Goal: Task Accomplishment & Management: Complete application form

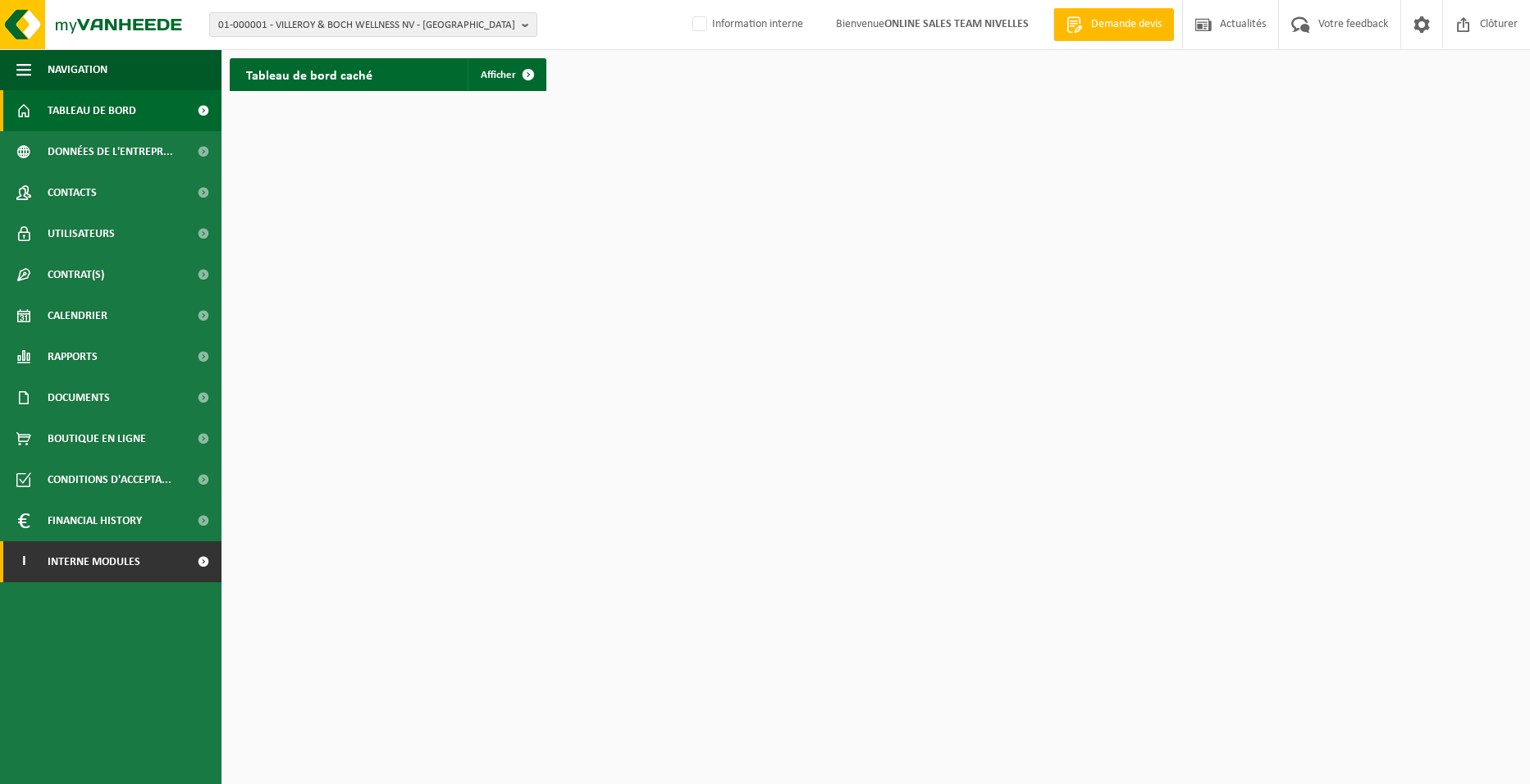
click at [119, 556] on span "Interne modules" at bounding box center [94, 561] width 93 height 41
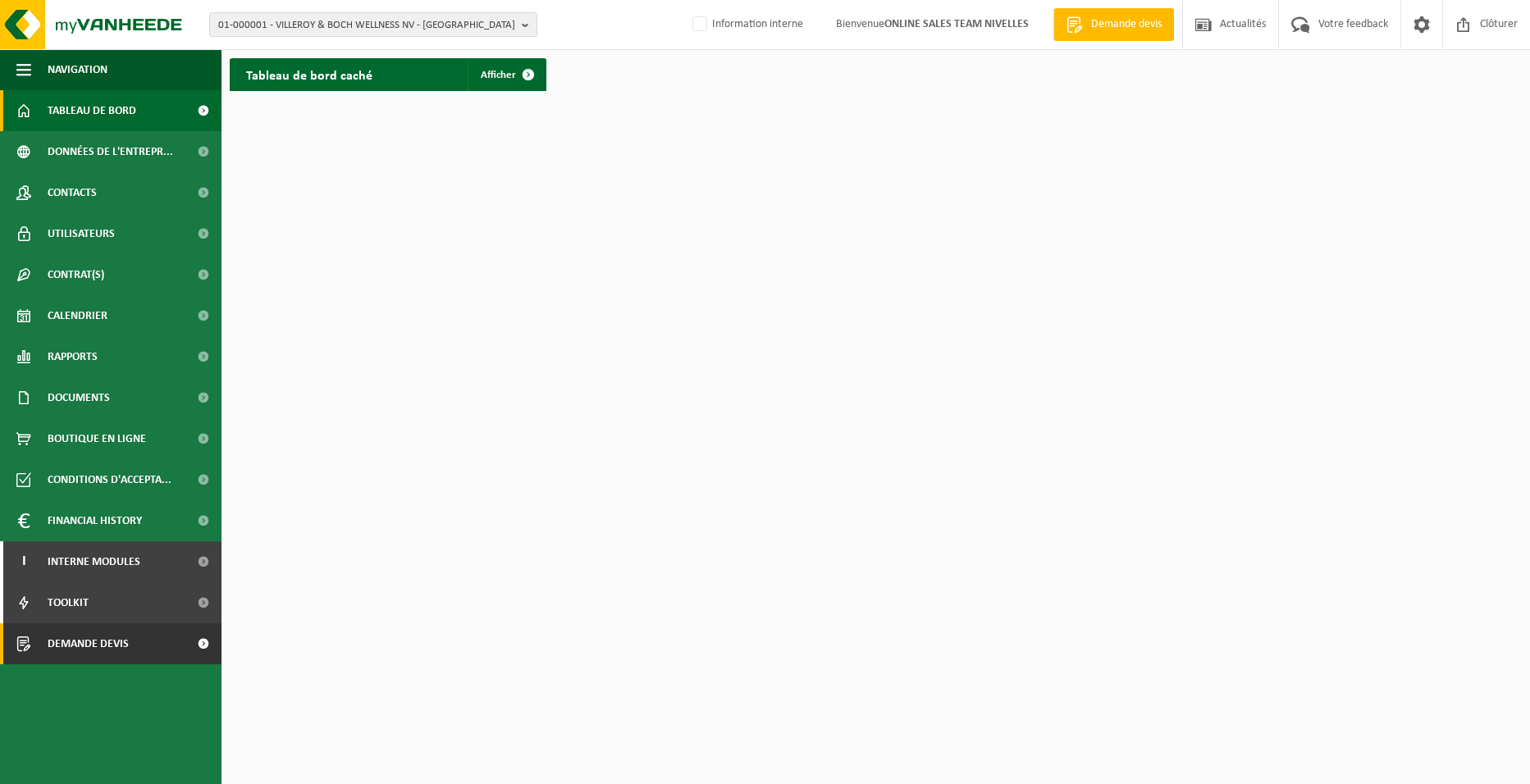
click at [102, 647] on span "Demande devis" at bounding box center [88, 643] width 81 height 41
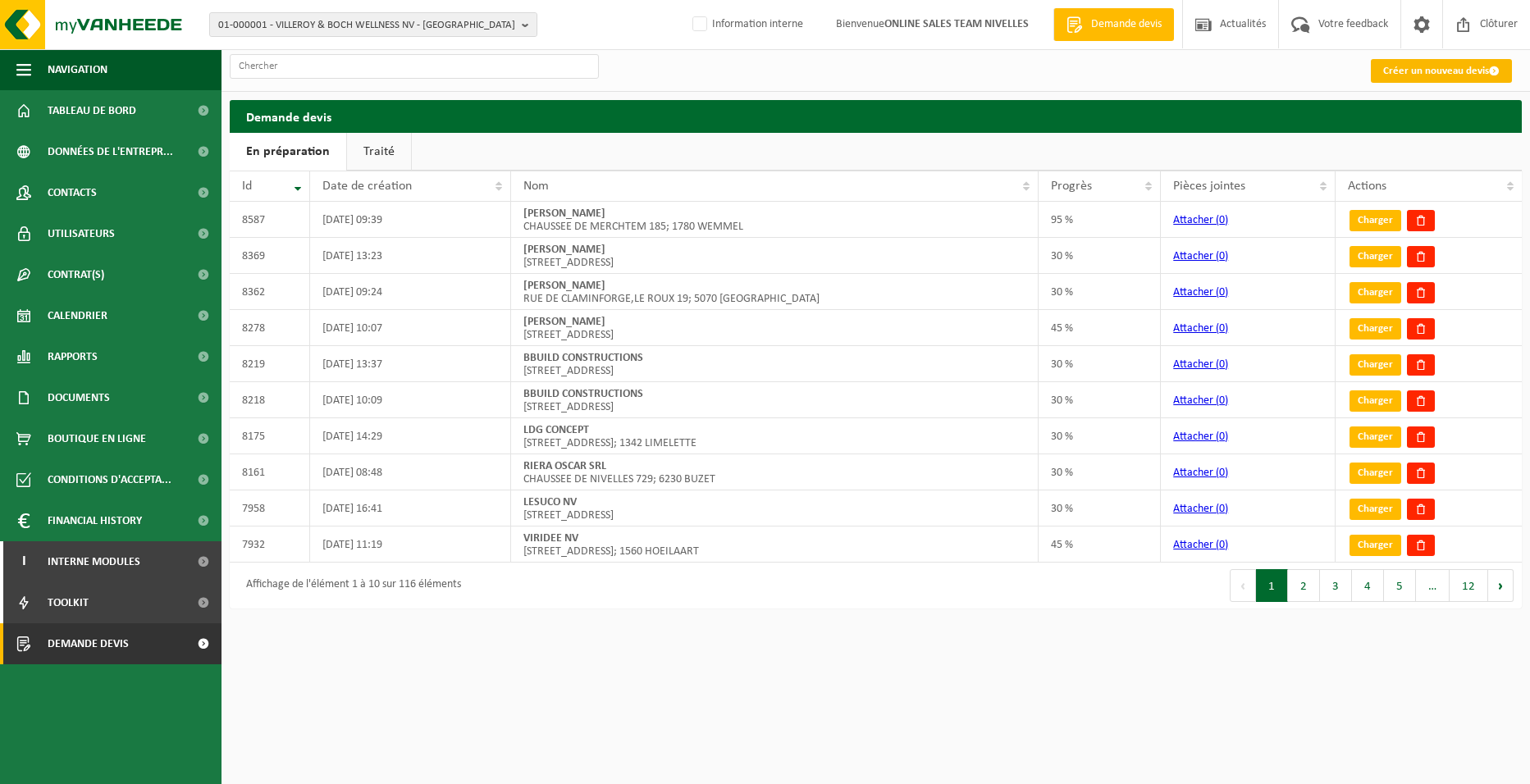
click at [1433, 72] on link "Créer un nouveau devis" at bounding box center [1441, 70] width 141 height 24
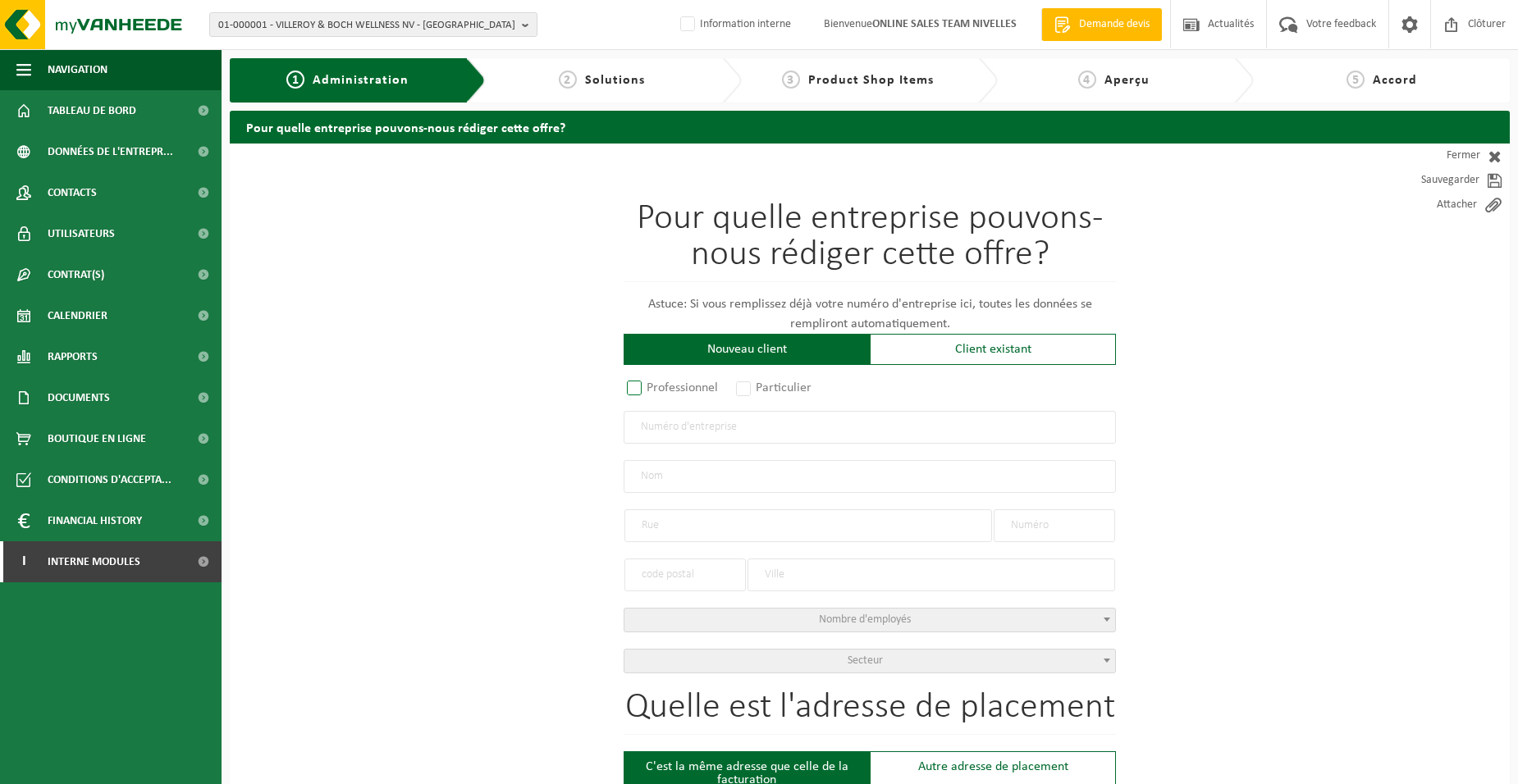
click at [652, 390] on label "Professionnel" at bounding box center [673, 388] width 99 height 23
click at [652, 390] on input "Professionnel" at bounding box center [656, 389] width 11 height 11
radio input "true"
click at [696, 434] on input "text" at bounding box center [870, 428] width 492 height 33
type input "0893263595"
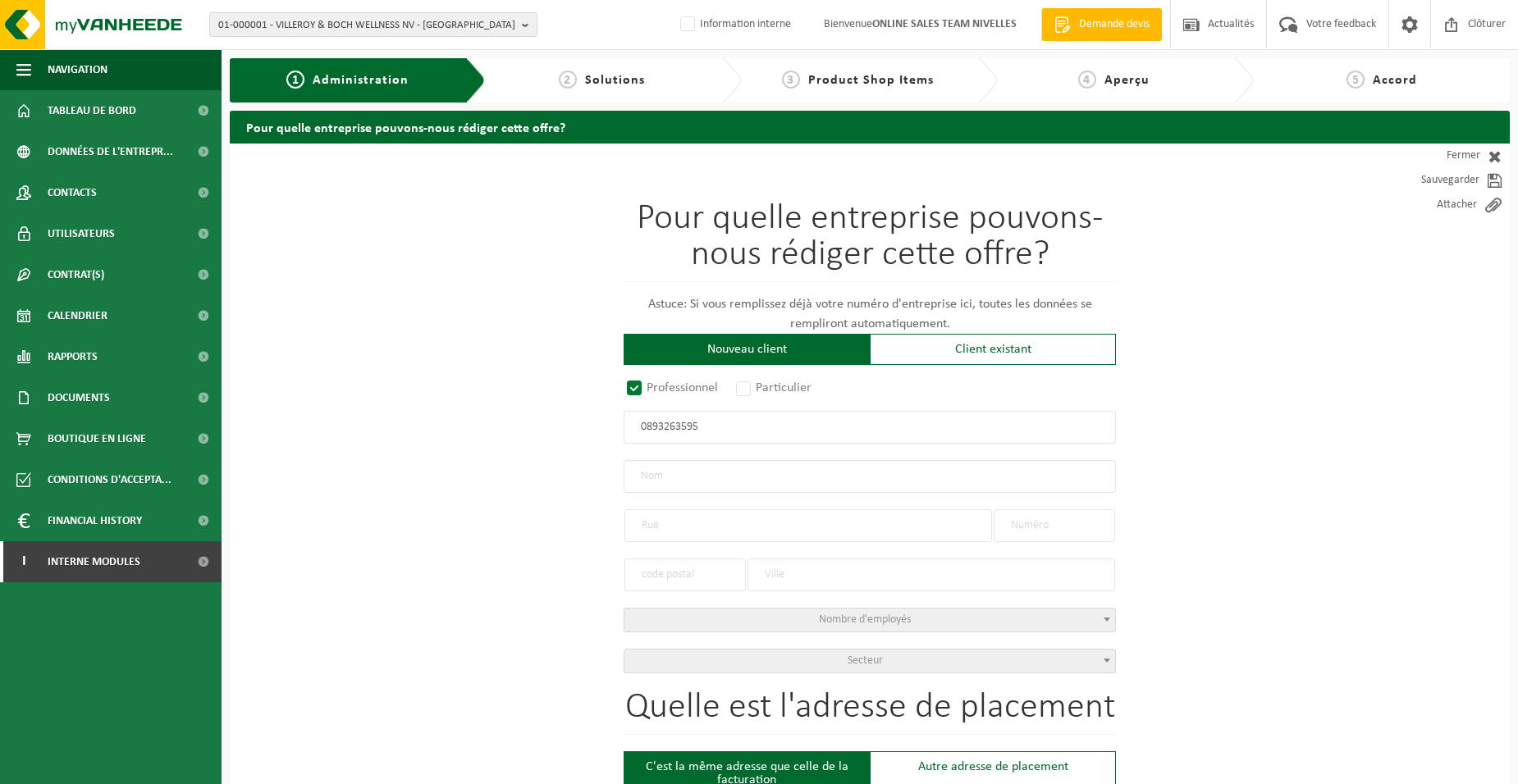
radio input "true"
type input "0893263595"
type input "HOME RÉNOVATION & DÉCORATION SPRL"
type input "RUE DU CHÊNE AU CORBEAU"
type input "45"
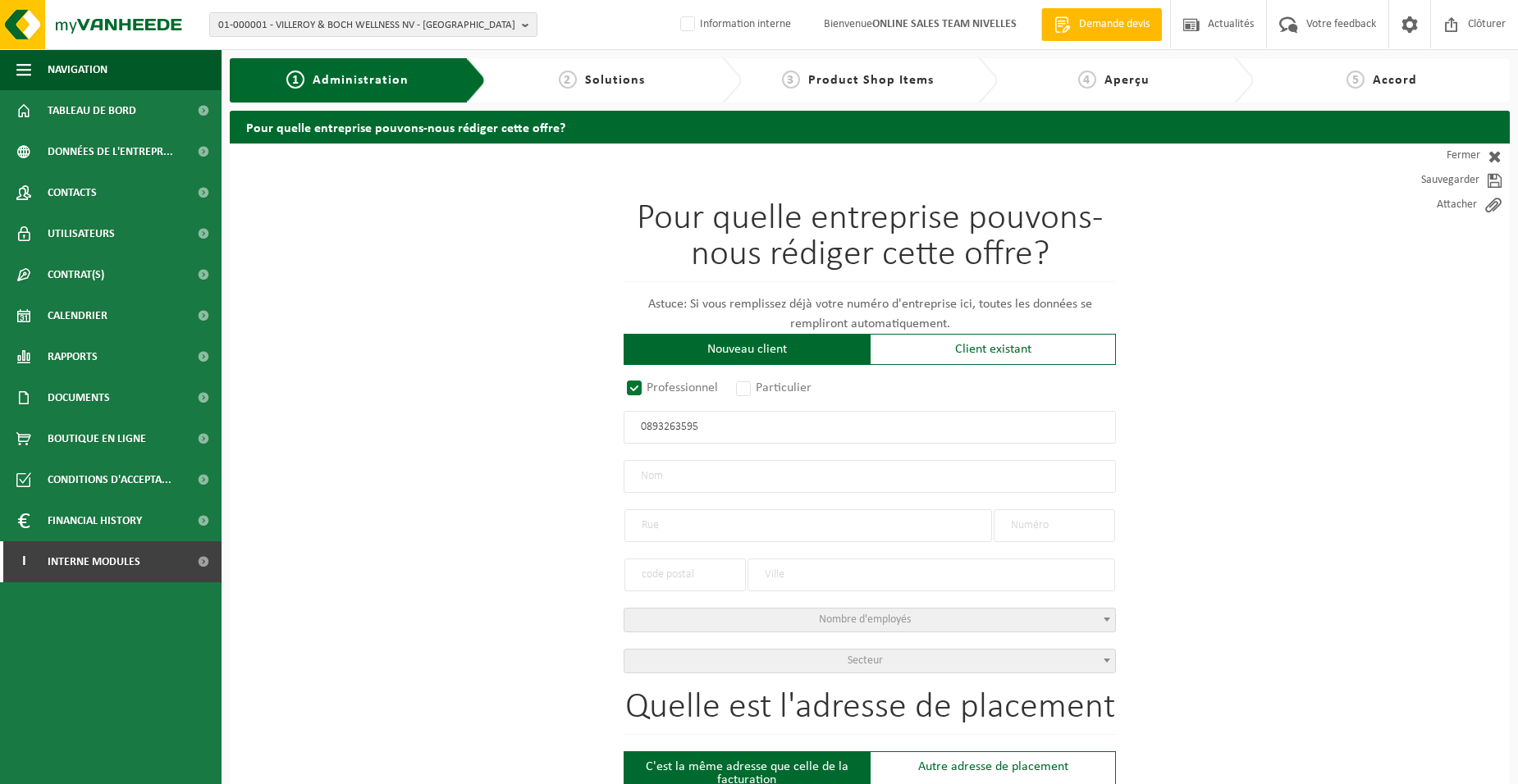
type input "1380"
type input "LASNE"
select select "D"
type input "HOME RÉNOVATION & DÉCORATION SPRL"
type input "RUE DU CHÊNE AU CORBEAU"
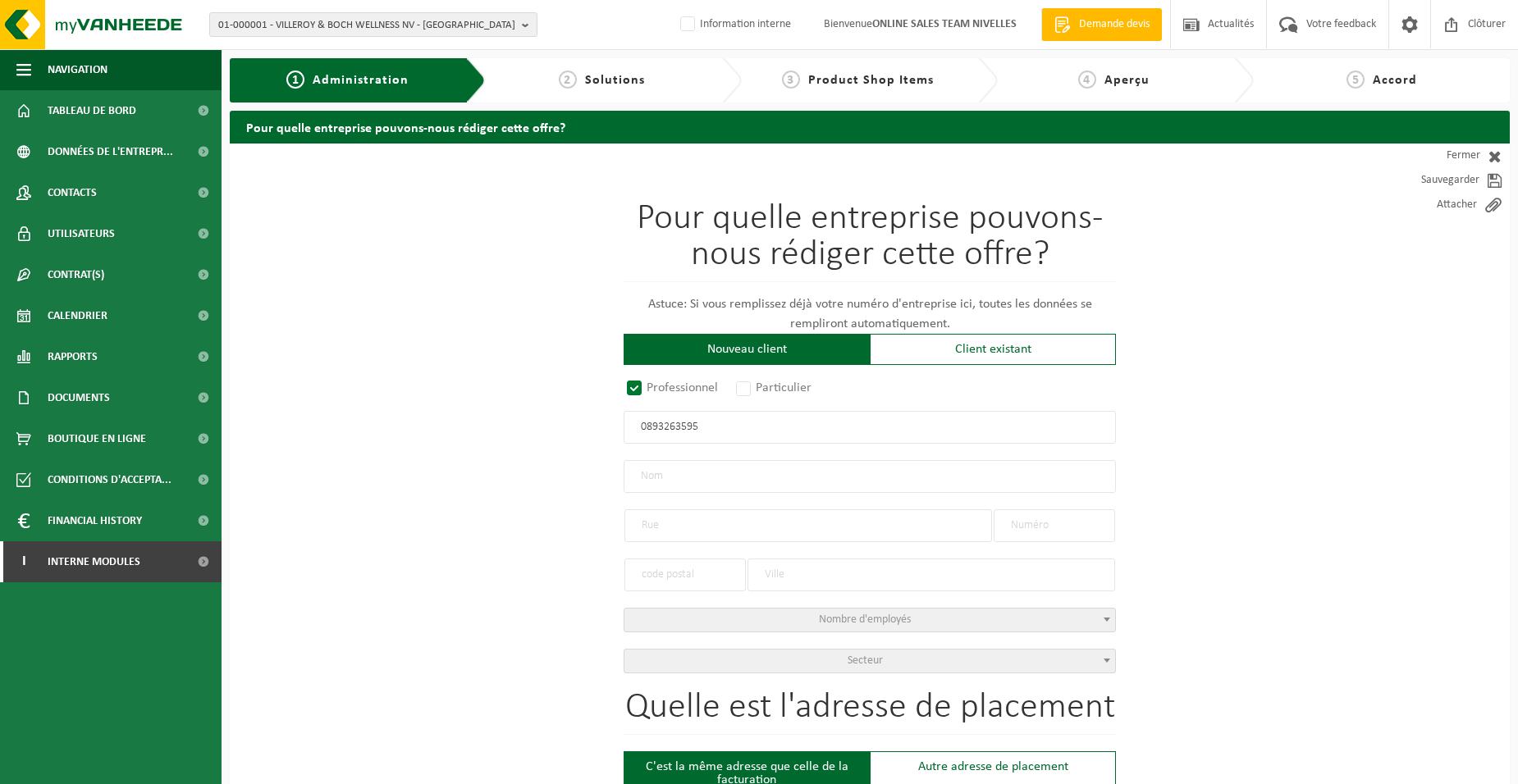
type input "45"
type input "1380"
type input "LASNE"
type input "2166383548"
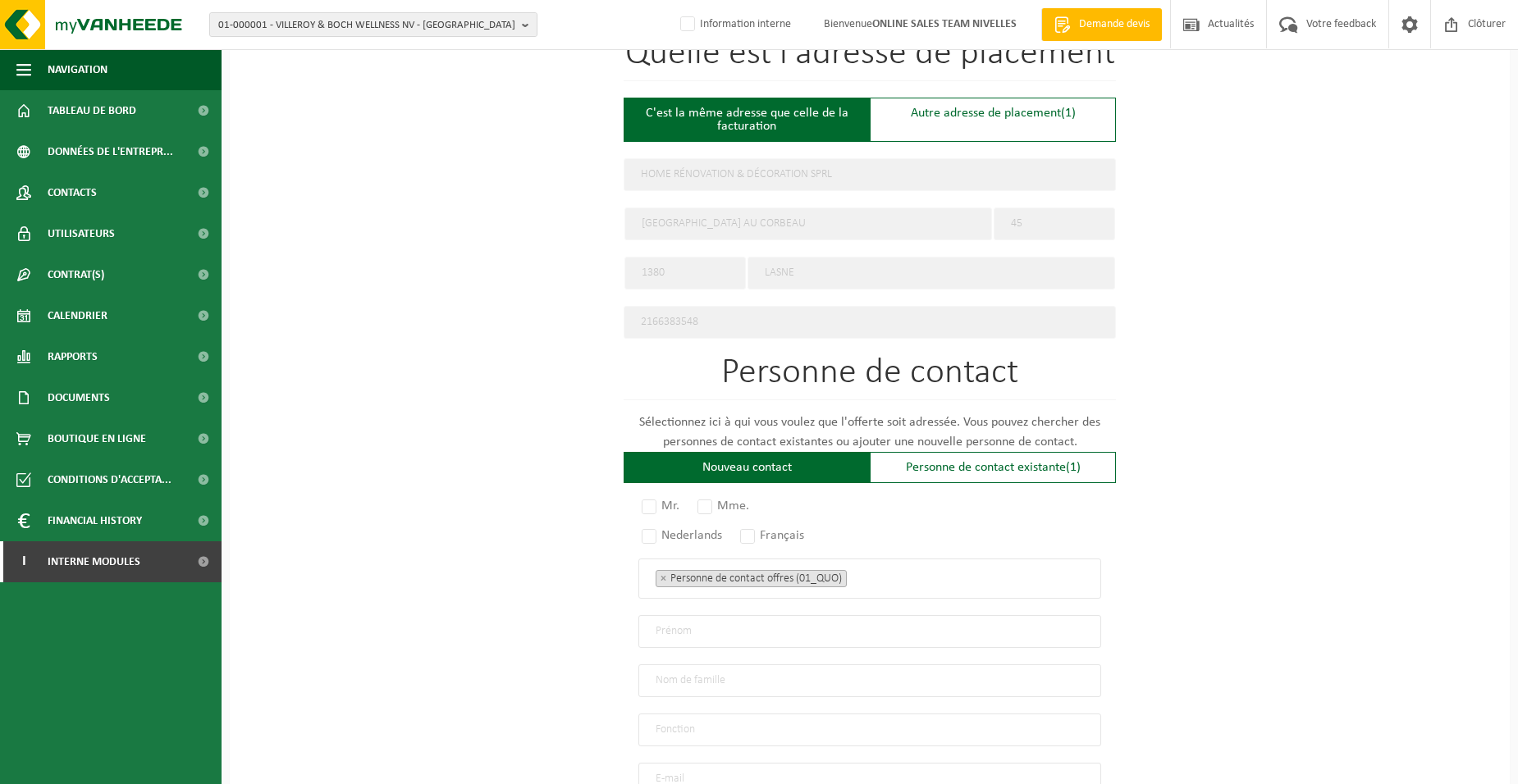
scroll to position [820, 0]
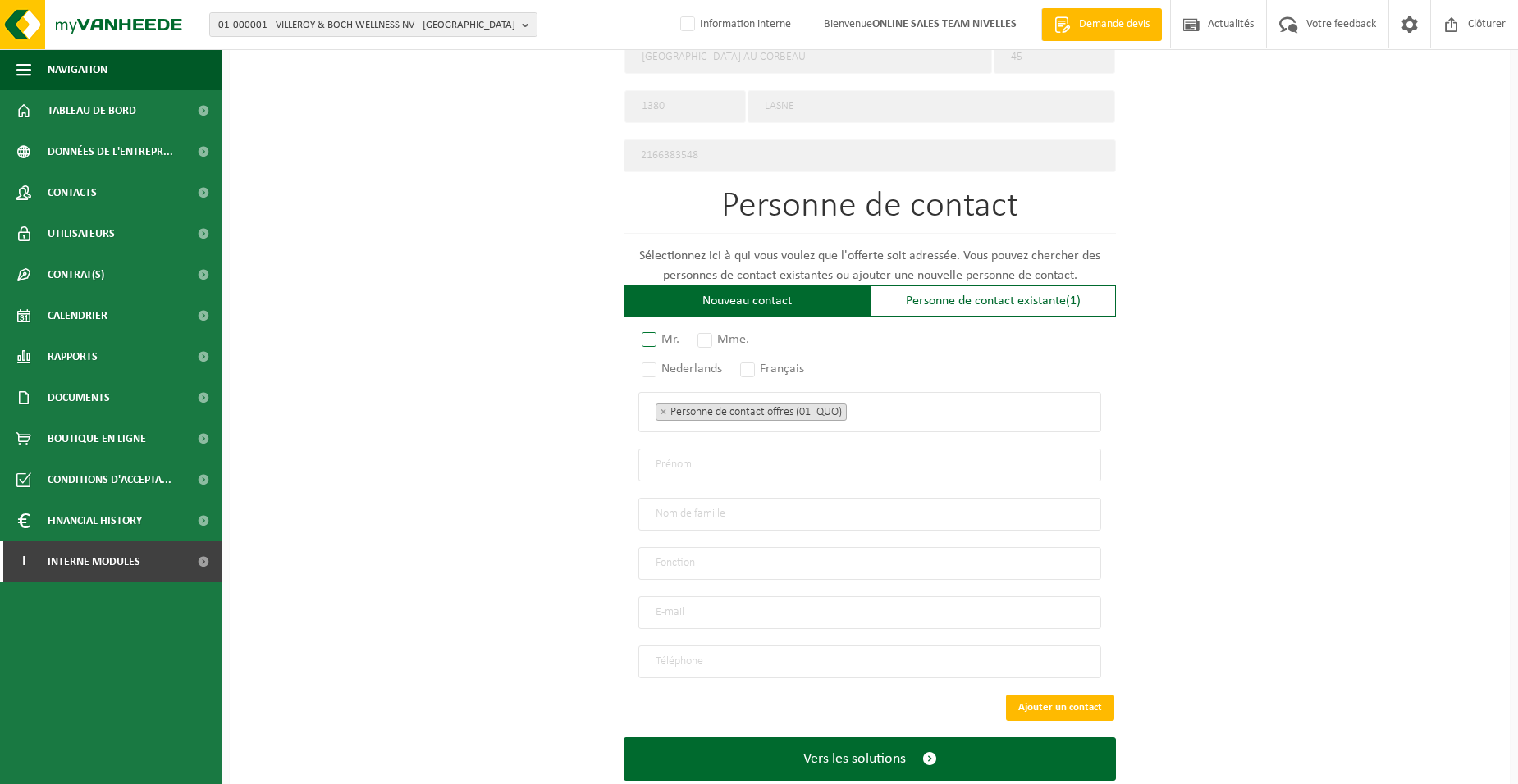
type input "0893263595"
click at [649, 334] on label "Mr." at bounding box center [661, 340] width 46 height 23
radio input "true"
click at [751, 364] on label "Français" at bounding box center [773, 369] width 72 height 23
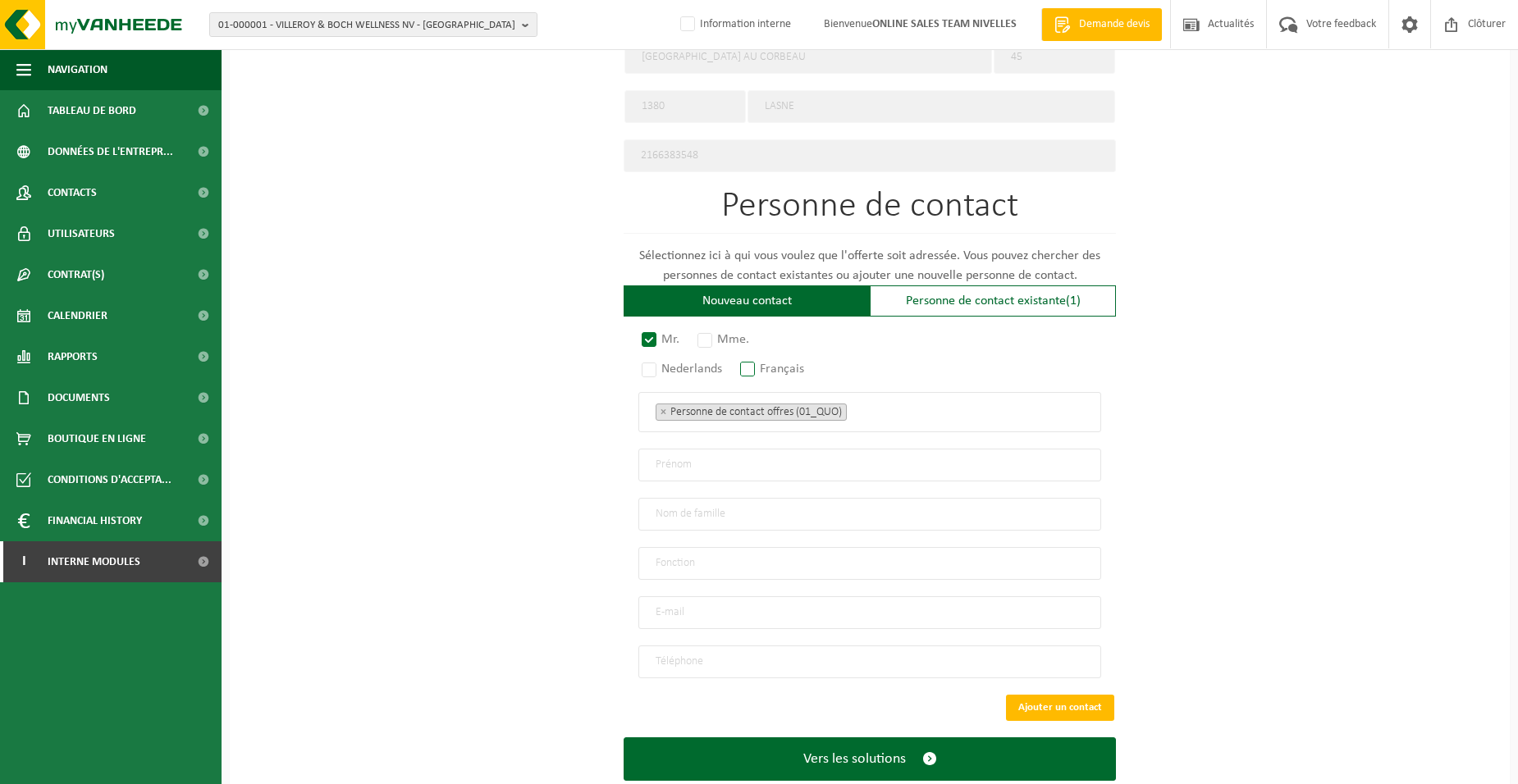
radio input "true"
click at [871, 402] on ul "× Personne de contact offres (01_QUO)" at bounding box center [870, 412] width 429 height 22
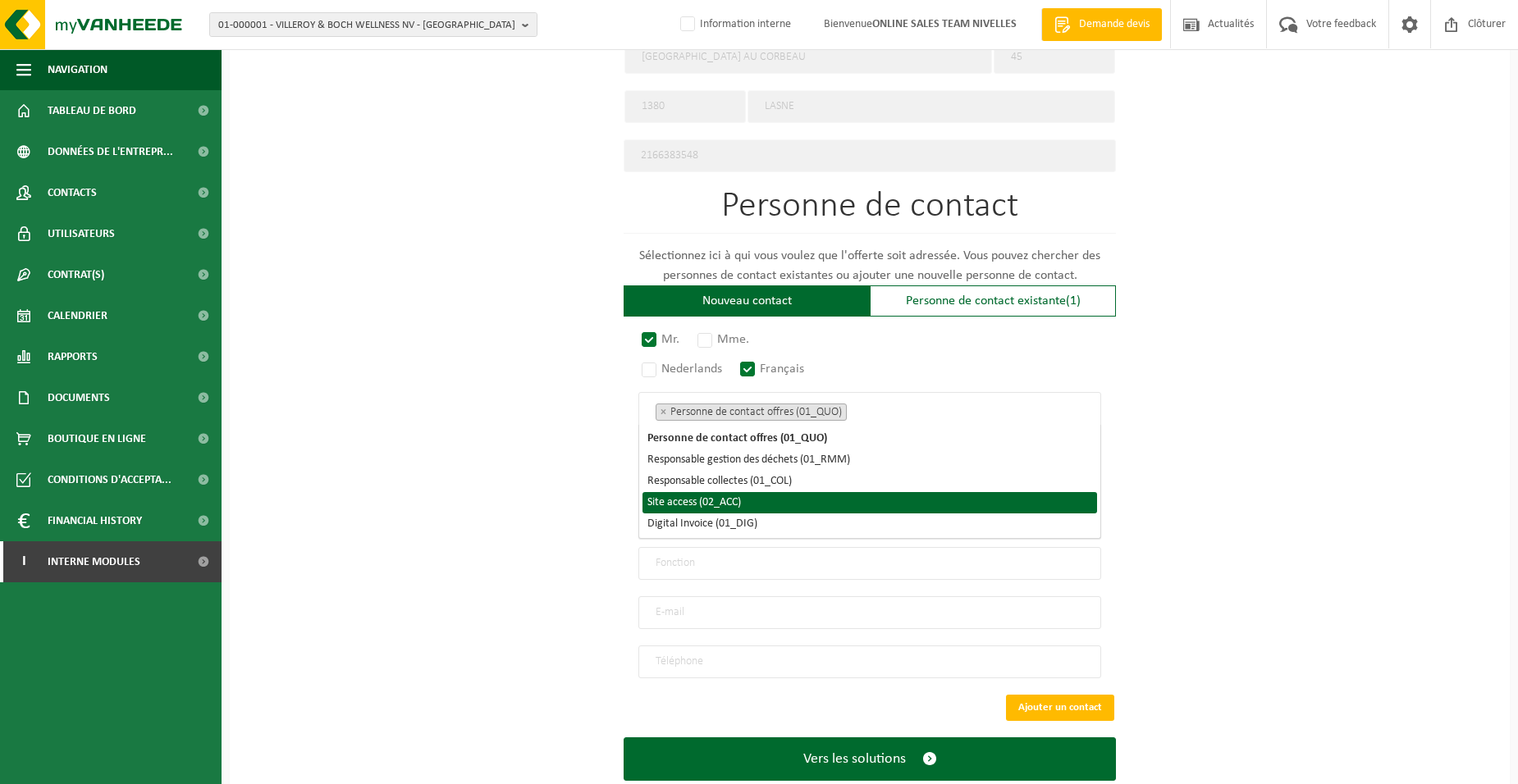
click at [769, 508] on li "Site access (02_ACC)" at bounding box center [870, 503] width 454 height 22
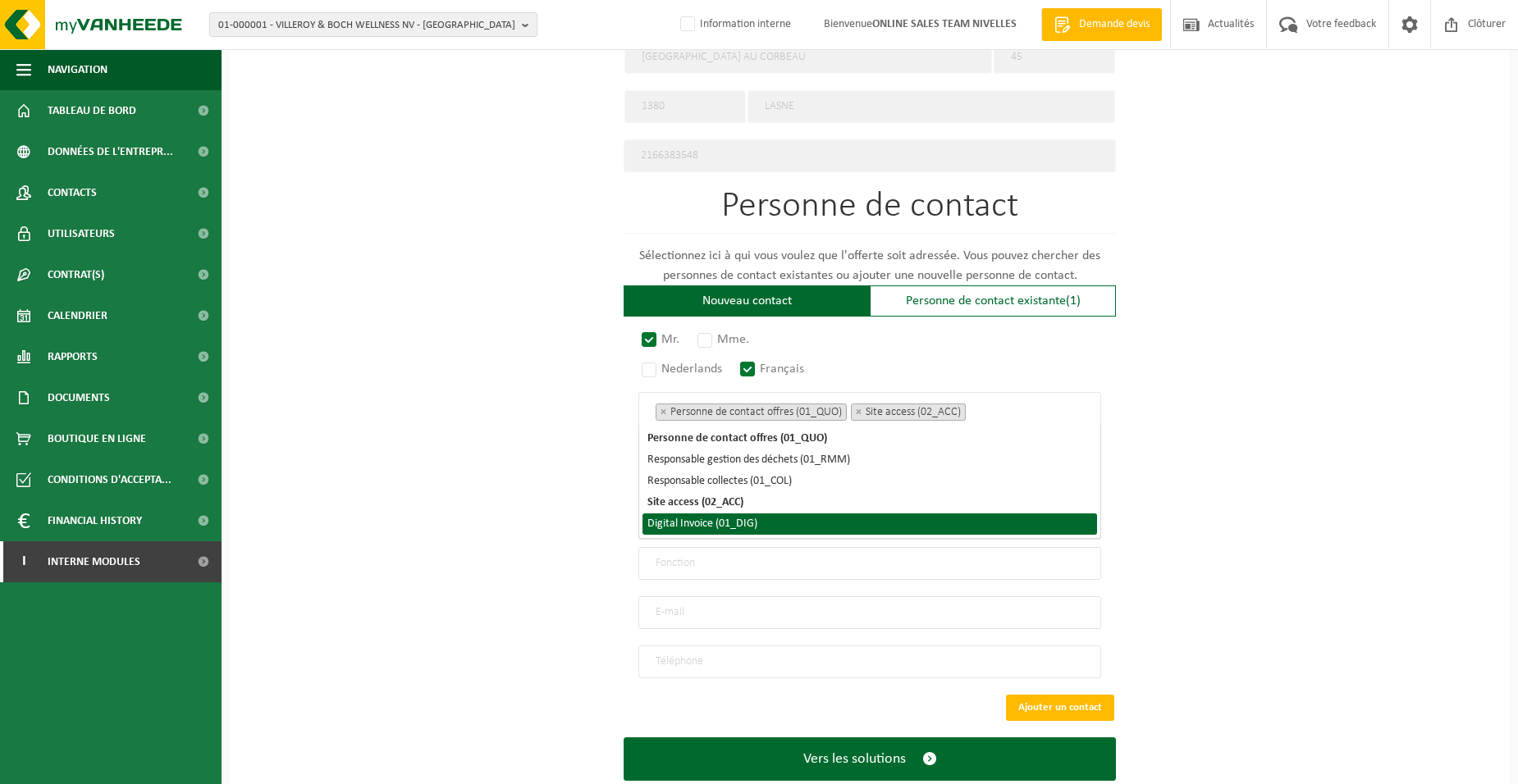
click at [768, 524] on li "Digital Invoice (01_DIG)" at bounding box center [870, 525] width 454 height 22
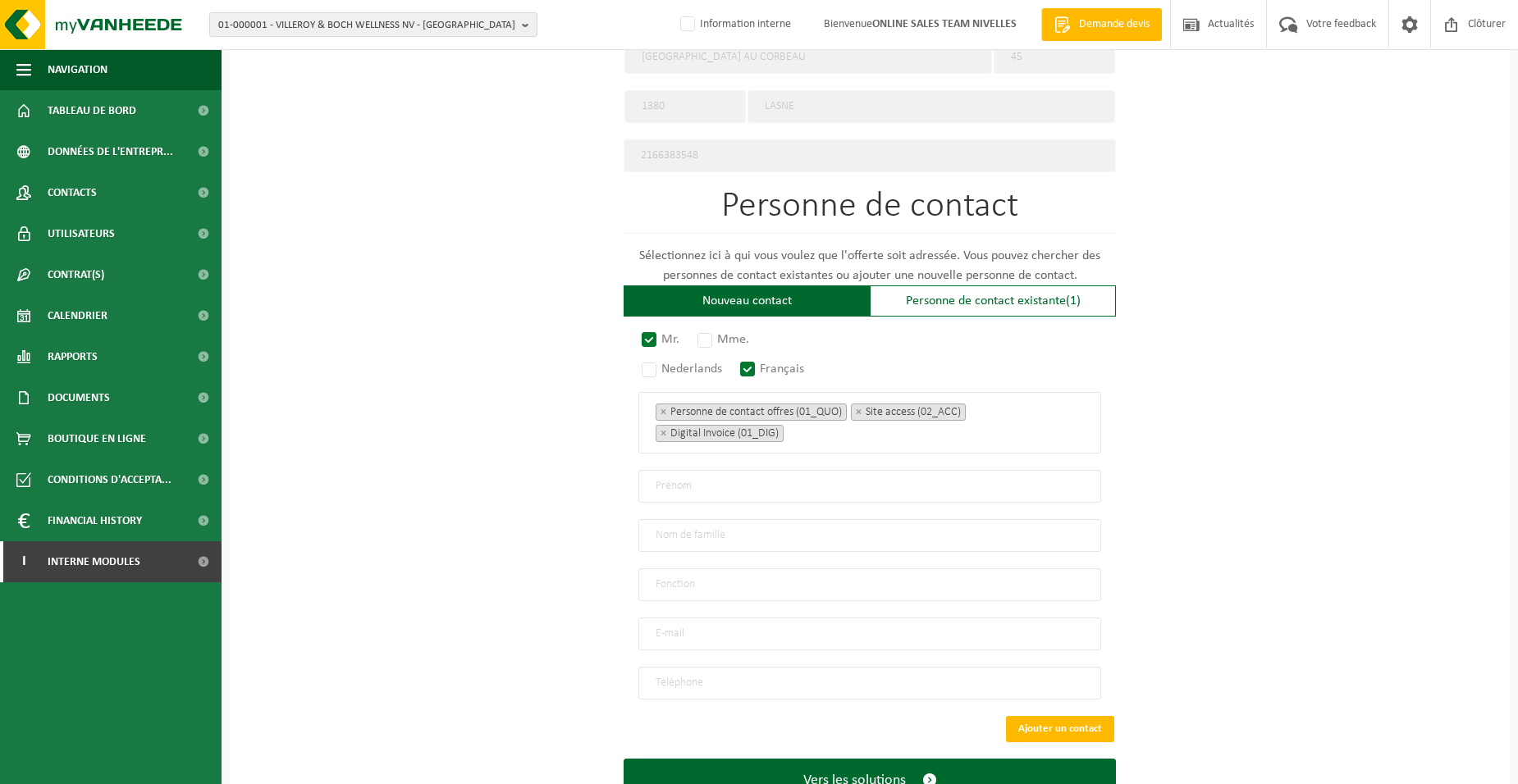
click at [560, 507] on div "Pour quelle entreprise pouvons-nous rédiger cette offre? Astuce: Si vous rempli…" at bounding box center [870, 84] width 1280 height 1520
click at [683, 484] on input "text" at bounding box center [870, 486] width 463 height 33
type input "PHILIPPE"
click at [660, 530] on input "text" at bounding box center [870, 535] width 463 height 33
type input "DELFOSSE"
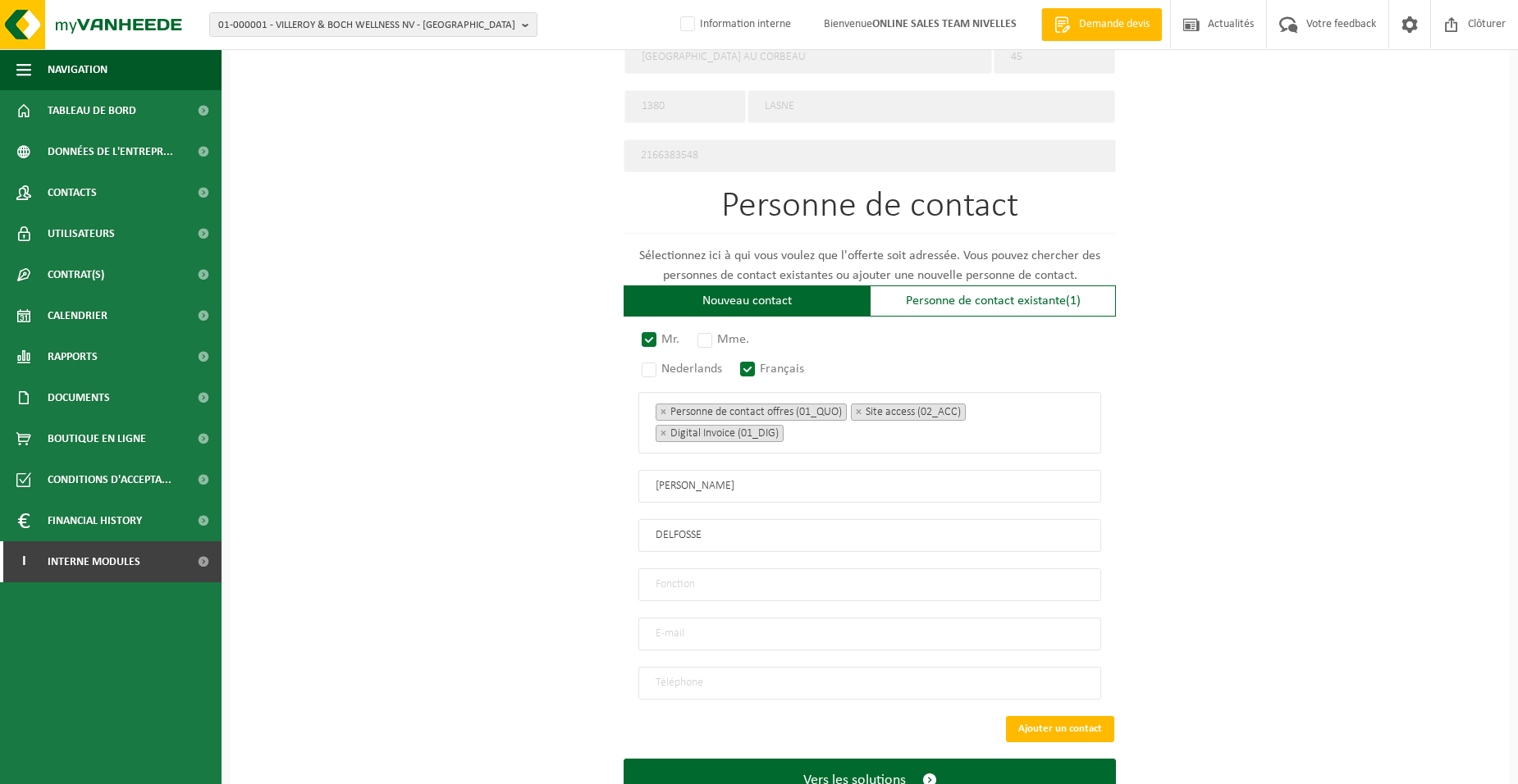
click at [678, 575] on input "text" at bounding box center [870, 585] width 463 height 33
type input "Directeur"
click at [695, 627] on input "email" at bounding box center [870, 634] width 463 height 33
type input "INFO@HOMERENOV.BE"
click at [705, 673] on input "tel" at bounding box center [870, 684] width 463 height 33
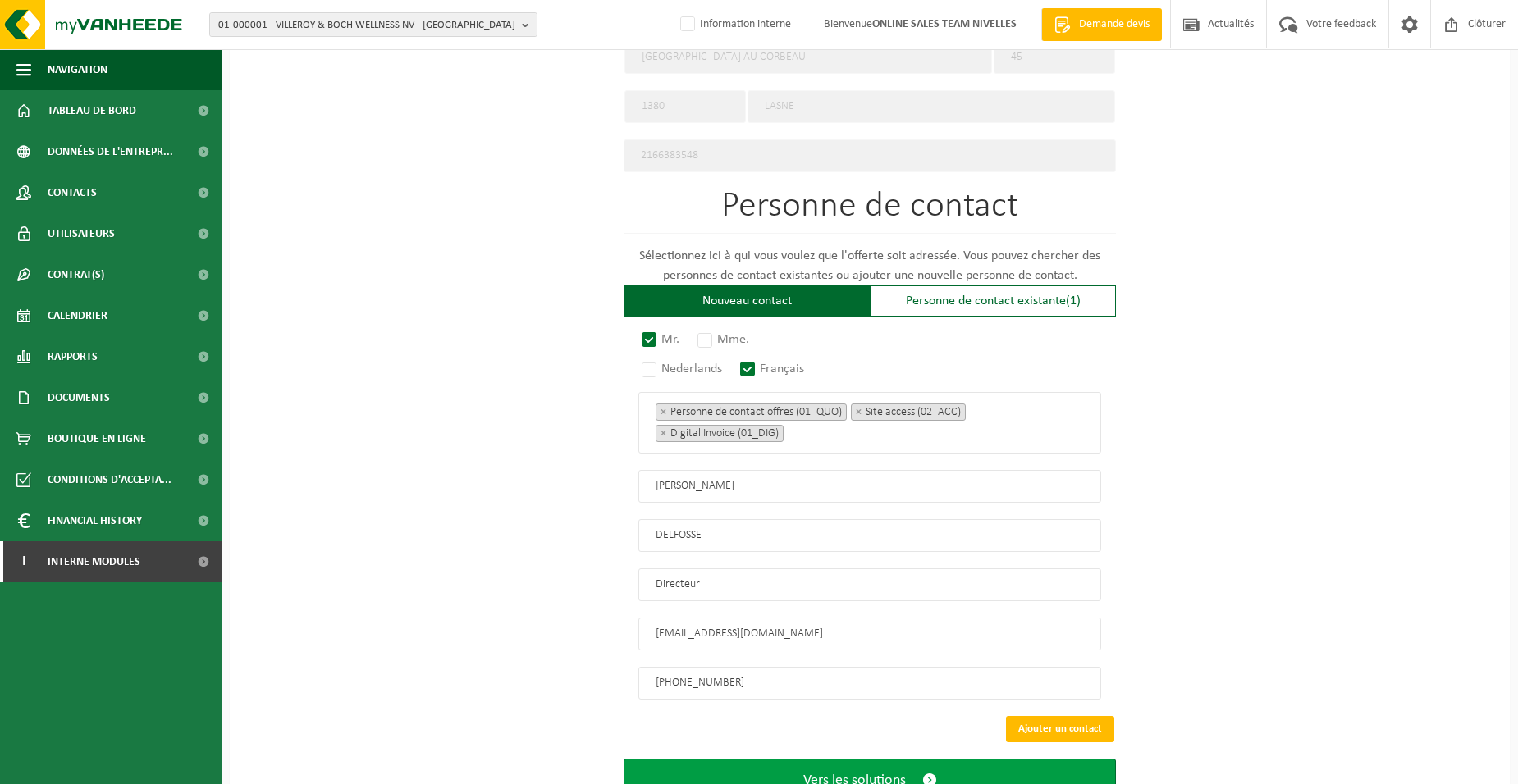
type input "+32 473 99 28 60"
click at [704, 762] on button "Vers les solutions" at bounding box center [870, 780] width 492 height 43
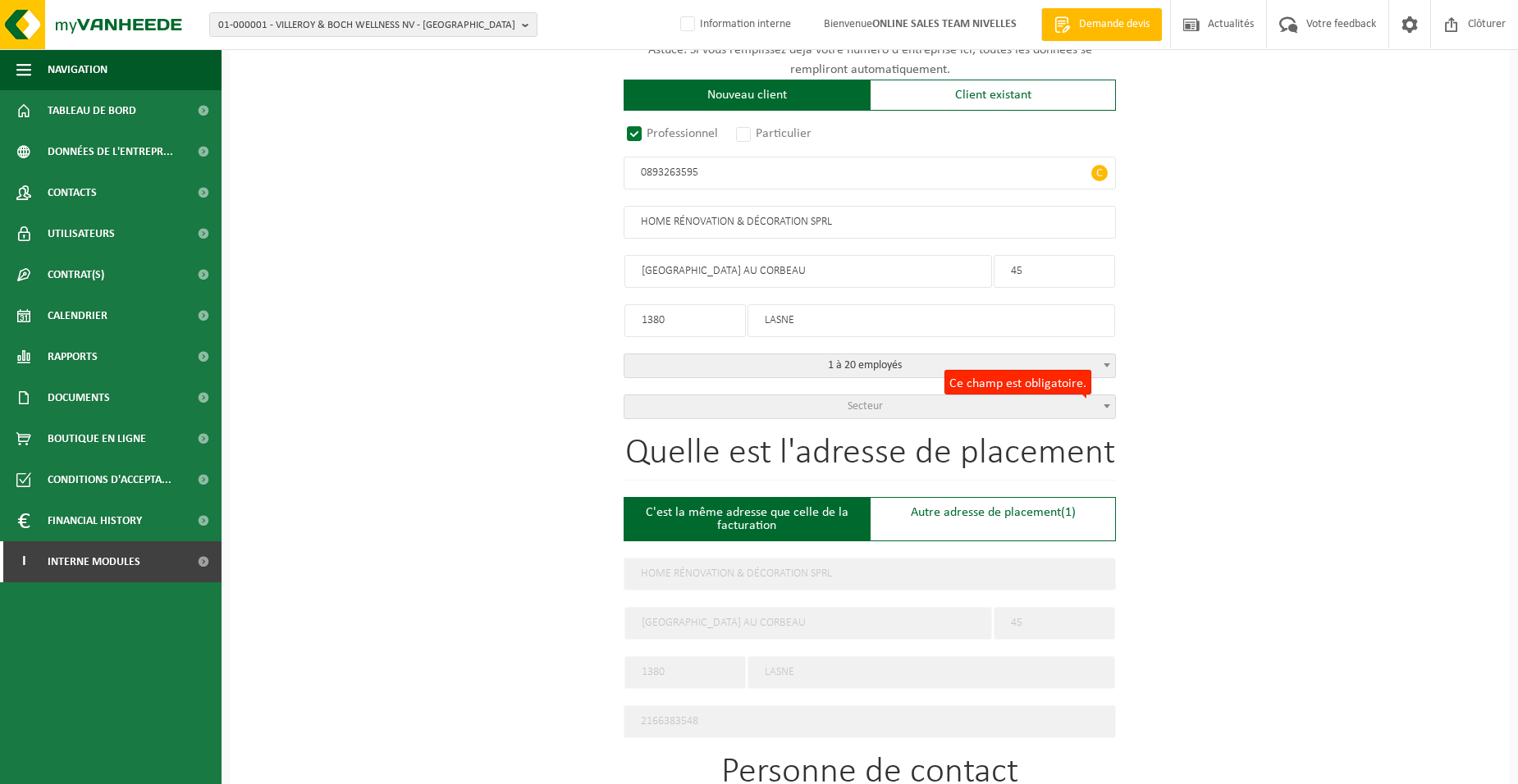
click at [843, 399] on span "Secteur" at bounding box center [870, 407] width 491 height 23
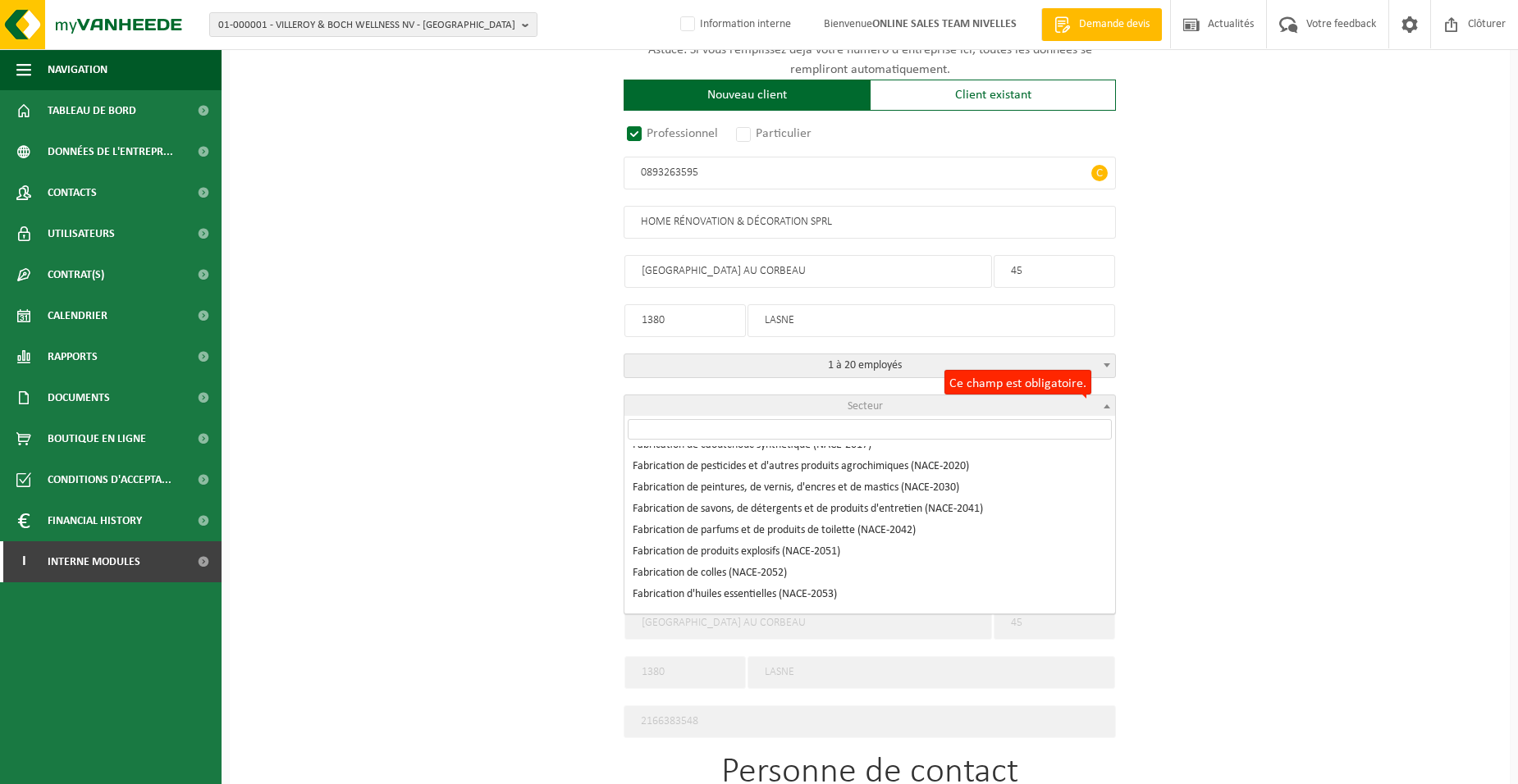
scroll to position [3281, 0]
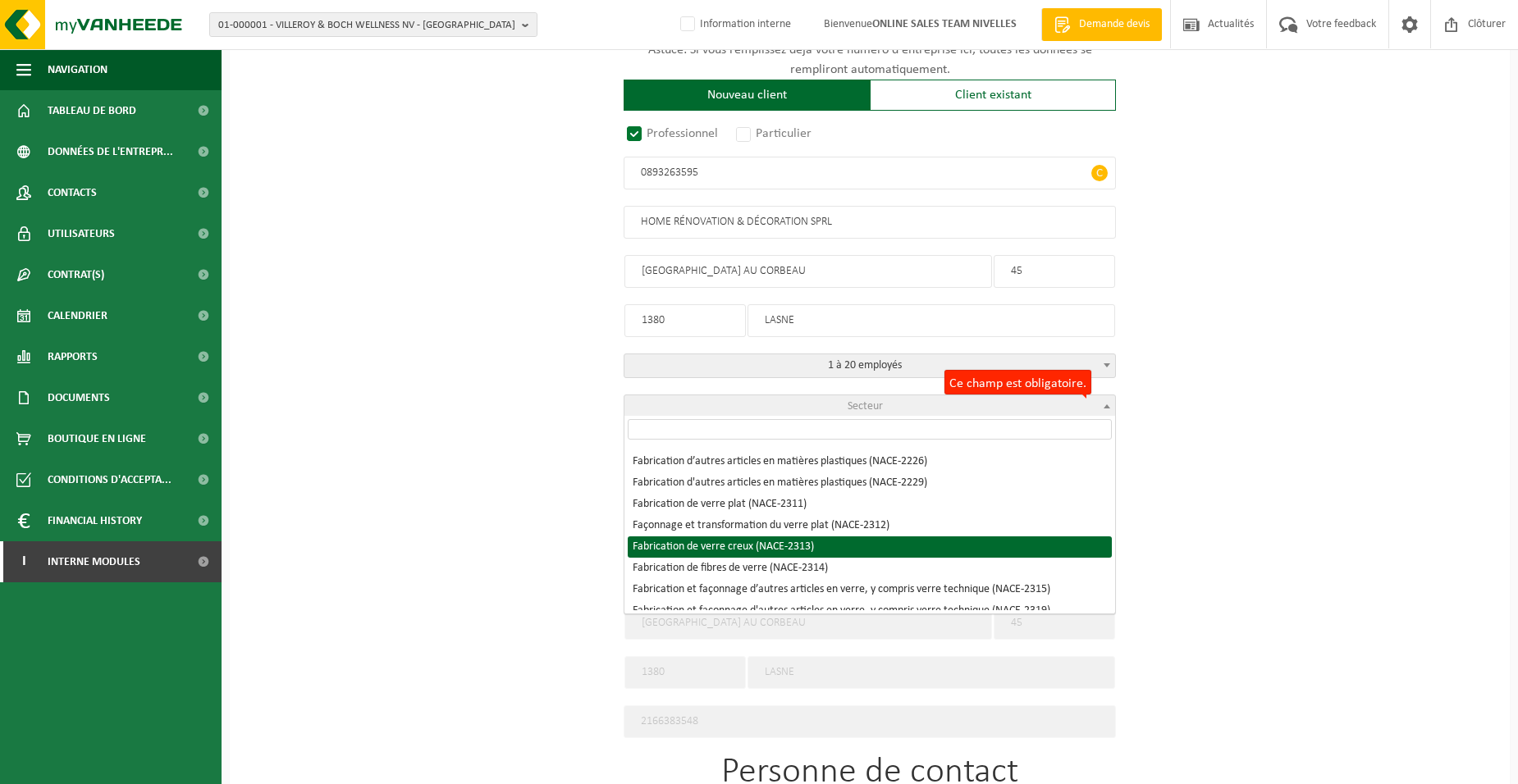
select select "NACE_2313"
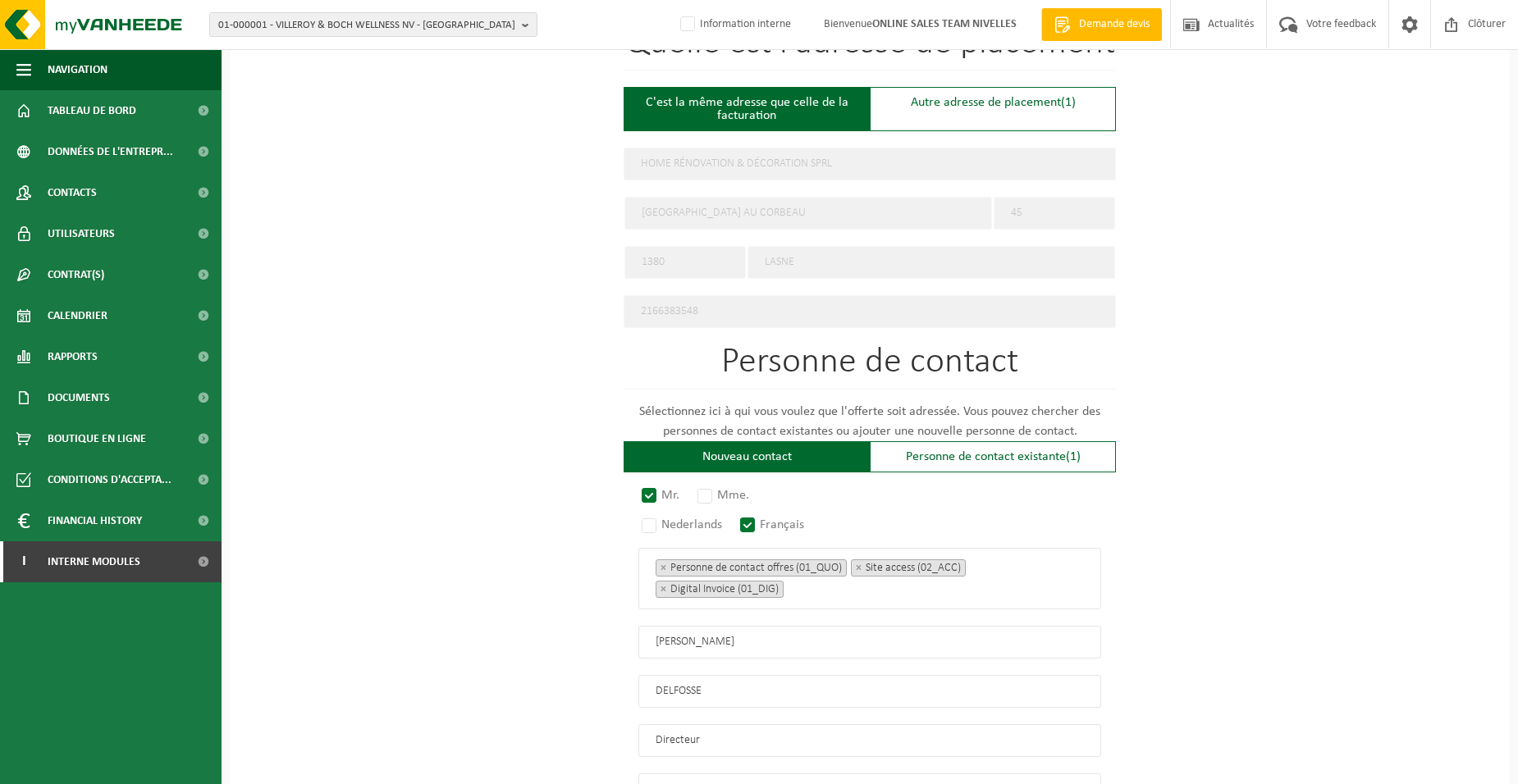
scroll to position [875, 0]
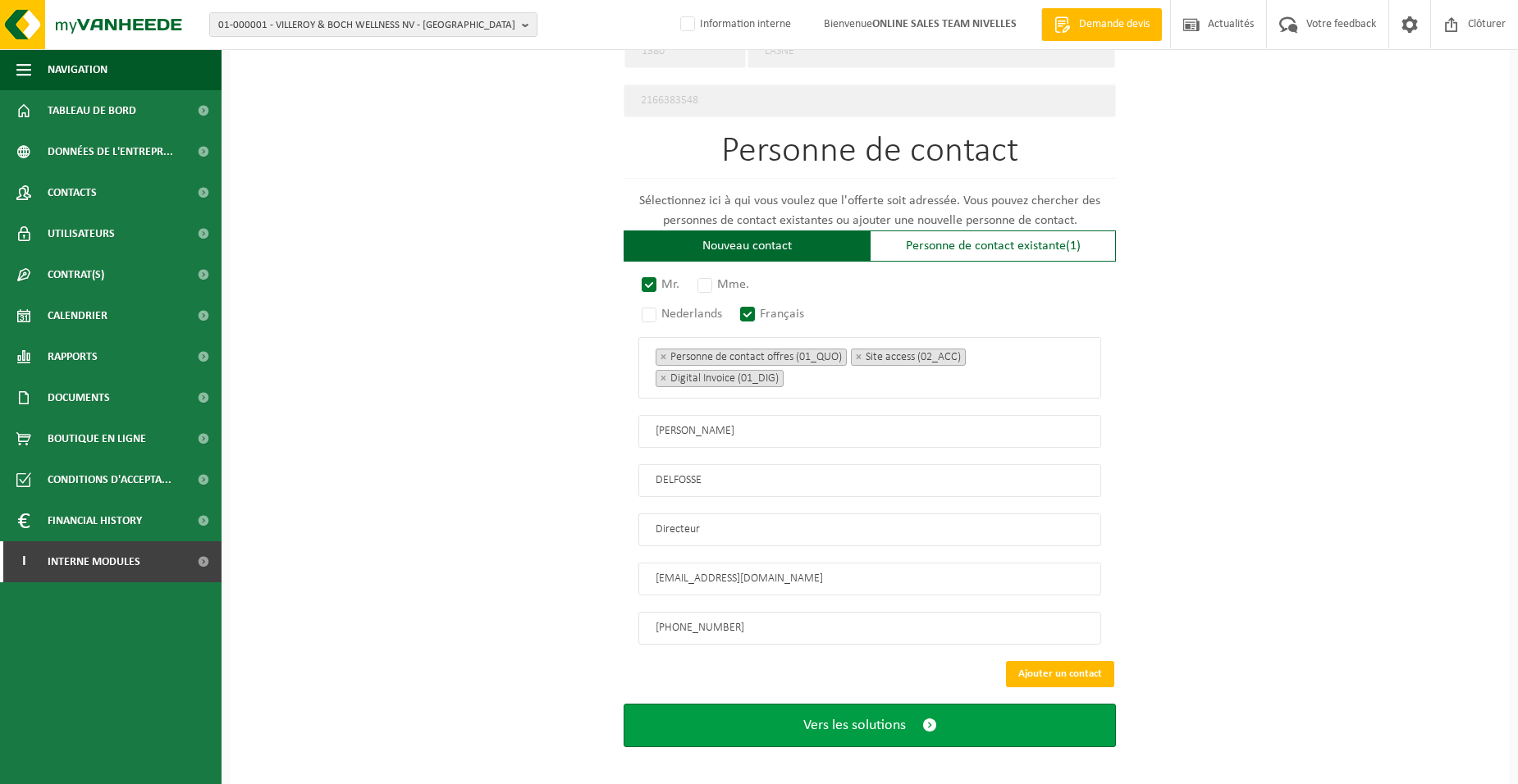
click at [763, 709] on button "Vers les solutions" at bounding box center [870, 725] width 492 height 43
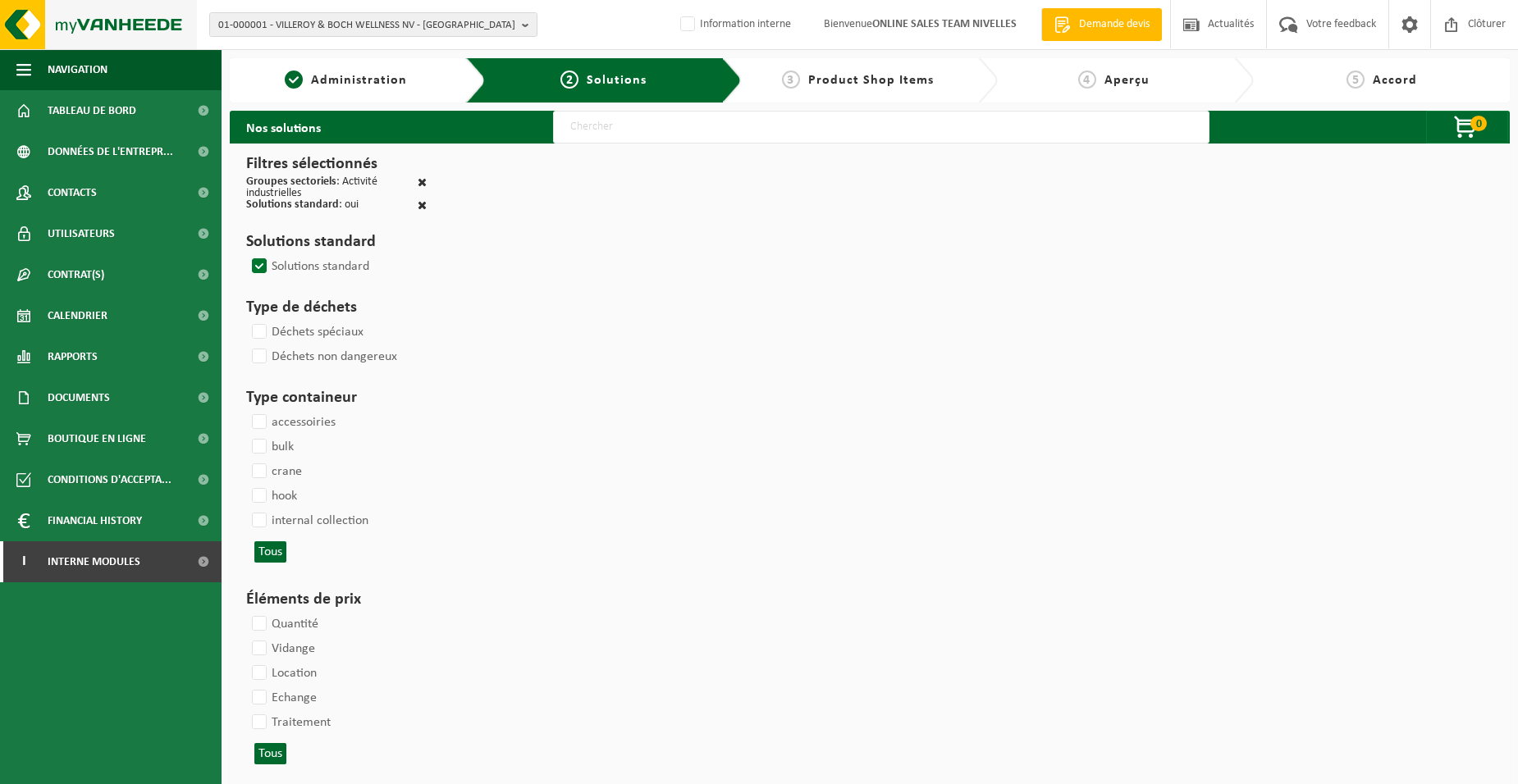
select select
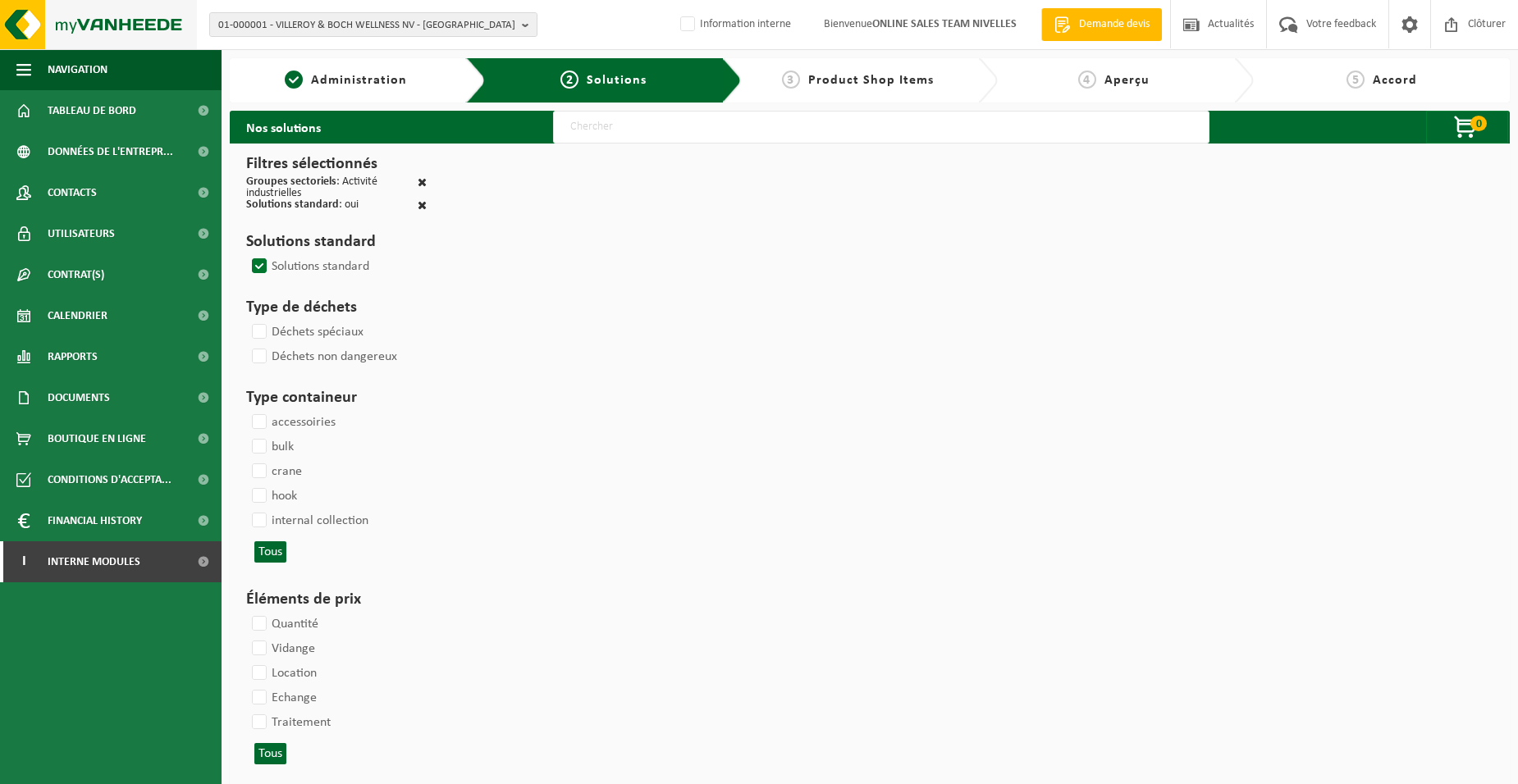
select select
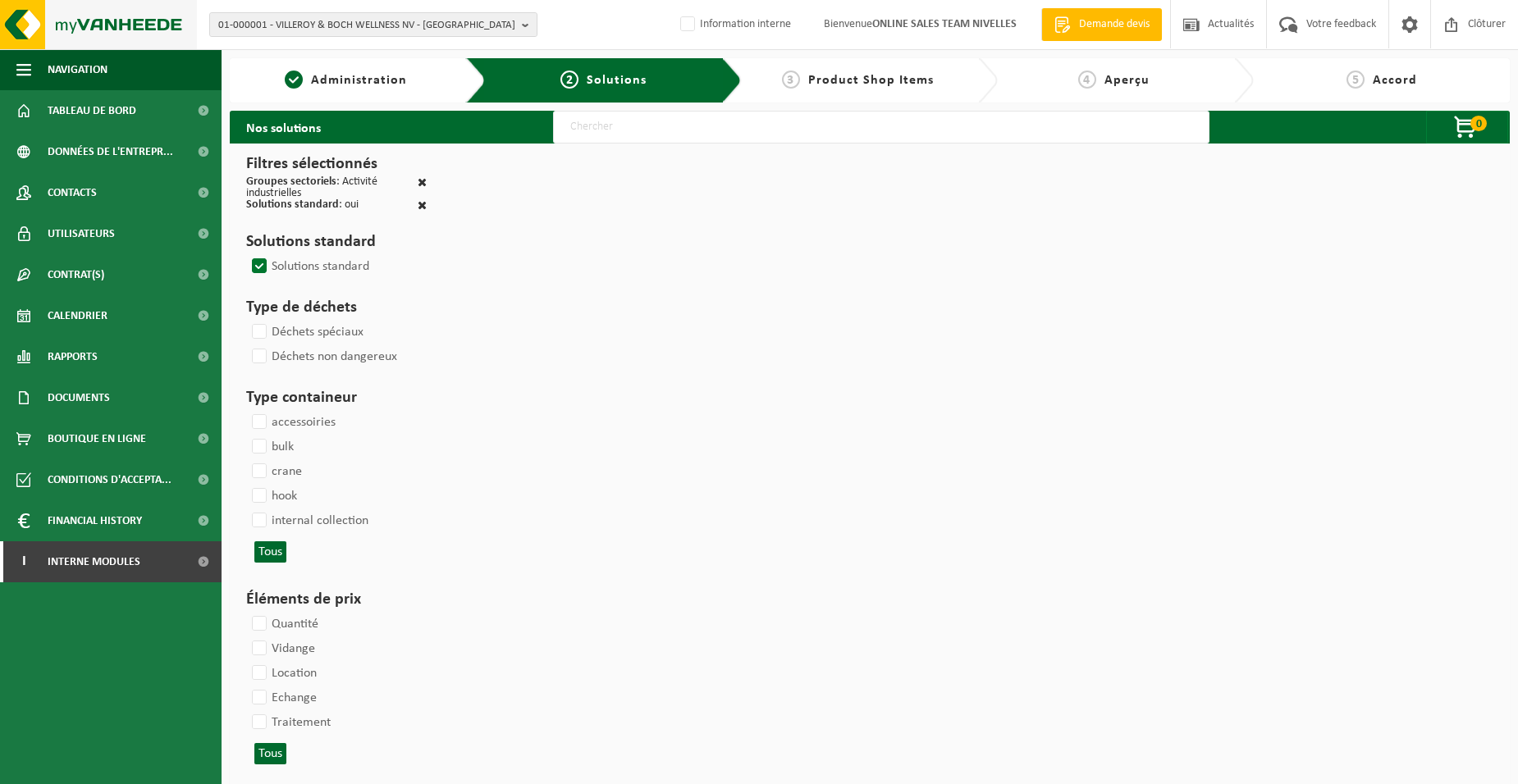
select select
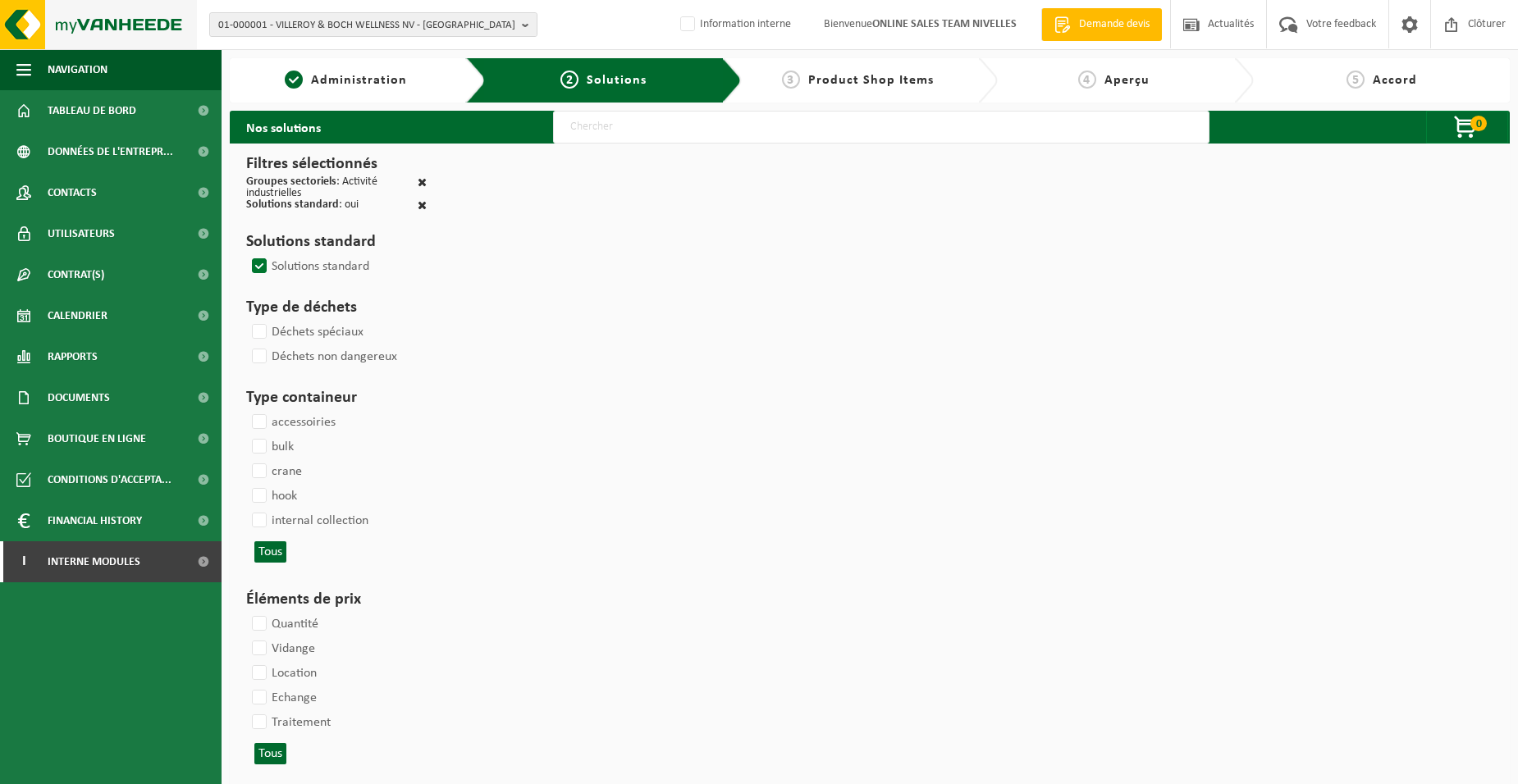
select select
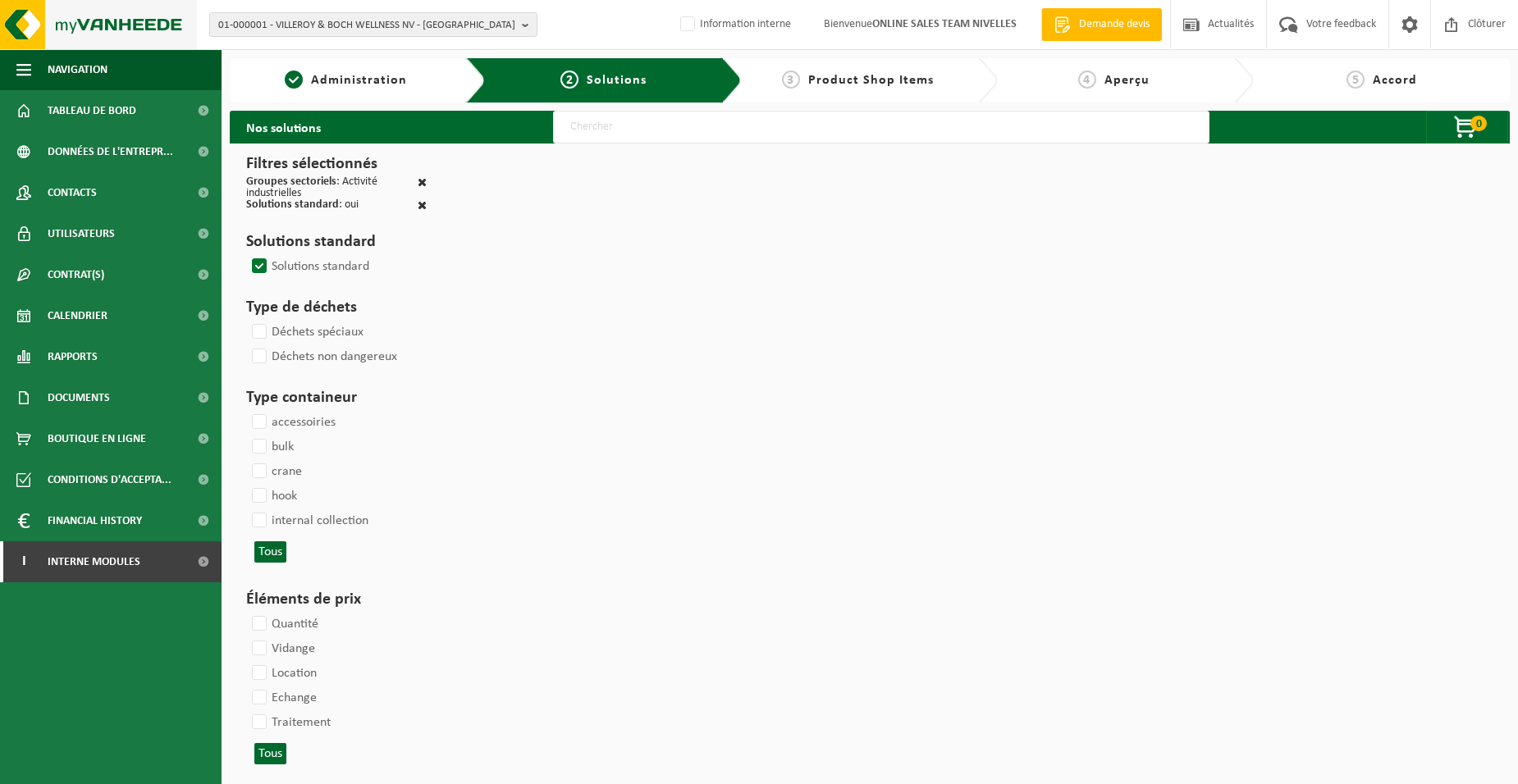
select select
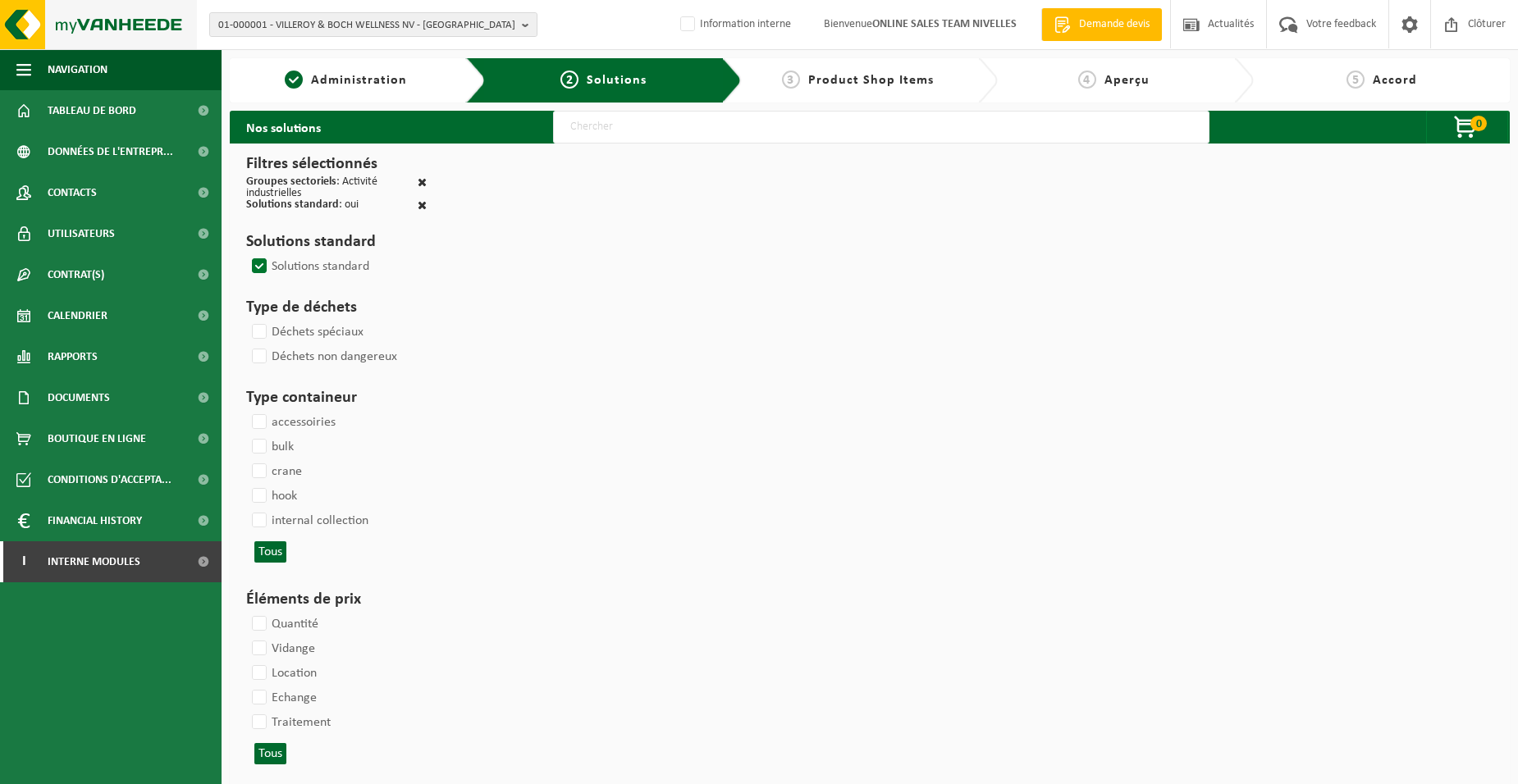
select select
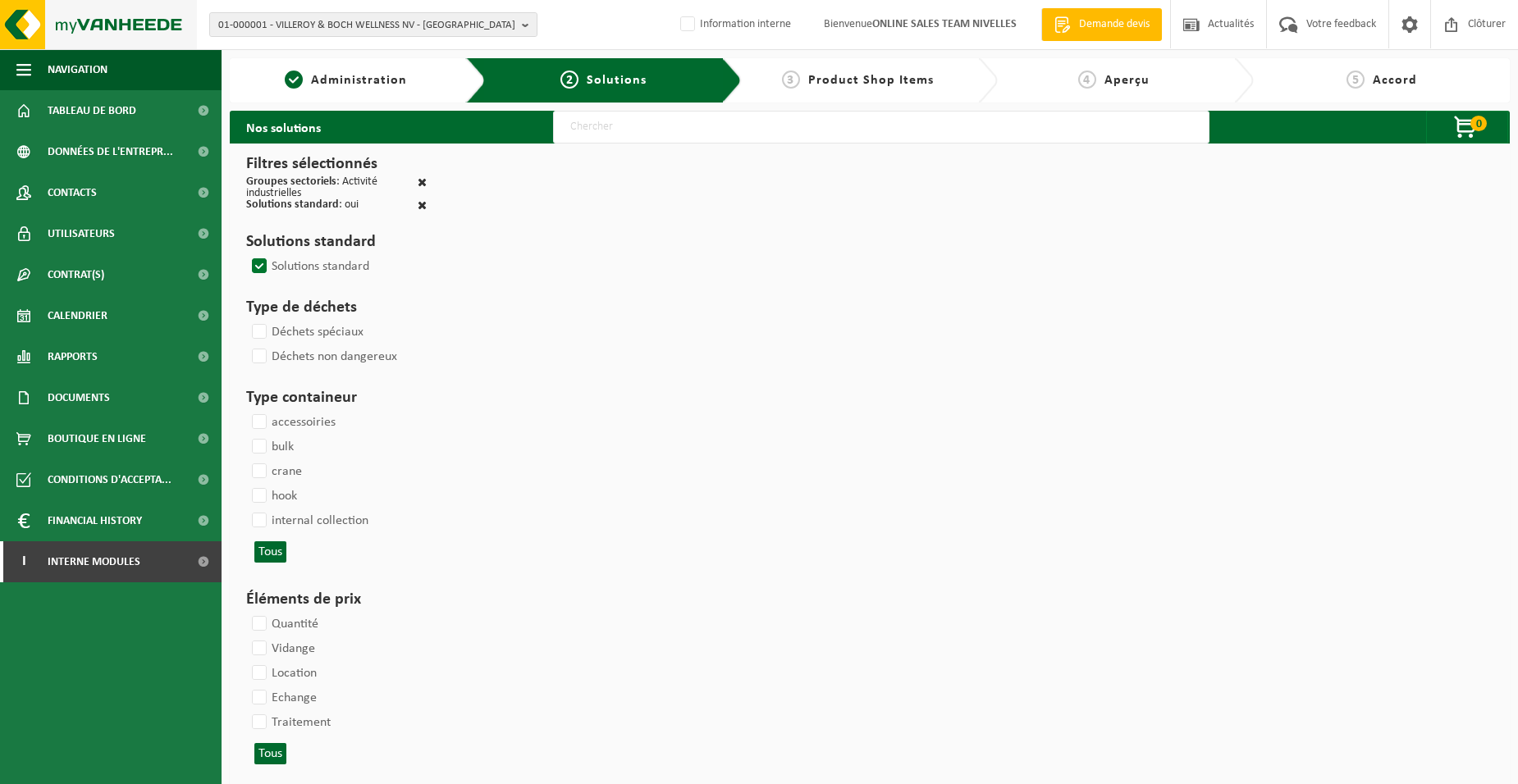
select select
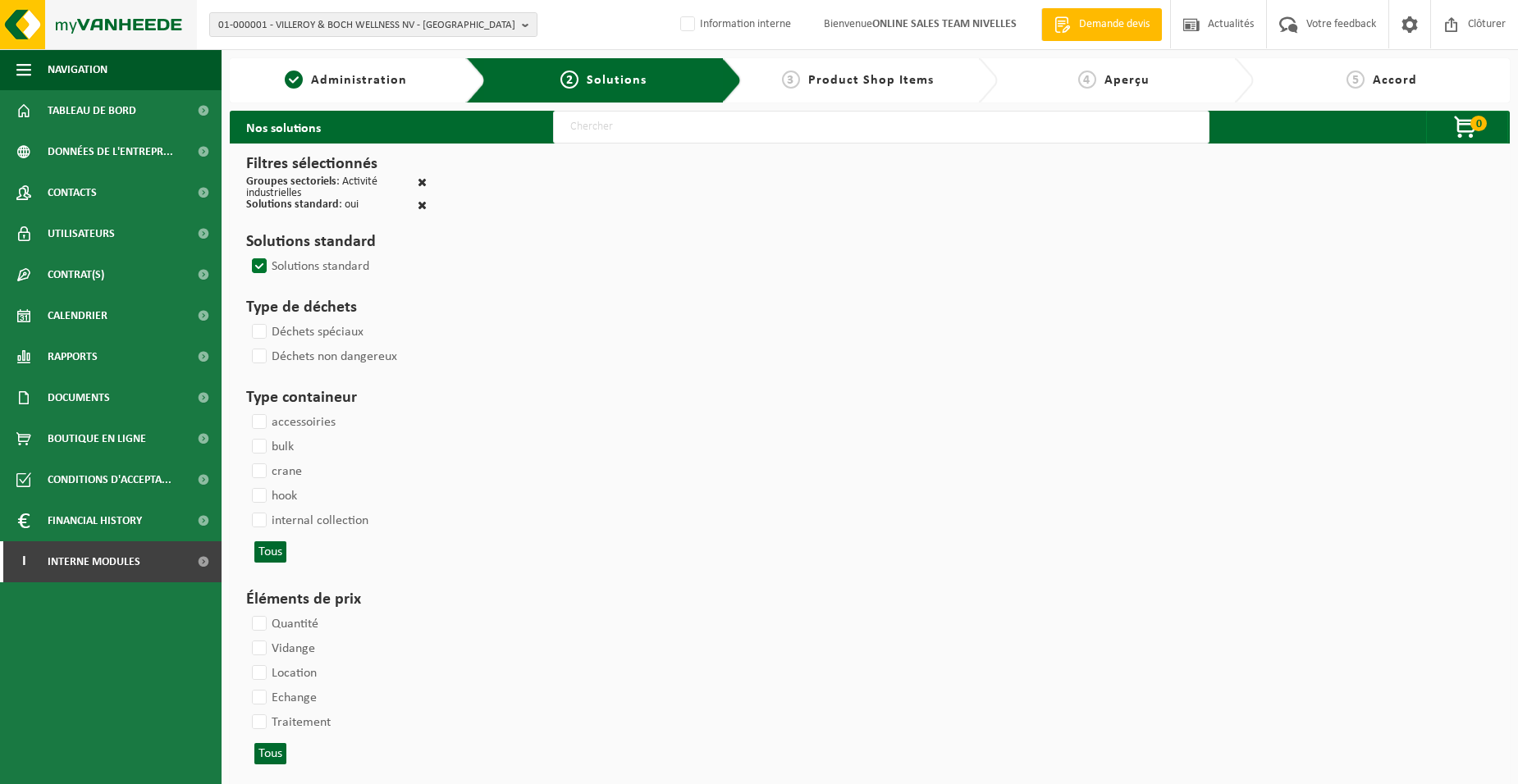
select select
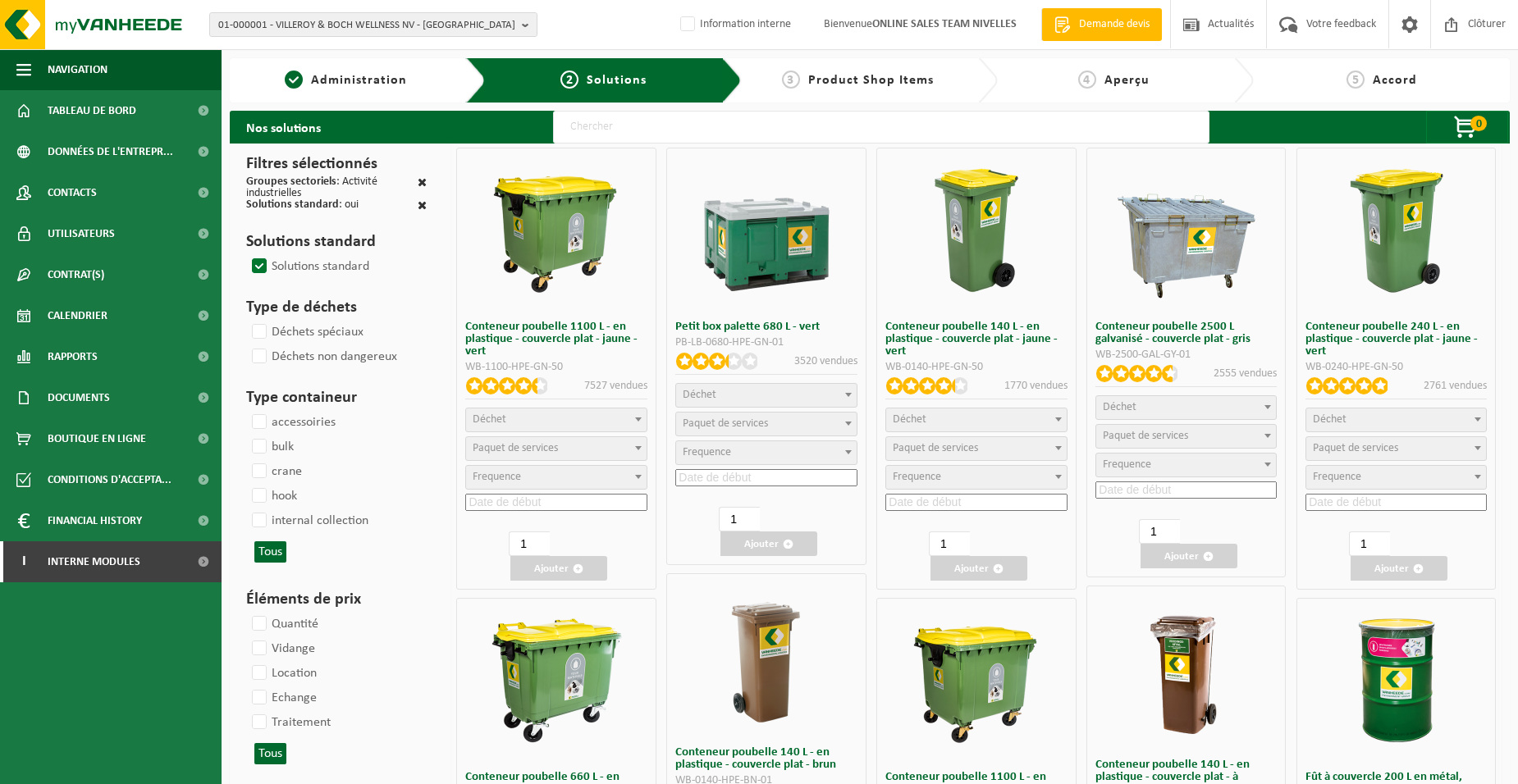
click at [609, 138] on input "text" at bounding box center [881, 128] width 657 height 33
type input "000052"
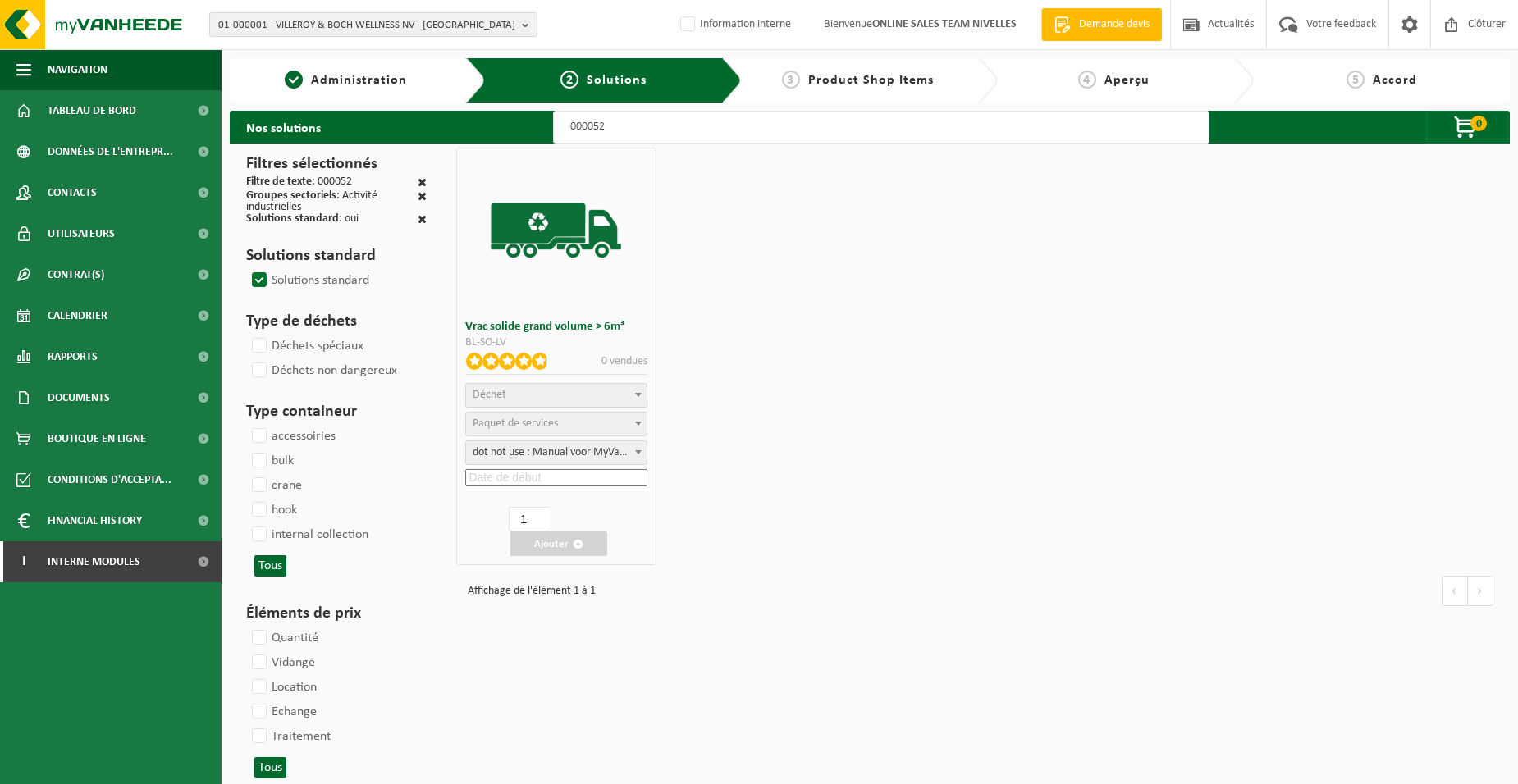
click at [540, 398] on span "Déchet" at bounding box center [555, 395] width 180 height 23
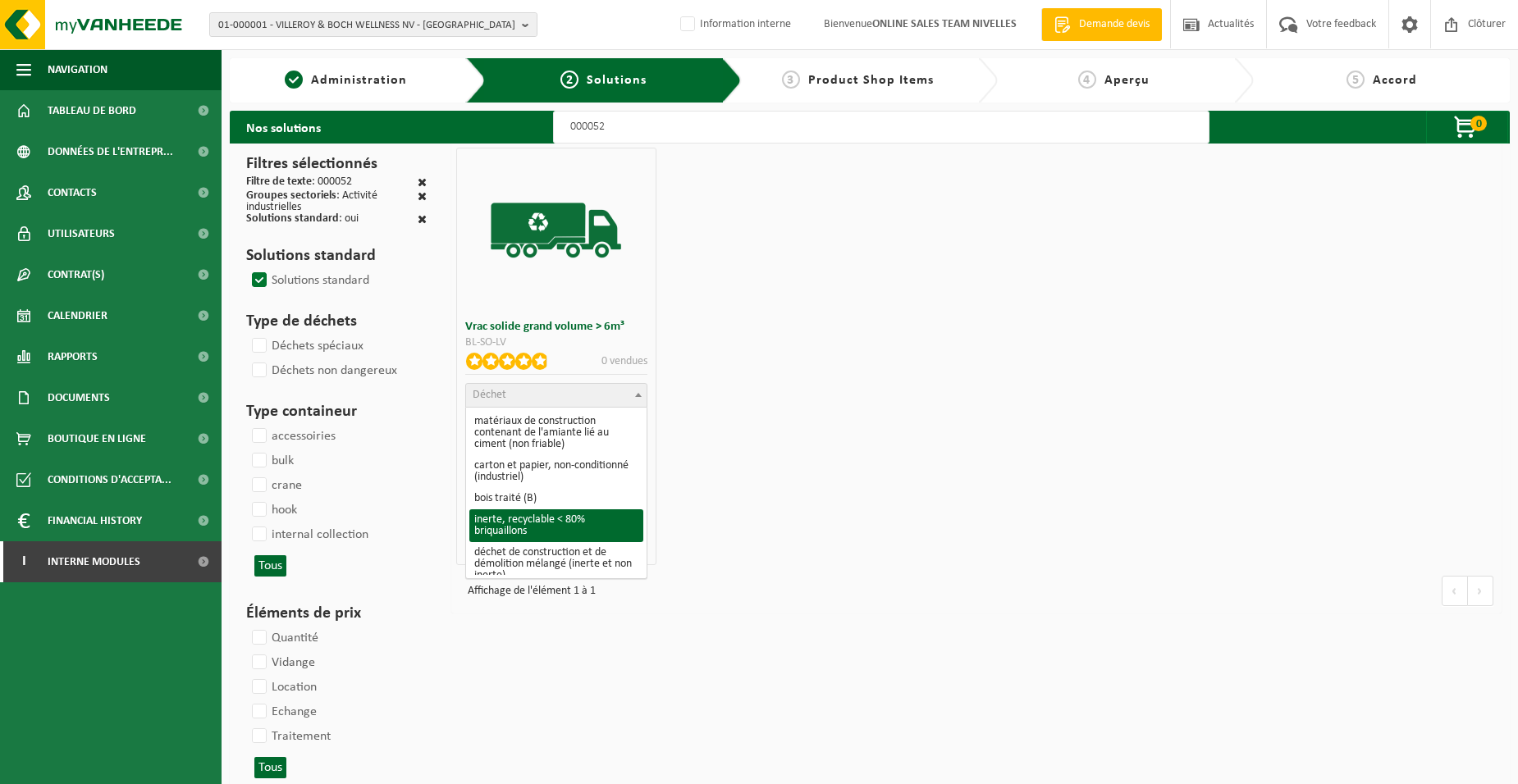
scroll to position [246, 0]
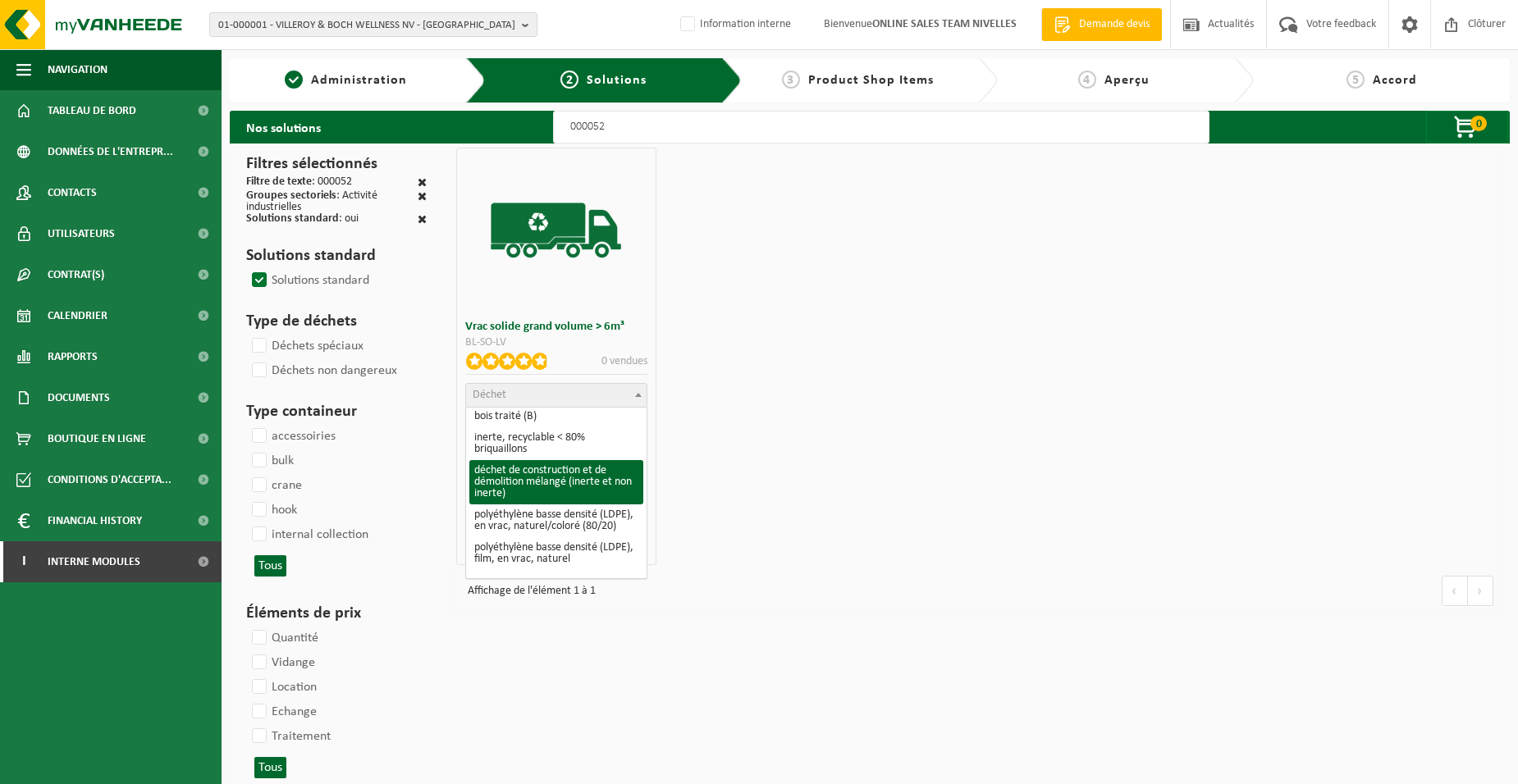
select select "31"
select select
select select "47"
select select "25"
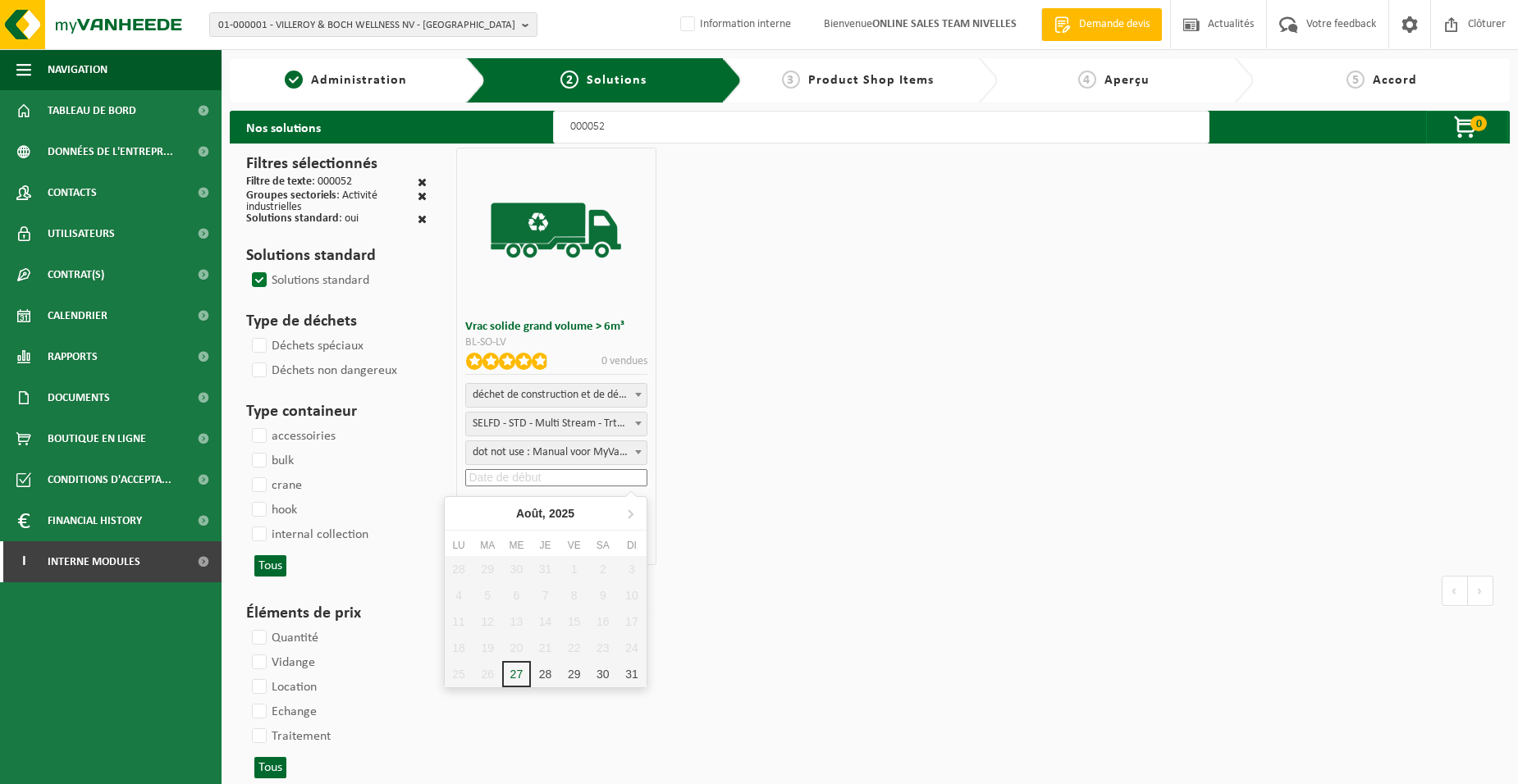
click at [569, 484] on input at bounding box center [555, 477] width 182 height 17
click at [547, 673] on div "28" at bounding box center [545, 675] width 29 height 27
type input "[DATE]"
click at [566, 544] on button "Ajouter" at bounding box center [559, 544] width 97 height 25
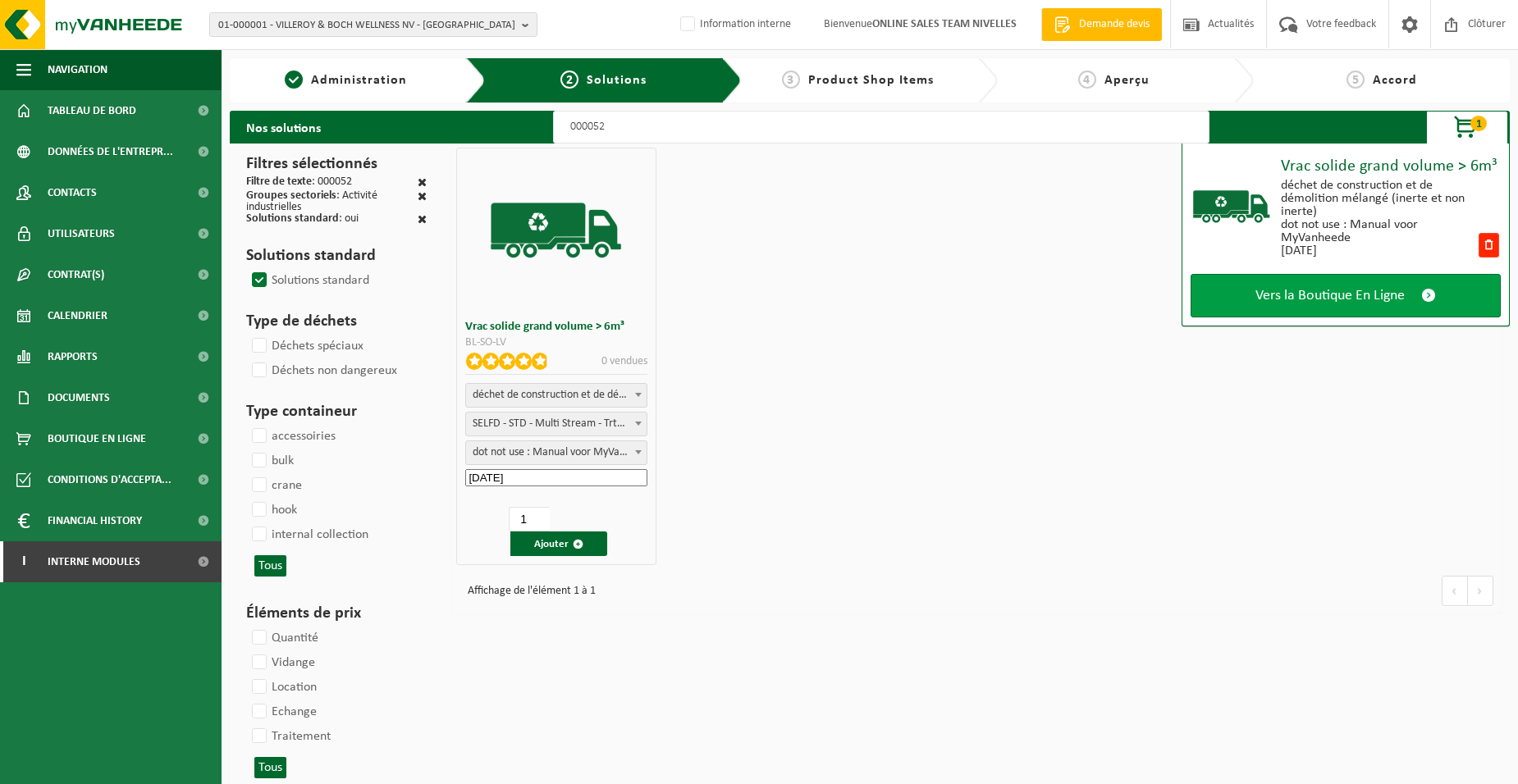
click at [1217, 305] on link "Vers la Boutique En Ligne" at bounding box center [1346, 296] width 310 height 43
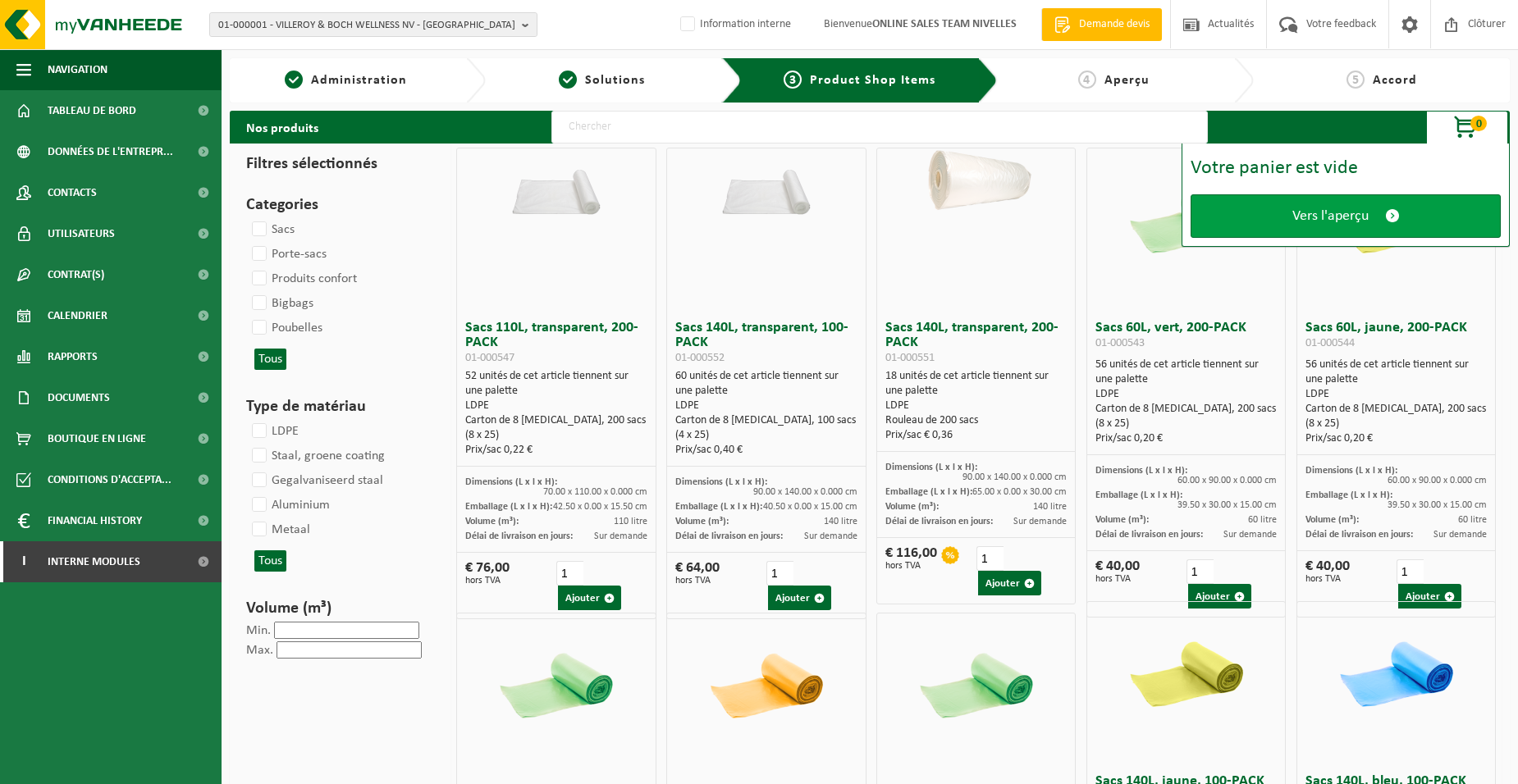
click at [1215, 221] on link "Vers l'aperçu" at bounding box center [1346, 216] width 310 height 43
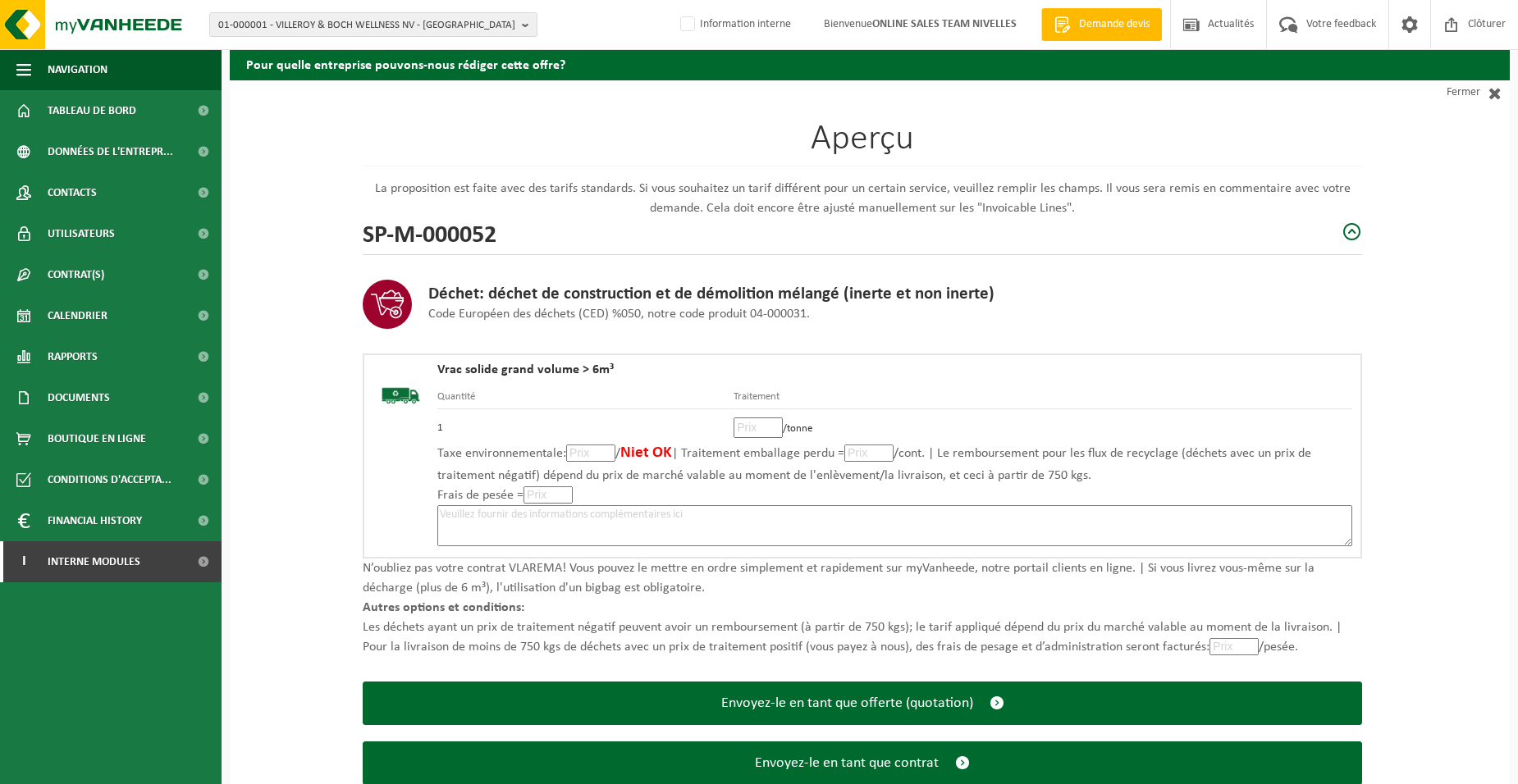
scroll to position [113, 0]
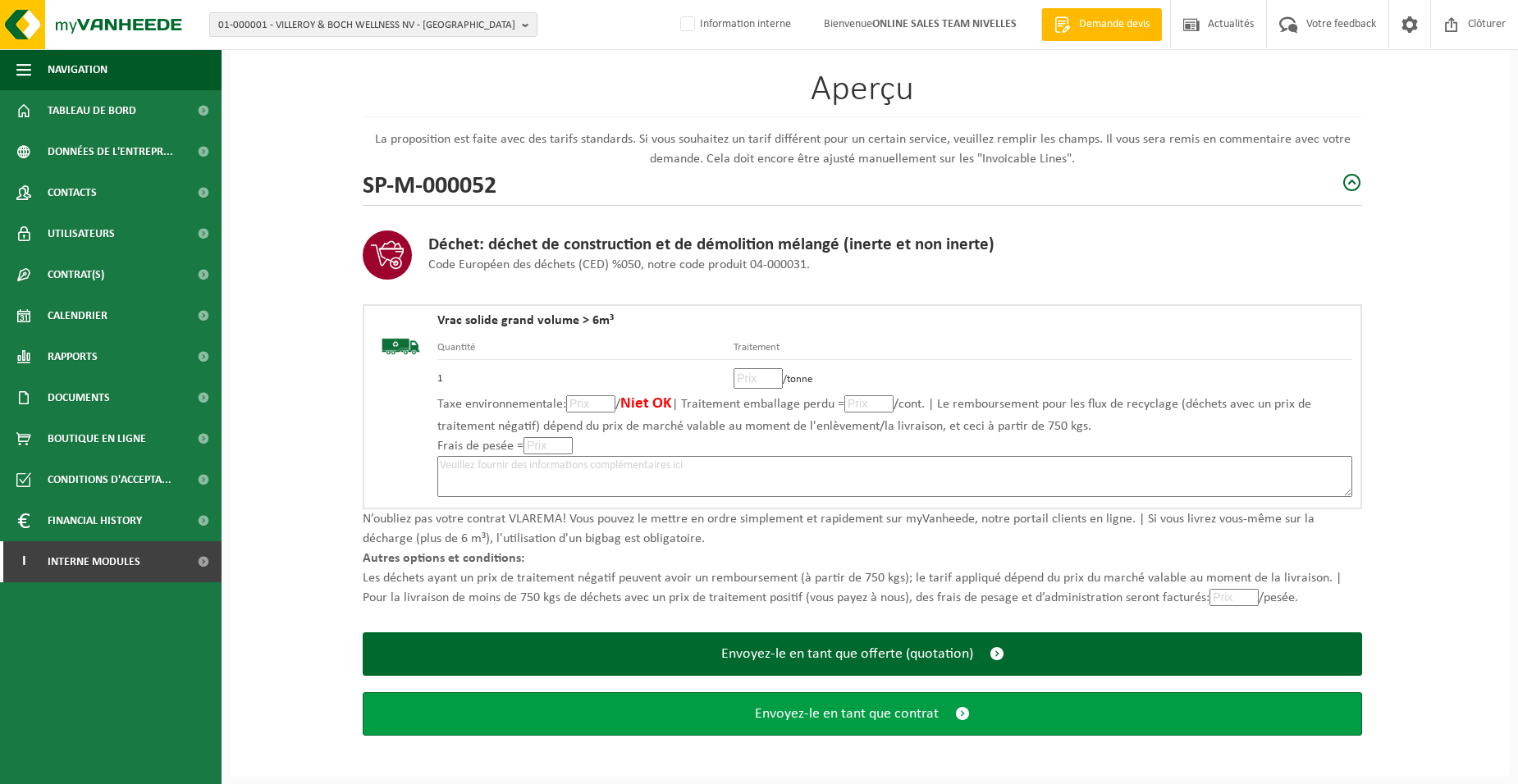
click at [846, 720] on span "Envoyez-le en tant que contrat" at bounding box center [846, 714] width 184 height 17
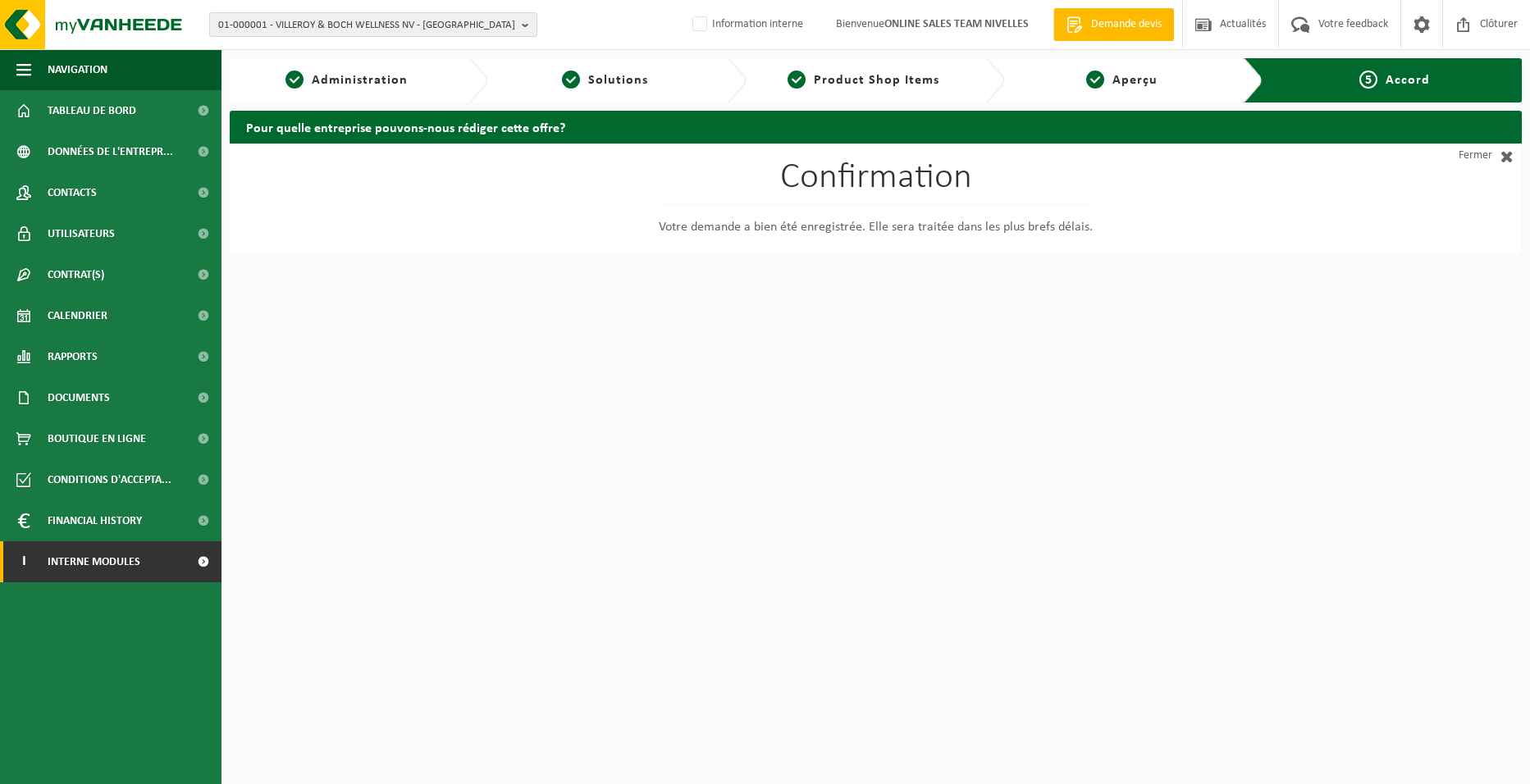
click at [167, 559] on link "I Interne modules" at bounding box center [110, 561] width 221 height 41
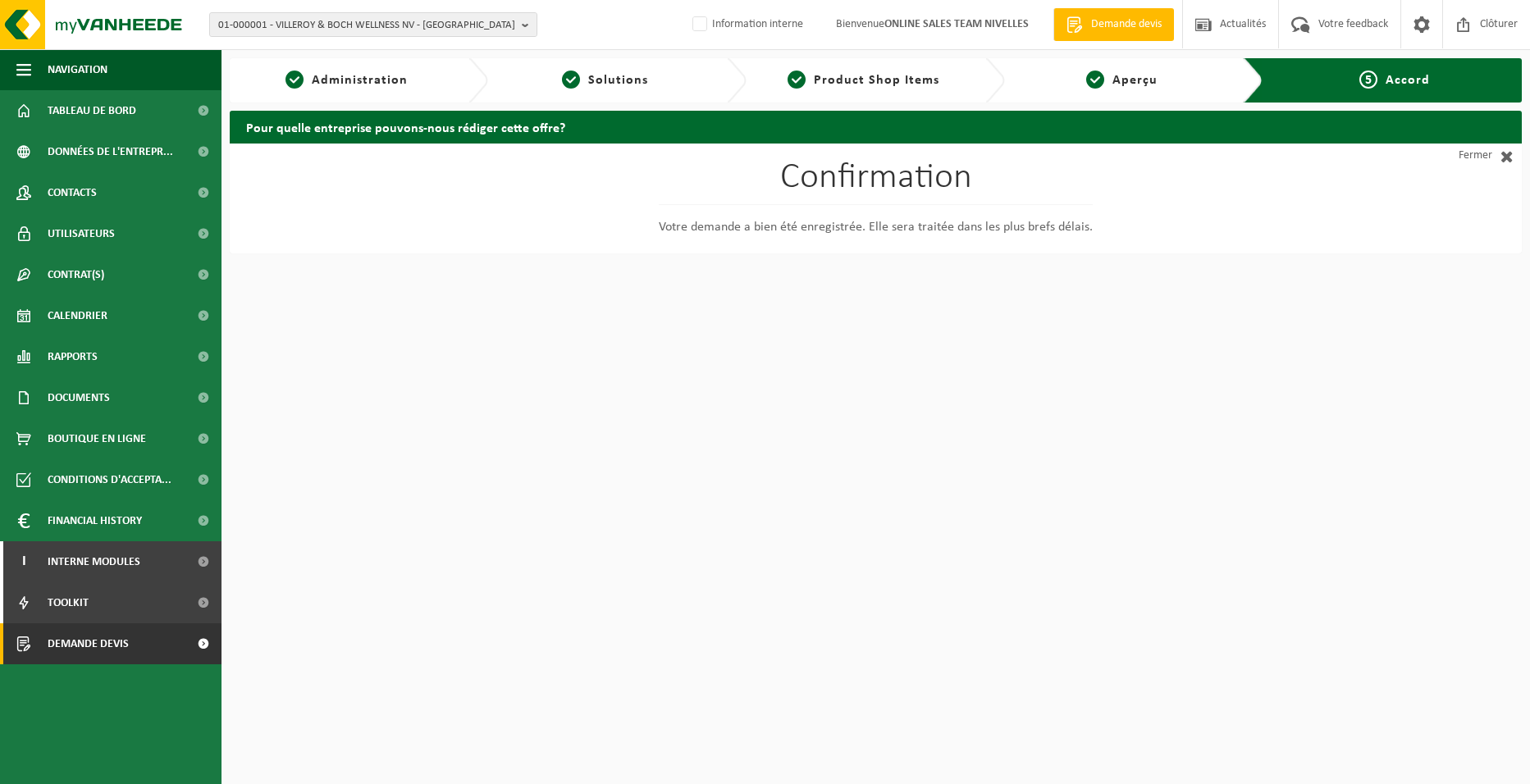
click at [99, 652] on span "Demande devis" at bounding box center [88, 643] width 81 height 41
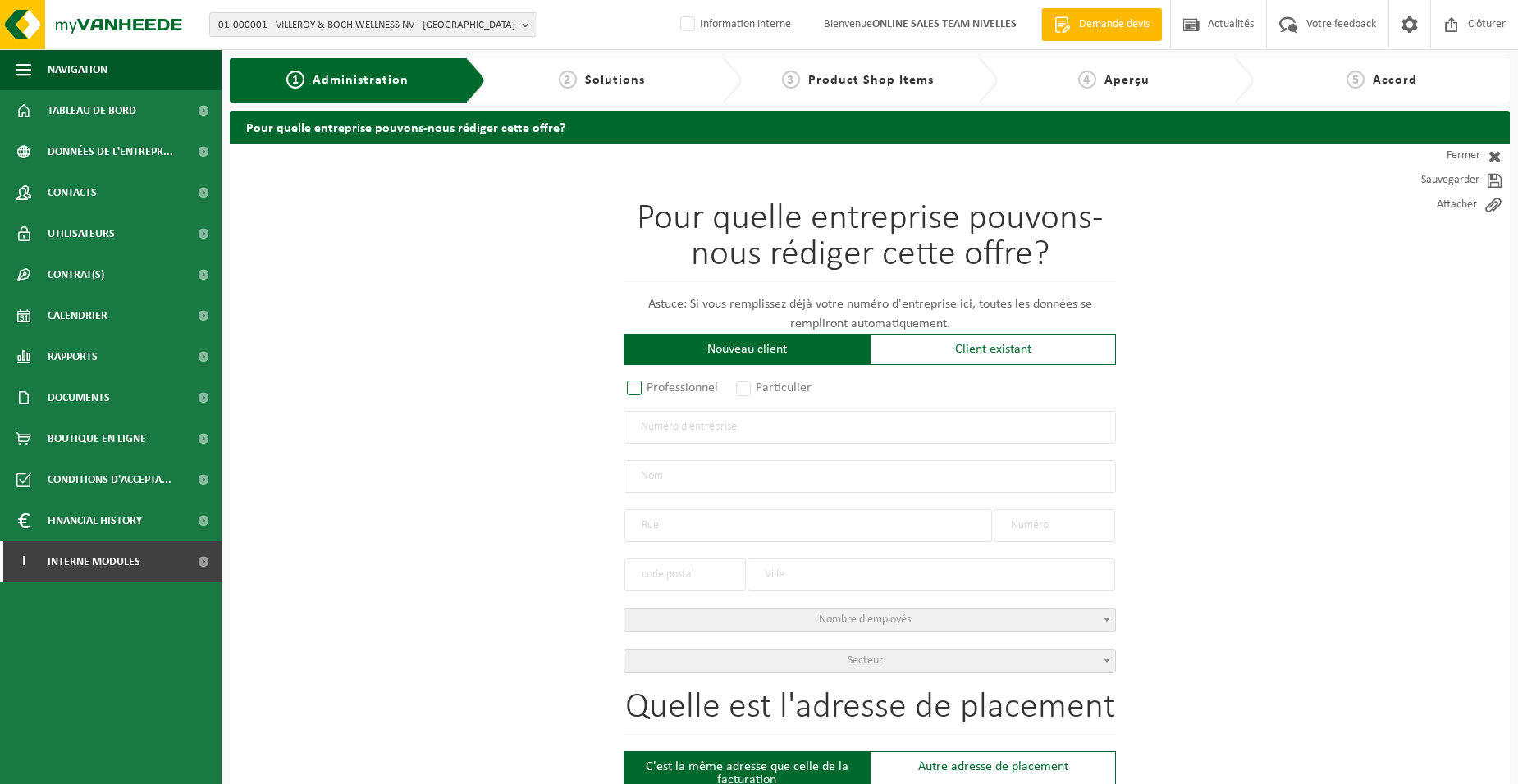
click at [678, 393] on label "Professionnel" at bounding box center [673, 388] width 99 height 23
click at [662, 393] on input "Professionnel" at bounding box center [656, 389] width 11 height 11
radio input "true"
click at [700, 439] on input "text" at bounding box center [870, 428] width 492 height 33
type input "0675378831"
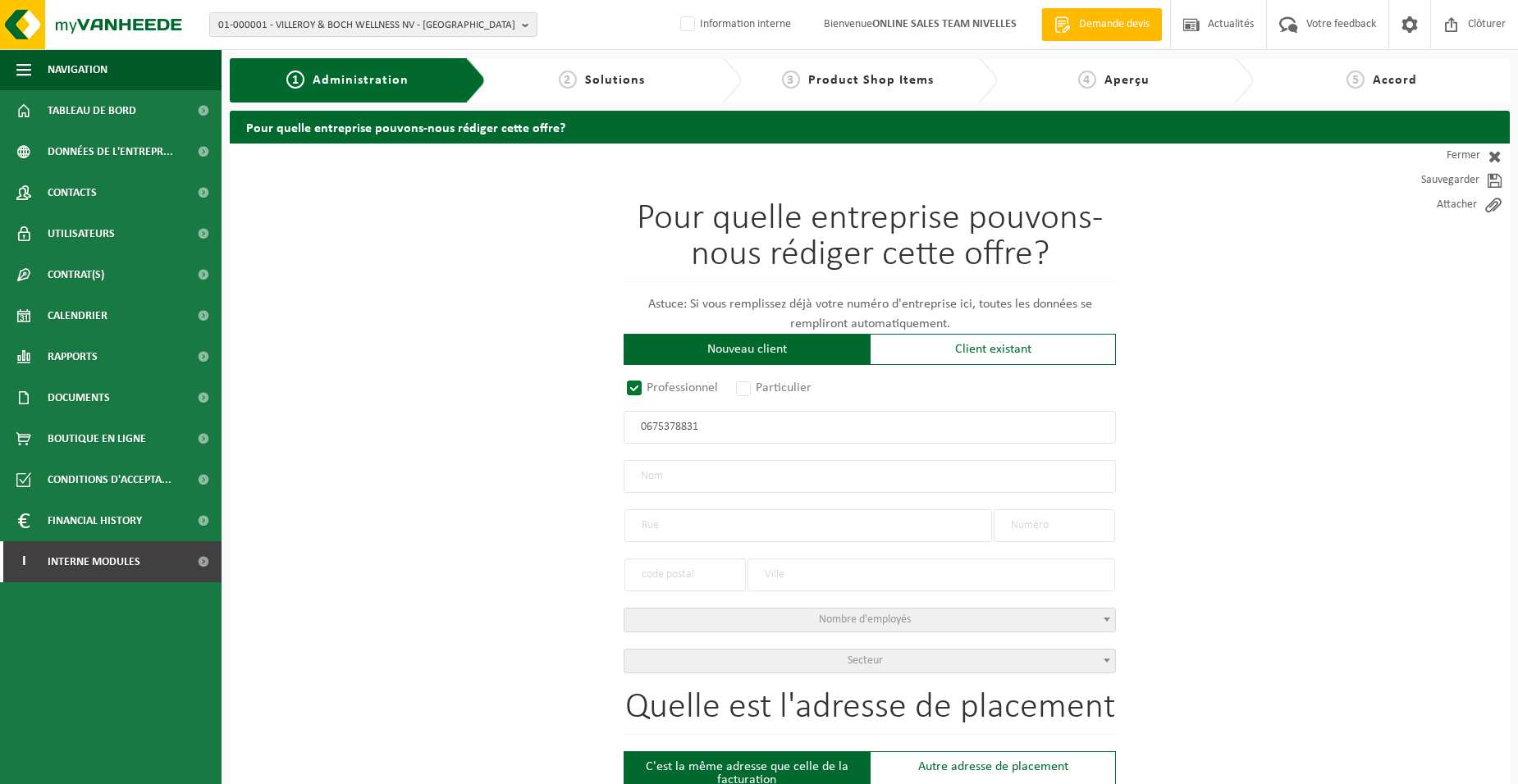
radio input "true"
type input "0675378831"
type input "DE WINTER, KÉVIN"
type input "RUE DE L'ENSEIGNEMENT"
type input "21"
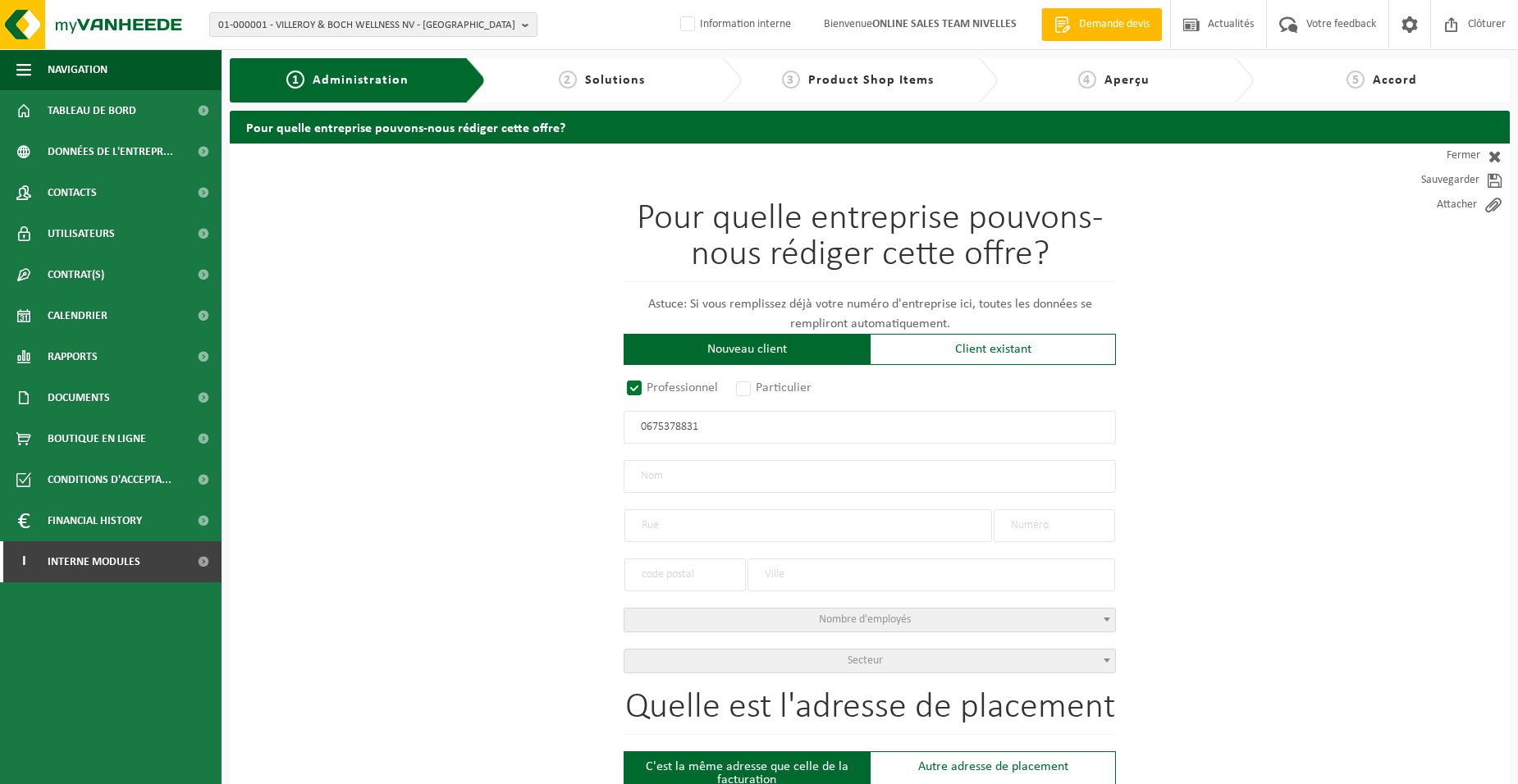
type input "1400"
type input "NIVELLES"
select select "D"
type input "DE WINTER, KÉVIN"
type input "RUE DE L'ENSEIGNEMENT"
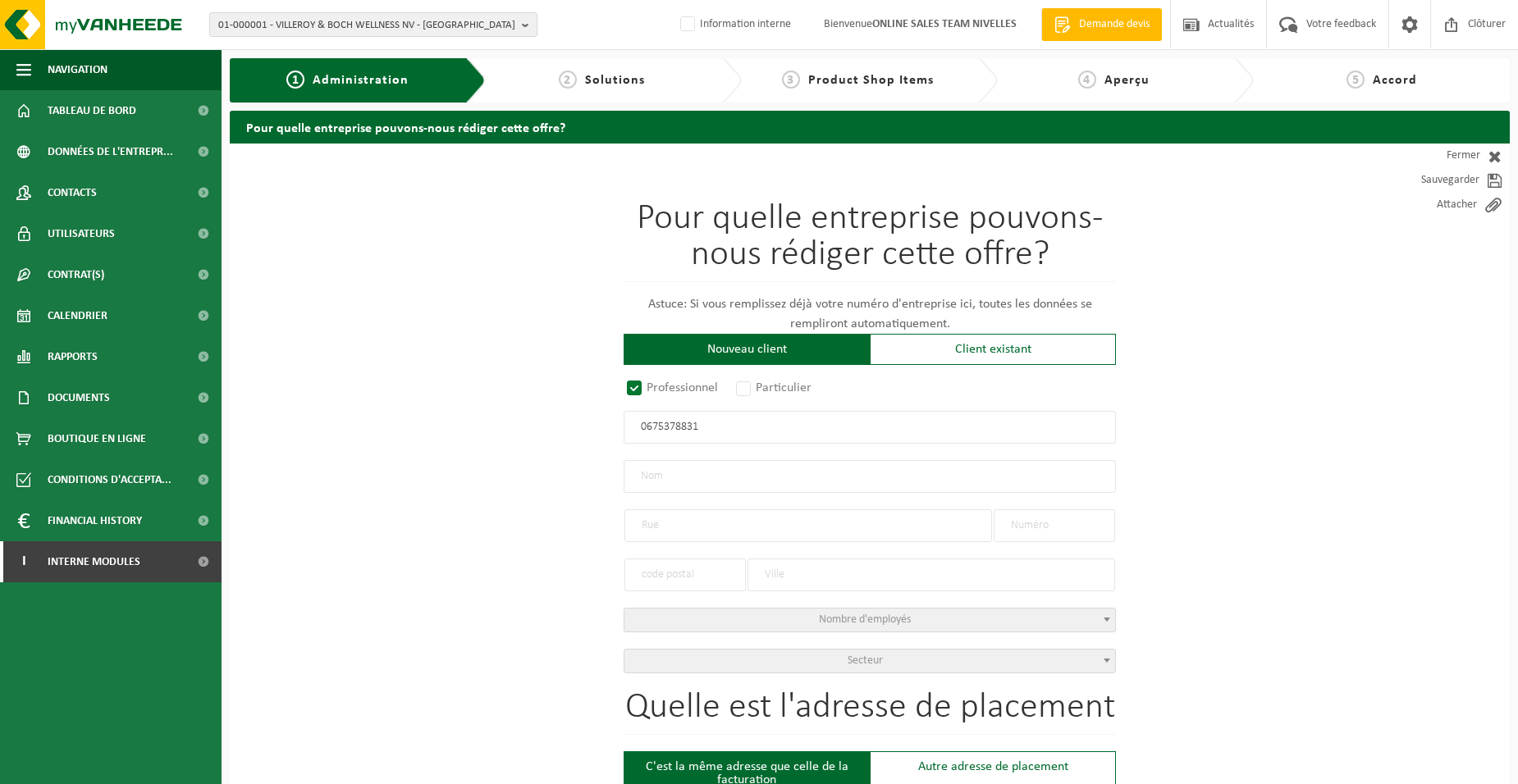
type input "21"
type input "1400"
type input "NIVELLES"
type input "2263748782"
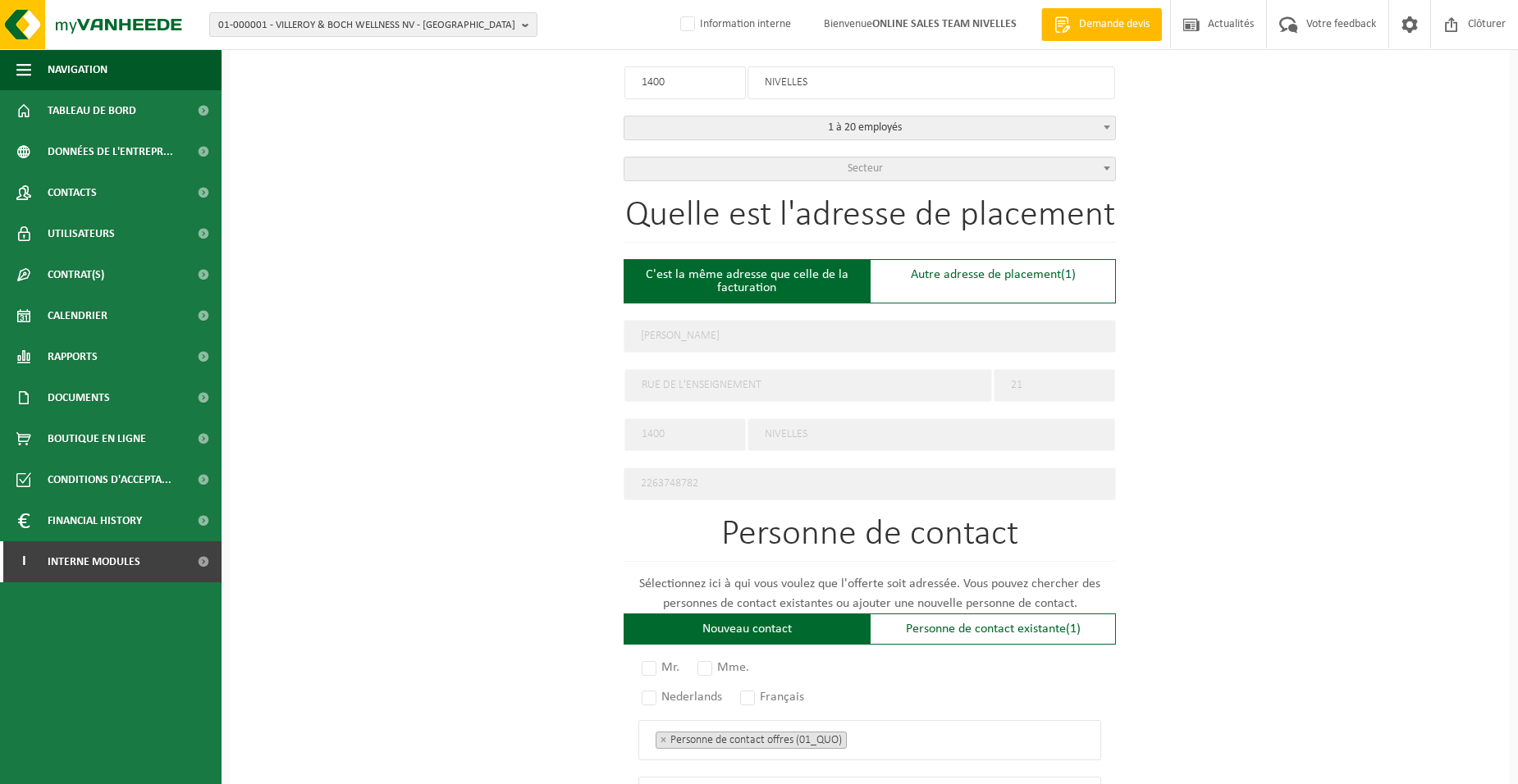
scroll to position [820, 0]
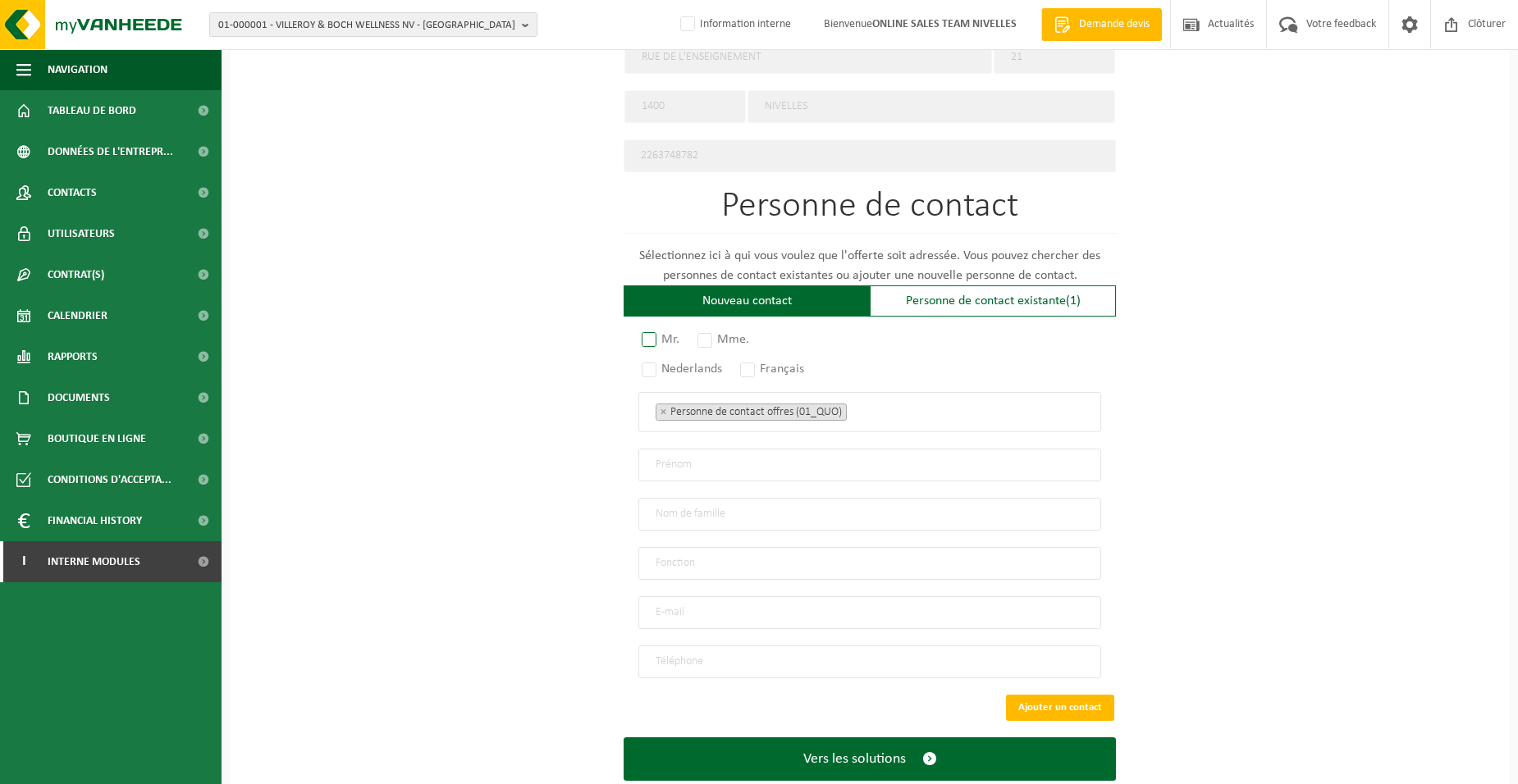
type input "0675378831"
click at [653, 331] on label "Mr." at bounding box center [661, 340] width 46 height 23
radio input "true"
click at [752, 360] on label "Français" at bounding box center [773, 369] width 72 height 23
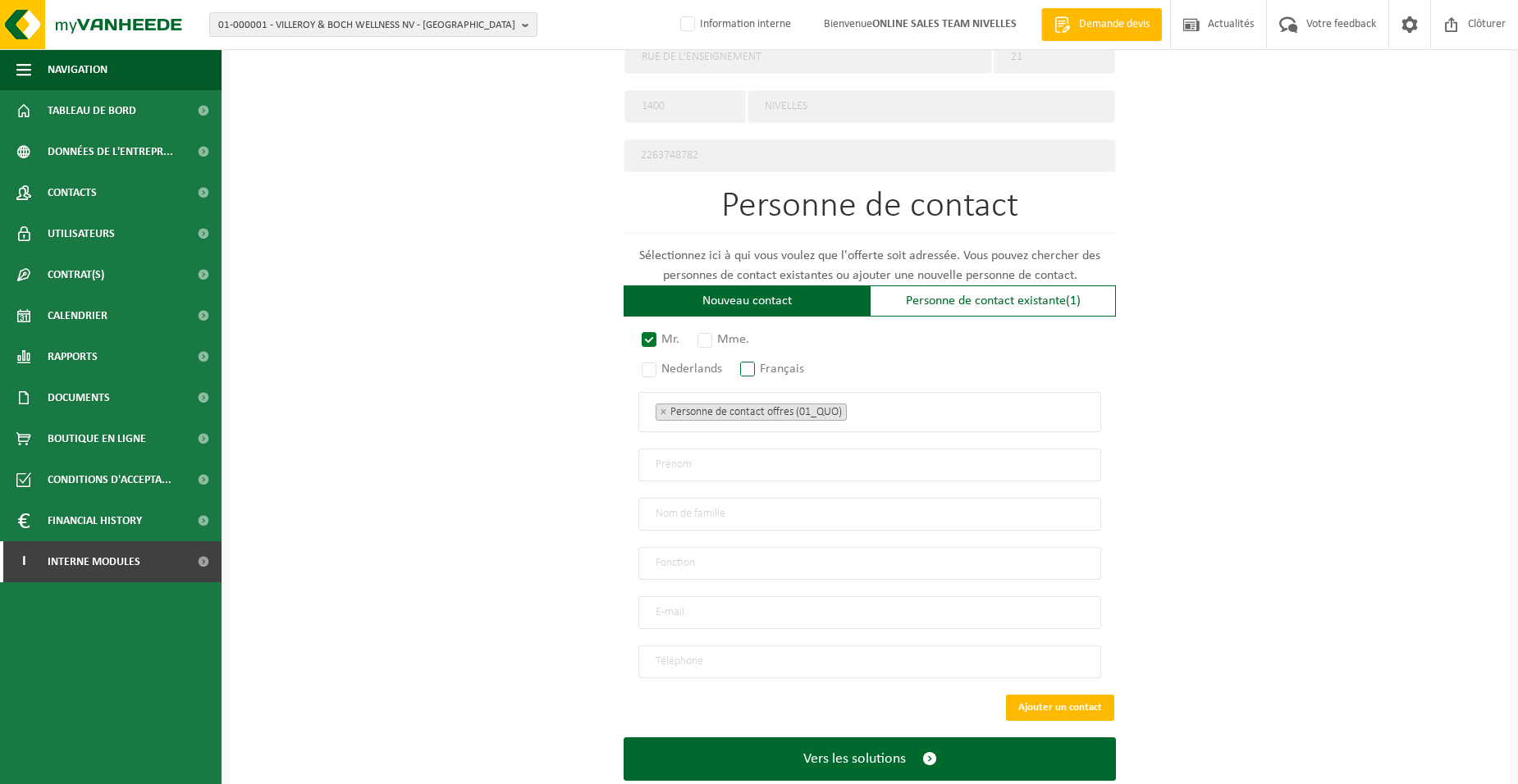
radio input "true"
click at [931, 417] on span "× Personne de contact offres (01_QUO)" at bounding box center [870, 412] width 463 height 40
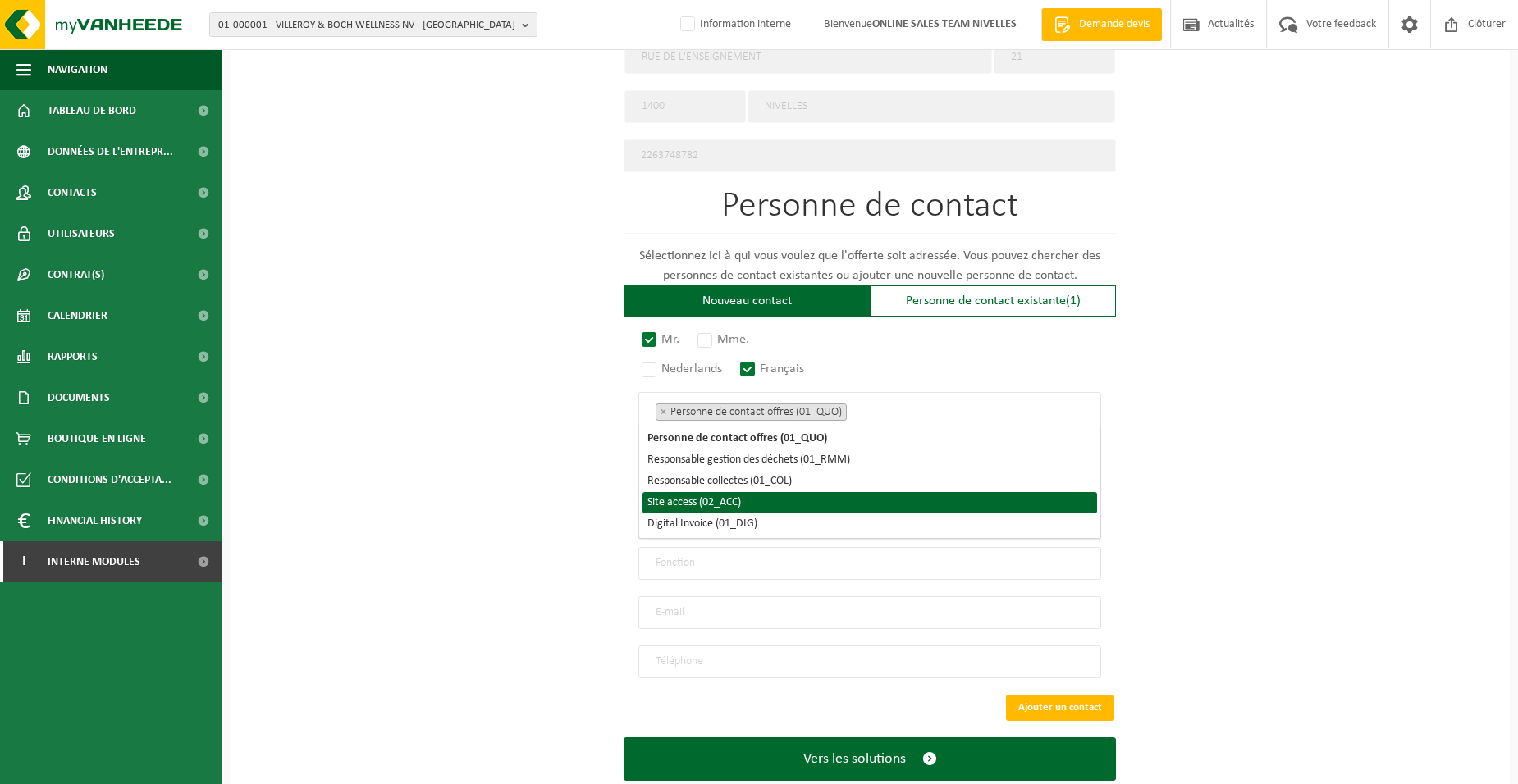
click at [719, 502] on li "Site access (02_ACC)" at bounding box center [870, 503] width 454 height 22
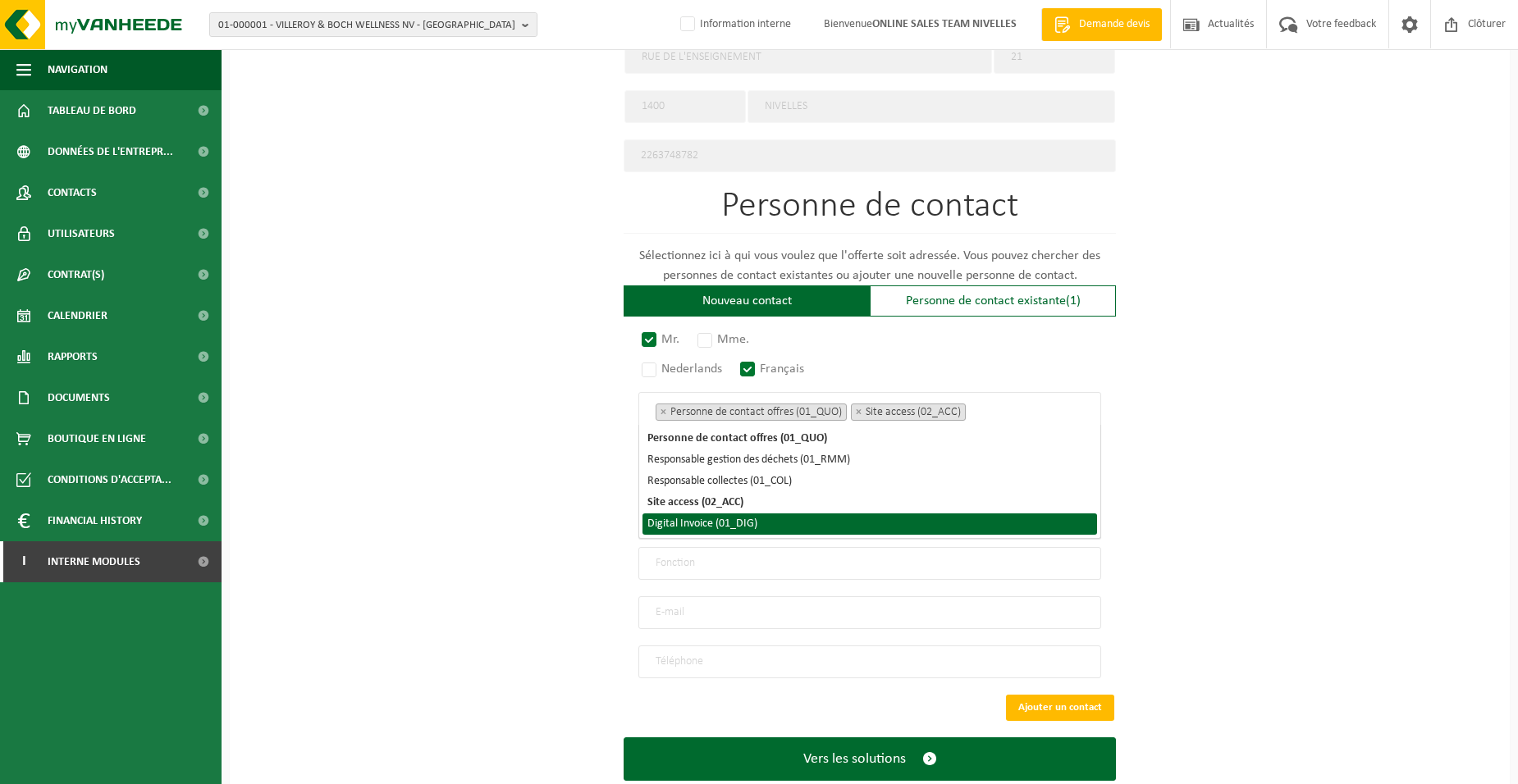
click at [724, 524] on li "Digital Invoice (01_DIG)" at bounding box center [870, 525] width 454 height 22
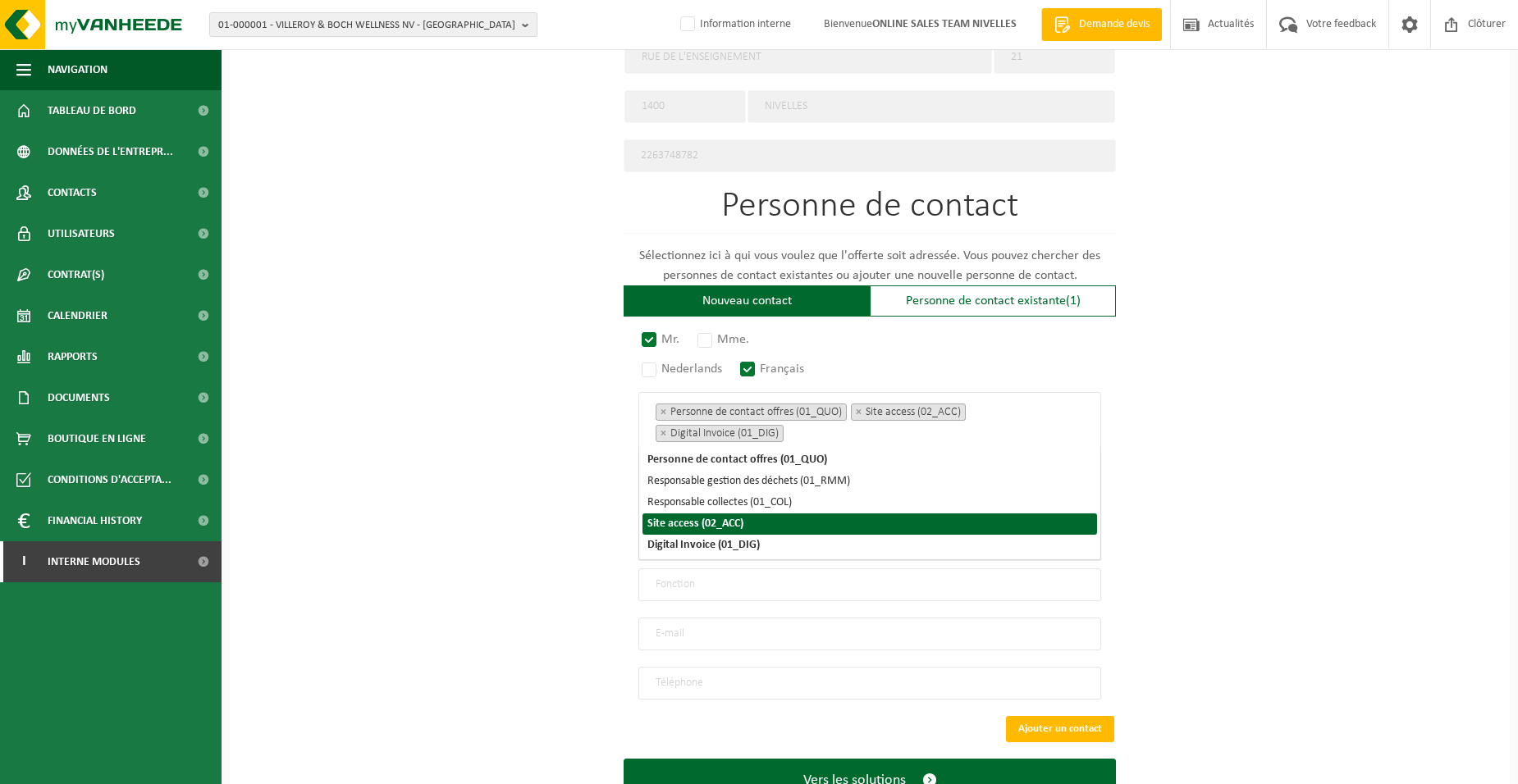
click at [519, 523] on div "Pour quelle entreprise pouvons-nous rédiger cette offre? Astuce: Si vous rempli…" at bounding box center [870, 84] width 1280 height 1520
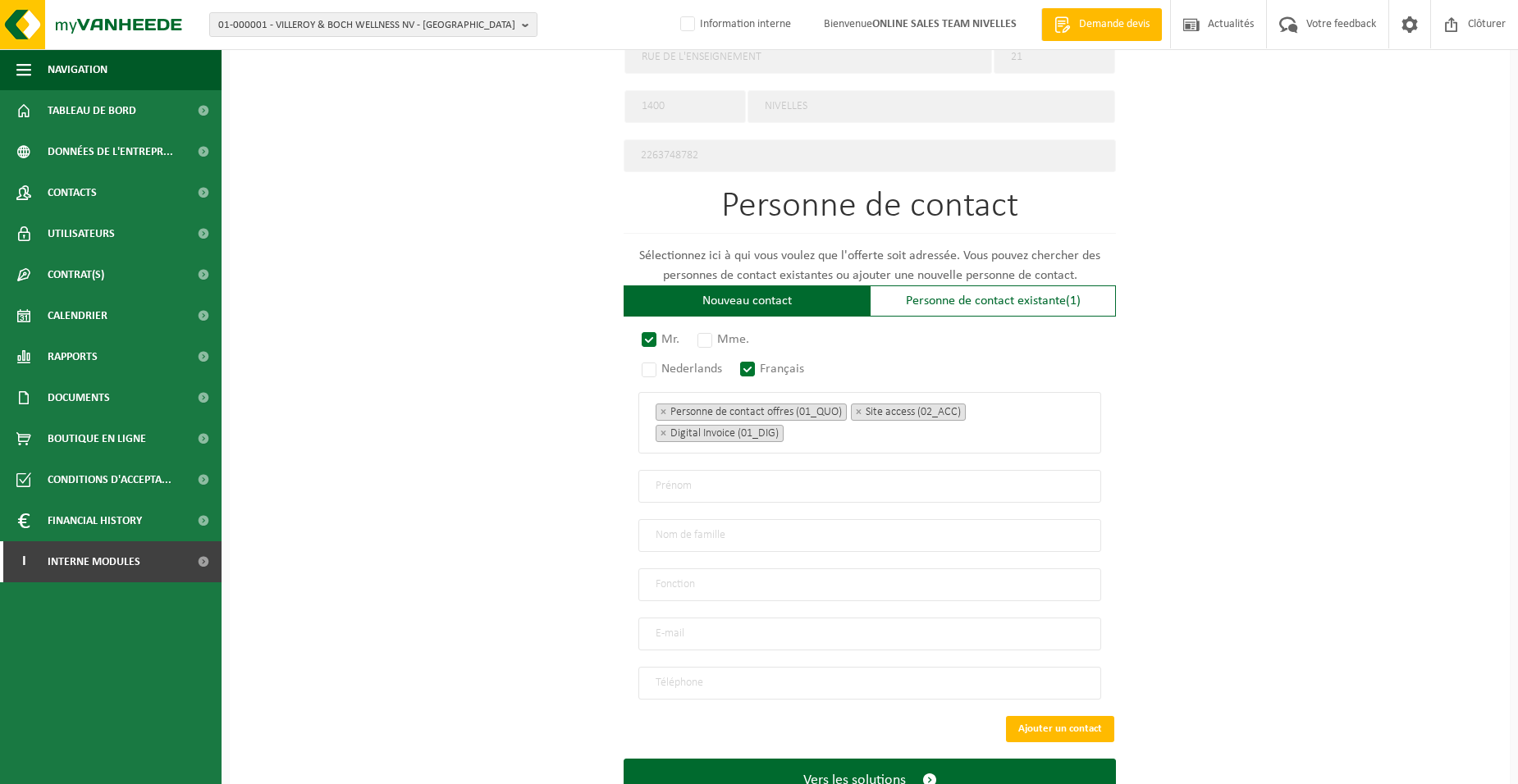
click at [754, 484] on input "text" at bounding box center [870, 486] width 463 height 33
type input "KEVIN"
click at [661, 527] on input "text" at bounding box center [870, 535] width 463 height 33
type input "DE WINTER"
click at [681, 573] on input "text" at bounding box center [870, 585] width 463 height 33
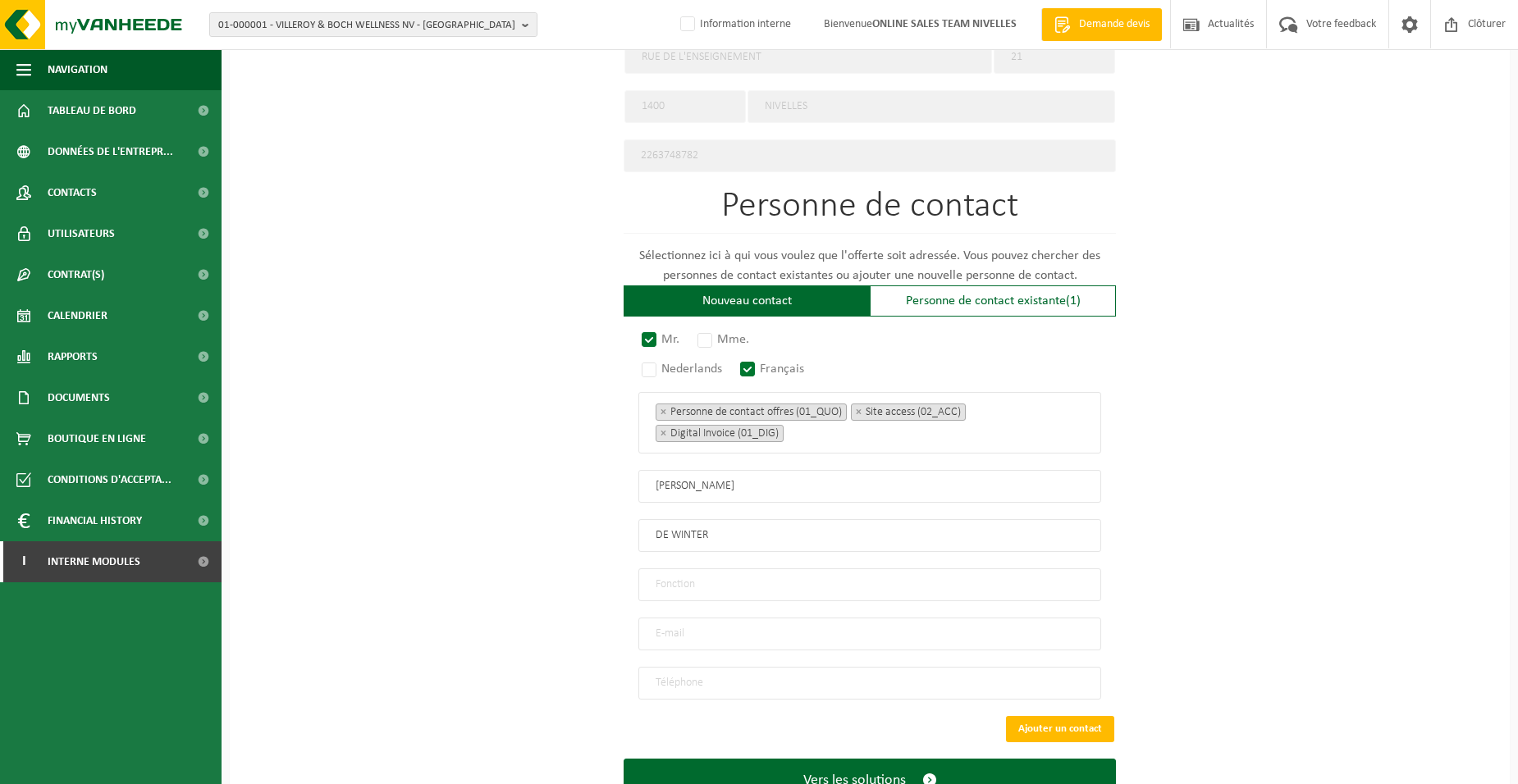
type input "Directeur"
click at [691, 622] on input "email" at bounding box center [870, 634] width 463 height 33
type input "DEWINTER.K@DKSERVICES.BIZ"
click at [716, 672] on input "tel" at bounding box center [870, 684] width 463 height 33
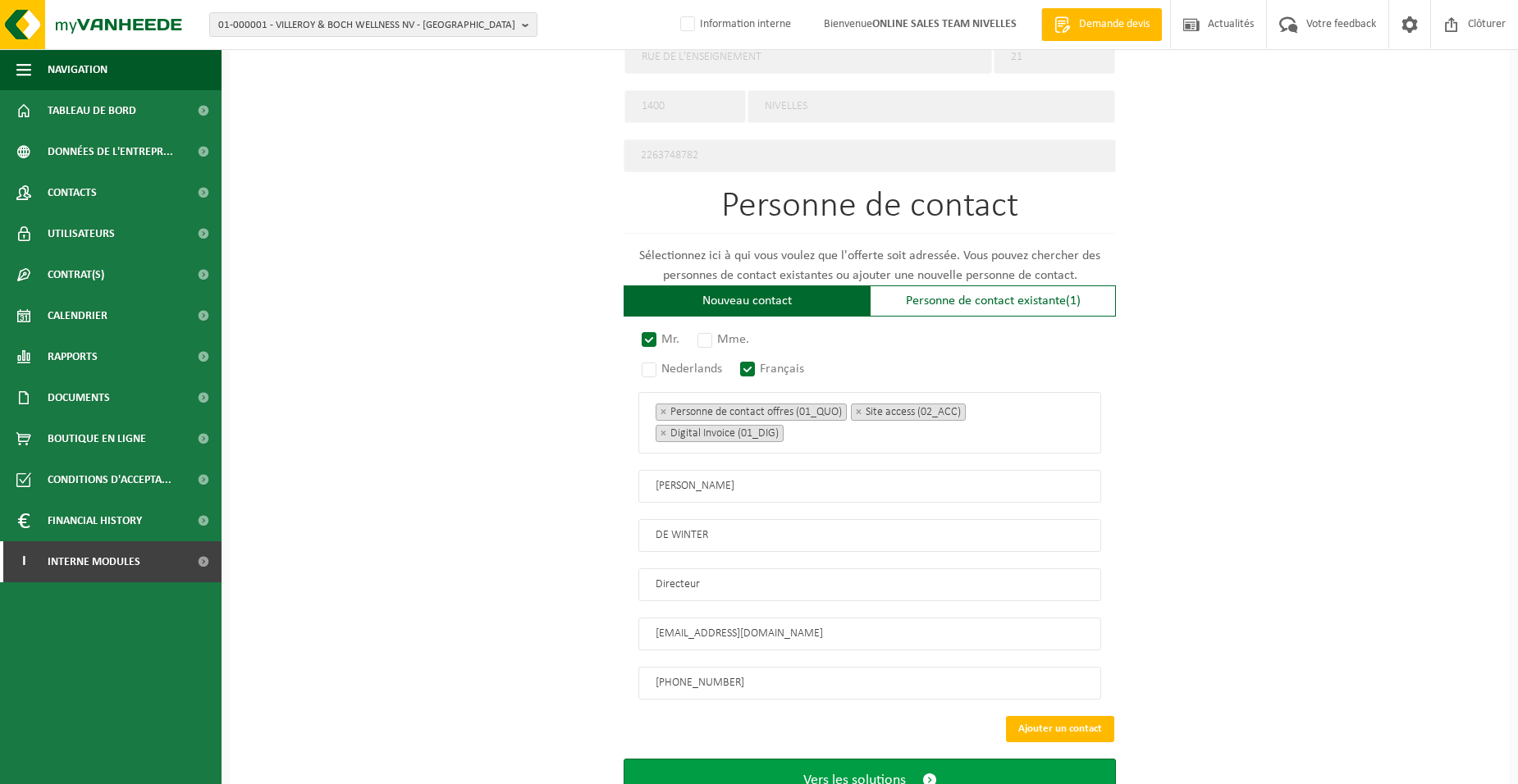
type input "+32 487 63 96 35"
click at [738, 766] on button "Vers les solutions" at bounding box center [870, 780] width 492 height 43
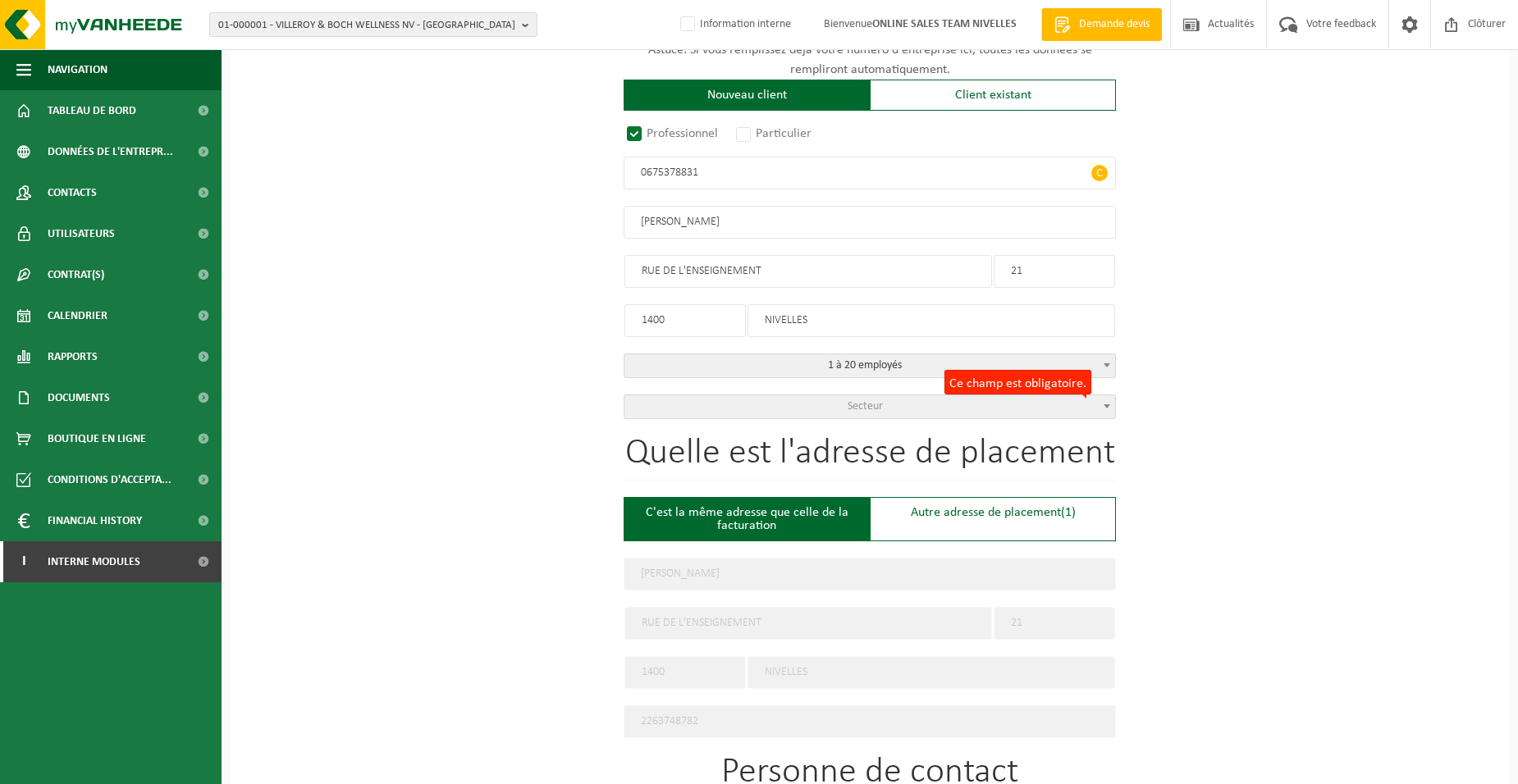
click at [841, 399] on span "Secteur" at bounding box center [870, 407] width 491 height 23
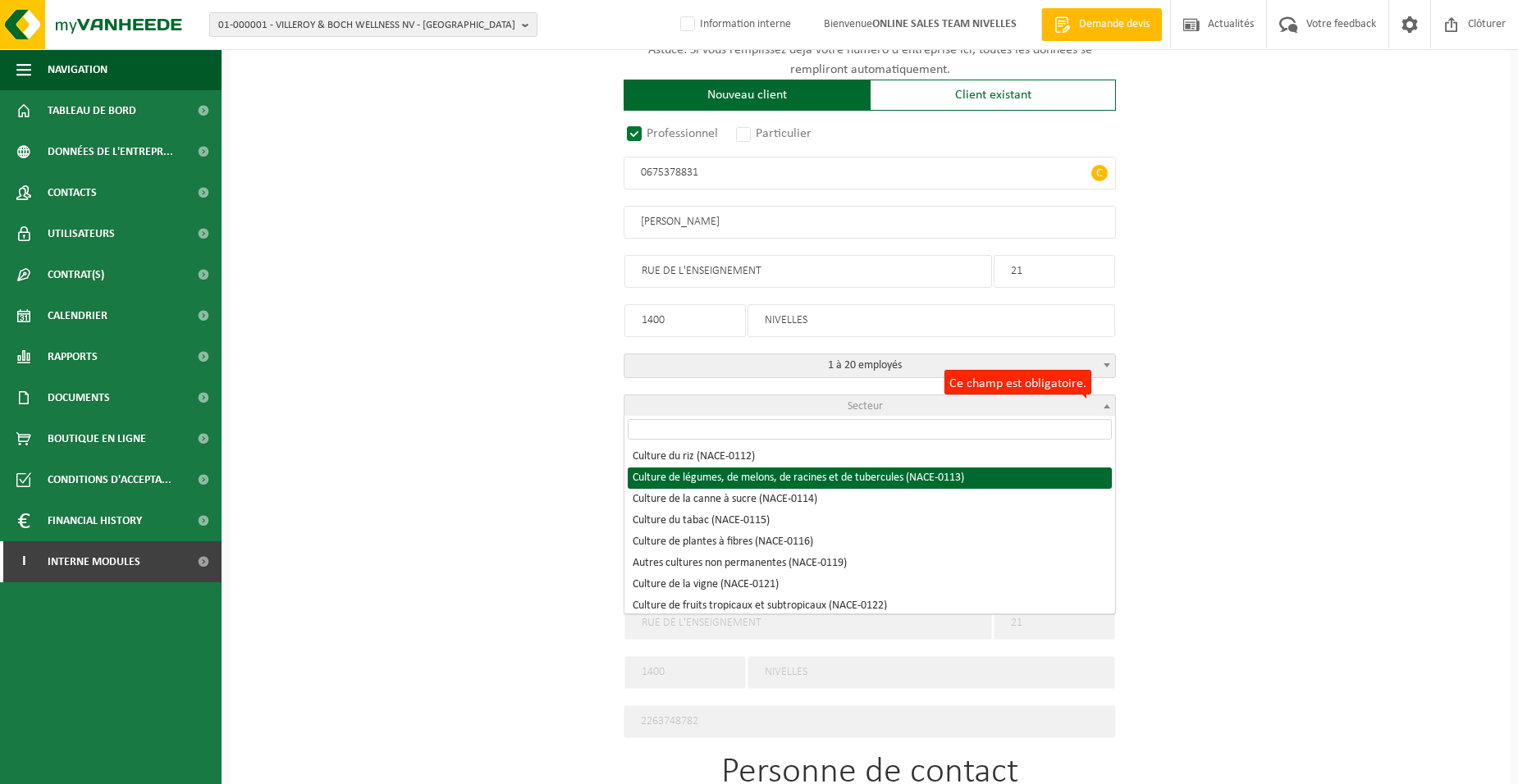
scroll to position [410, 0]
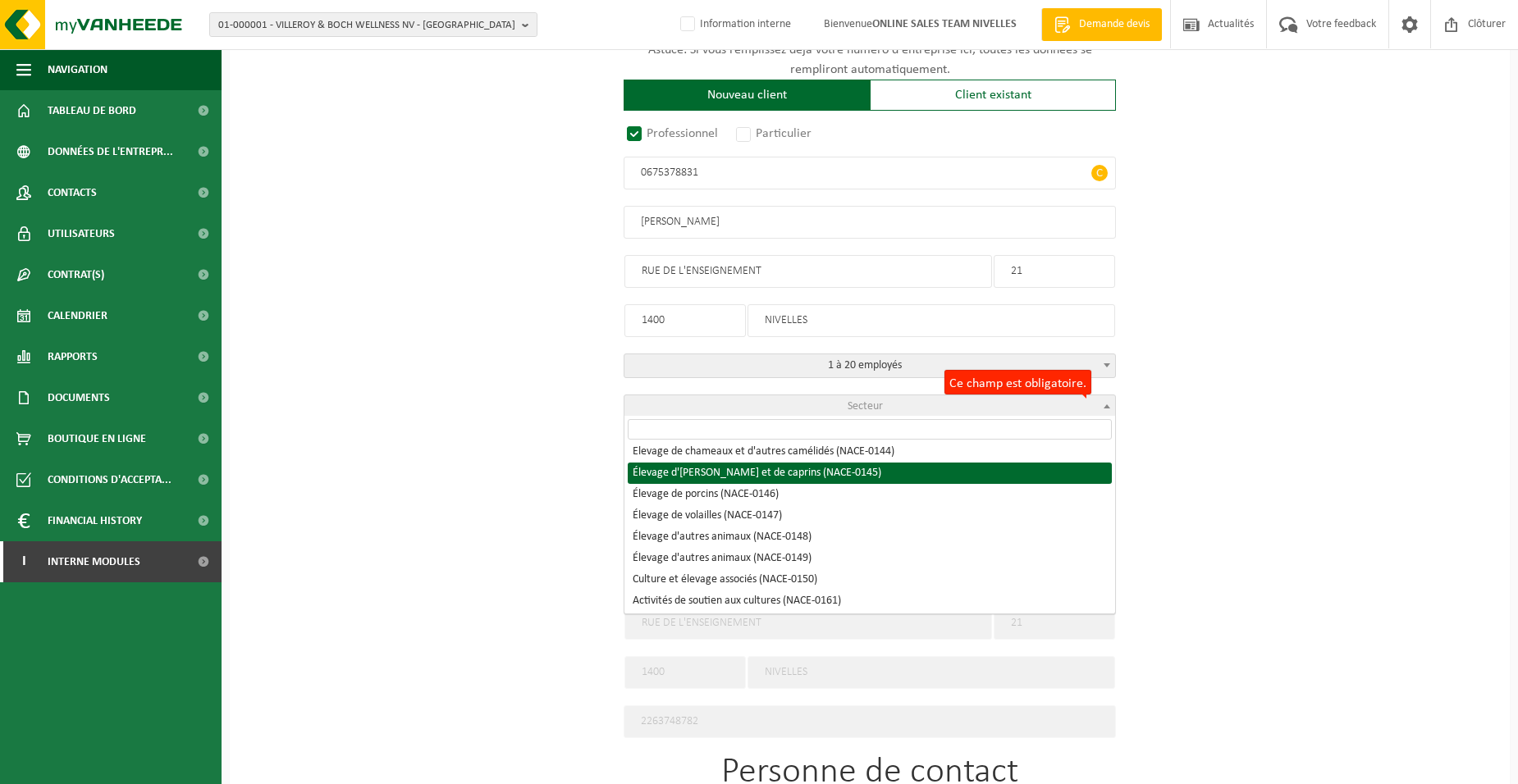
select select "NACE_0145"
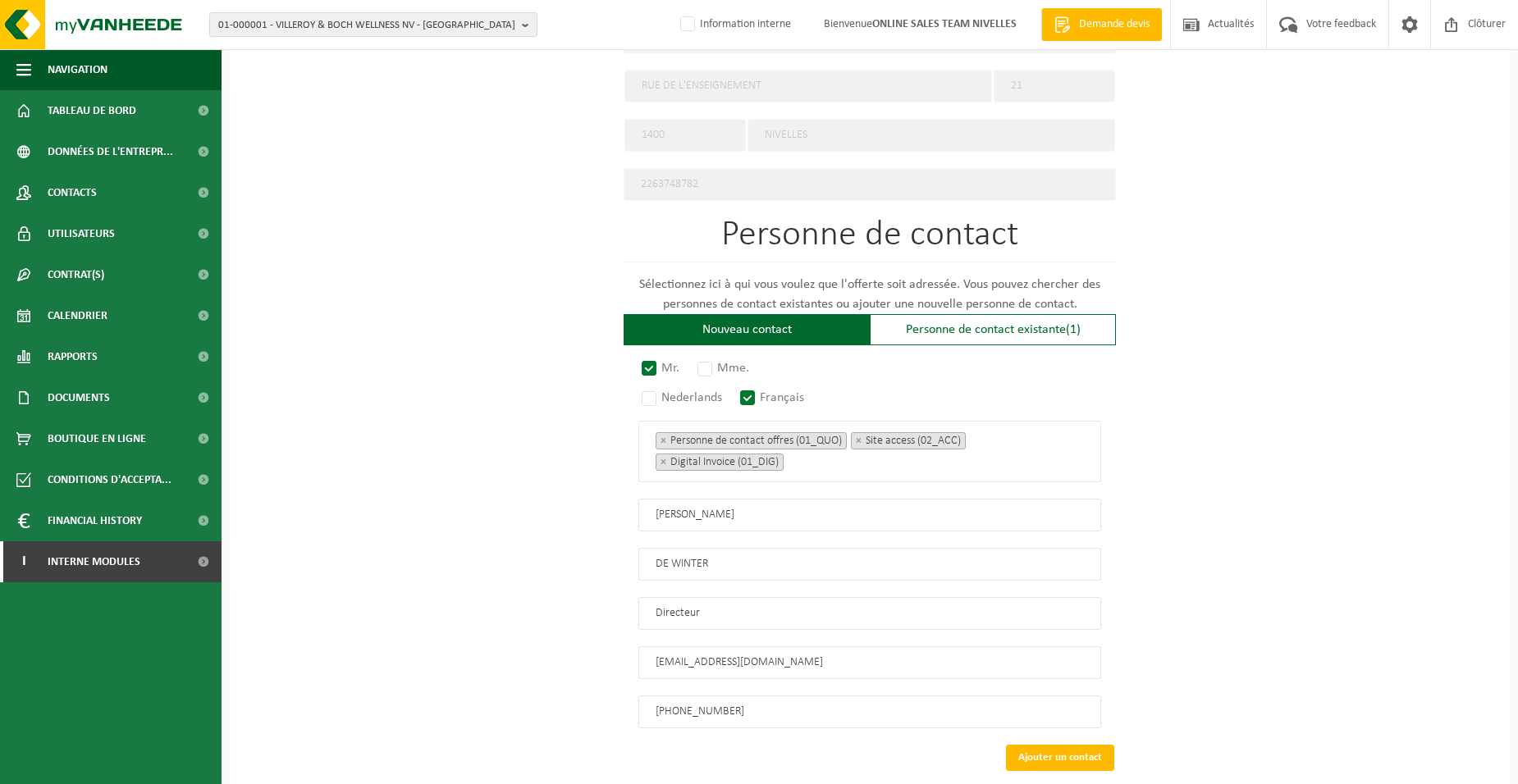
scroll to position [875, 0]
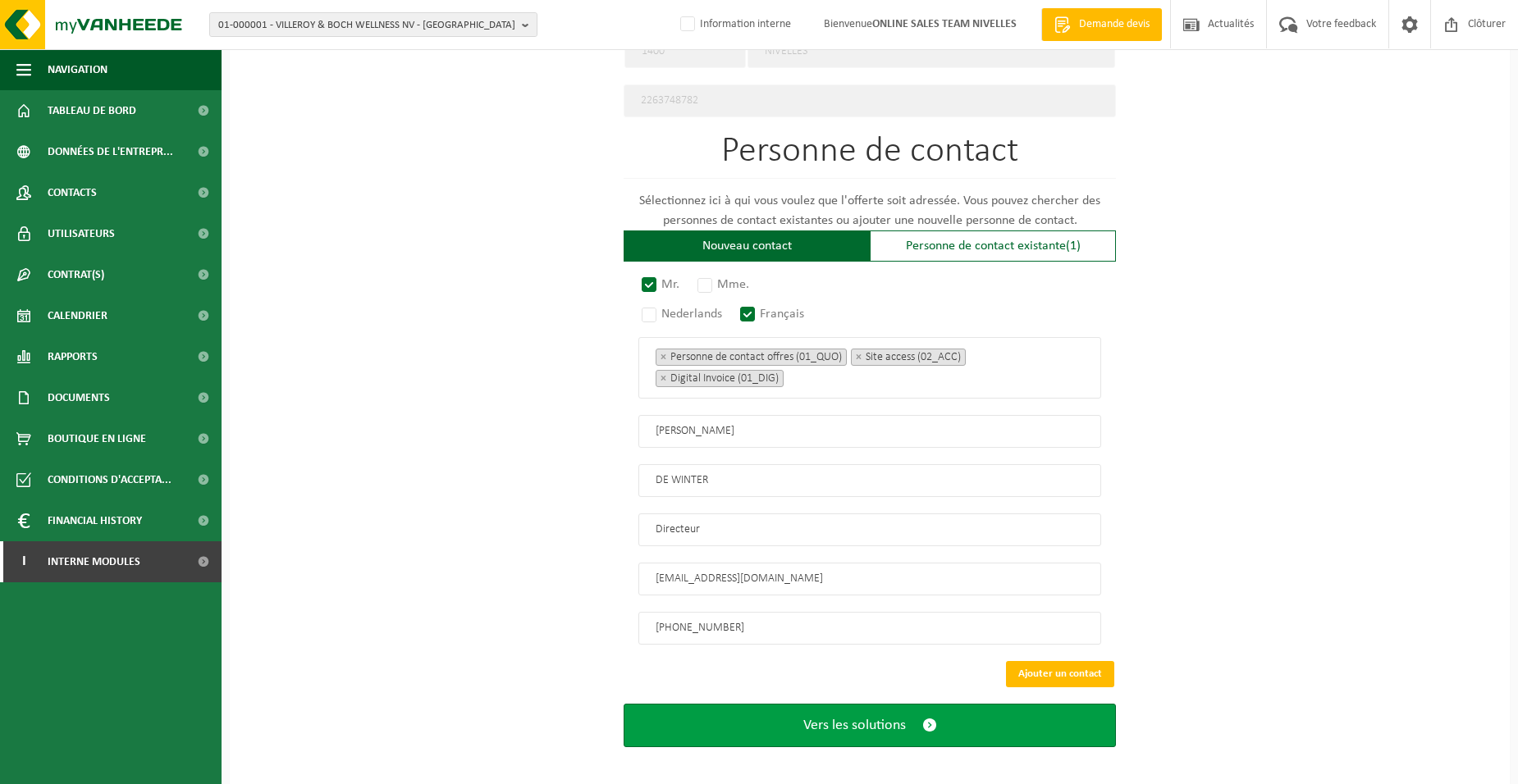
click at [754, 715] on button "Vers les solutions" at bounding box center [870, 725] width 492 height 43
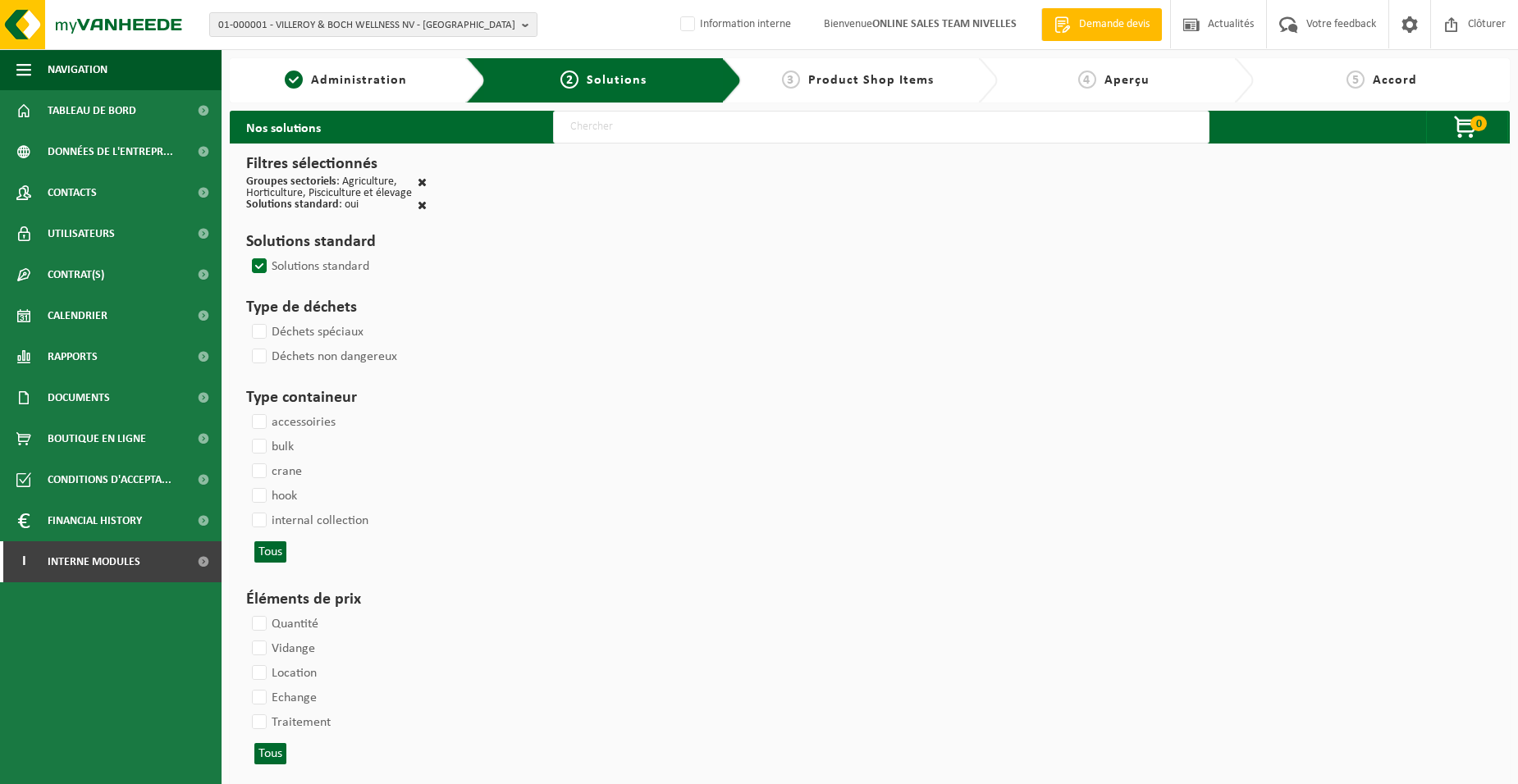
click at [575, 131] on input "text" at bounding box center [881, 128] width 657 height 33
type input "000052"
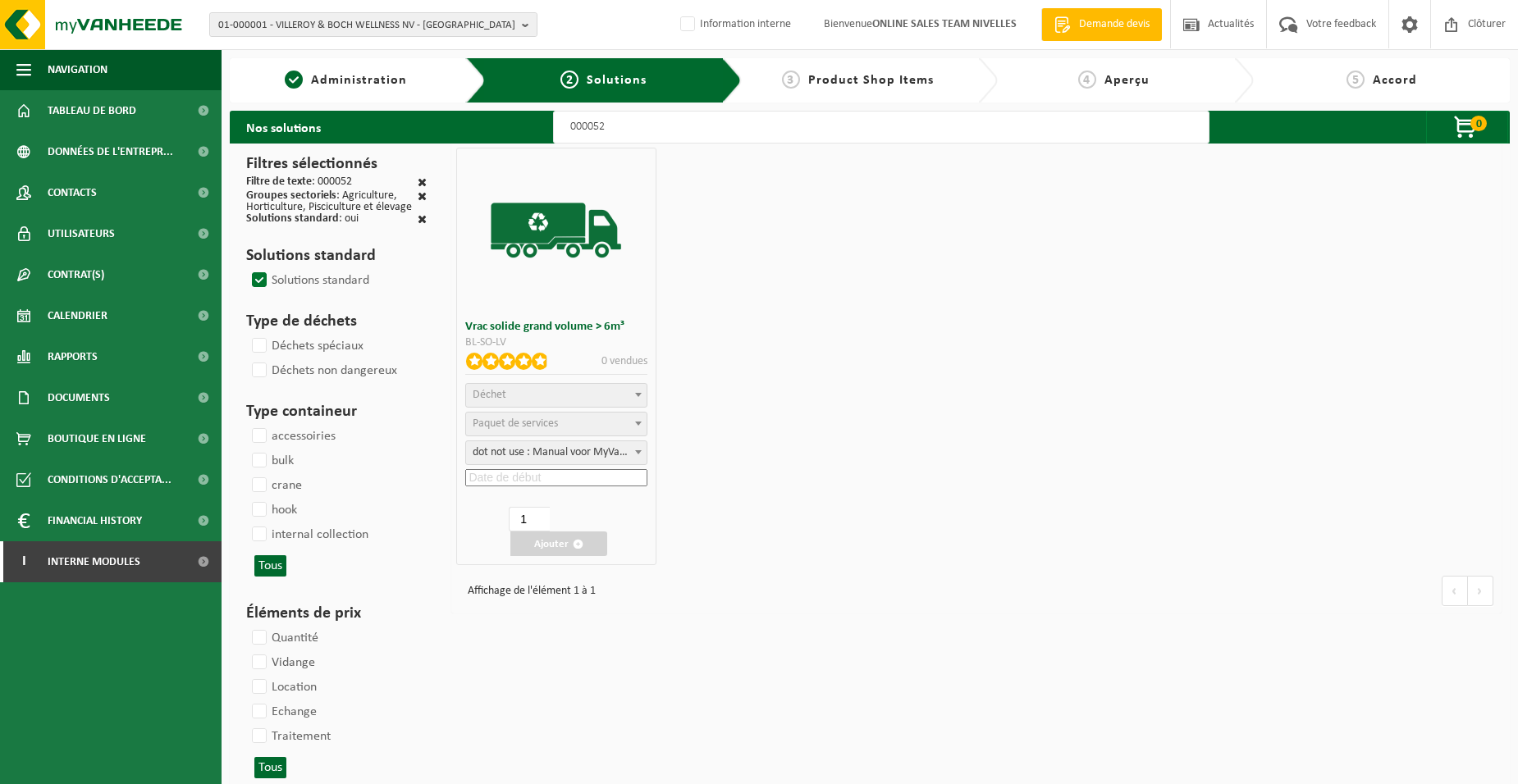
click at [565, 397] on span "Déchet" at bounding box center [555, 395] width 180 height 23
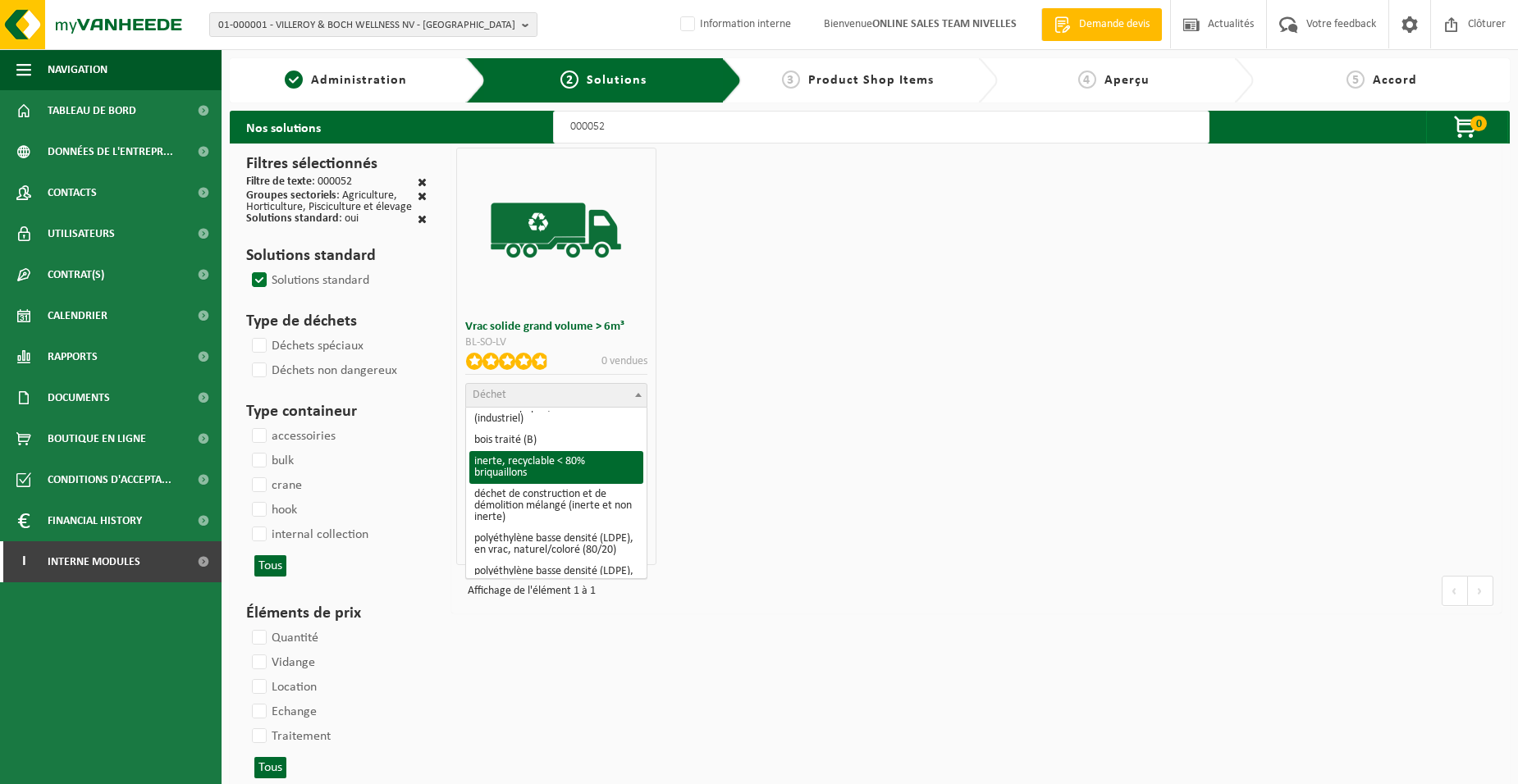
scroll to position [246, 0]
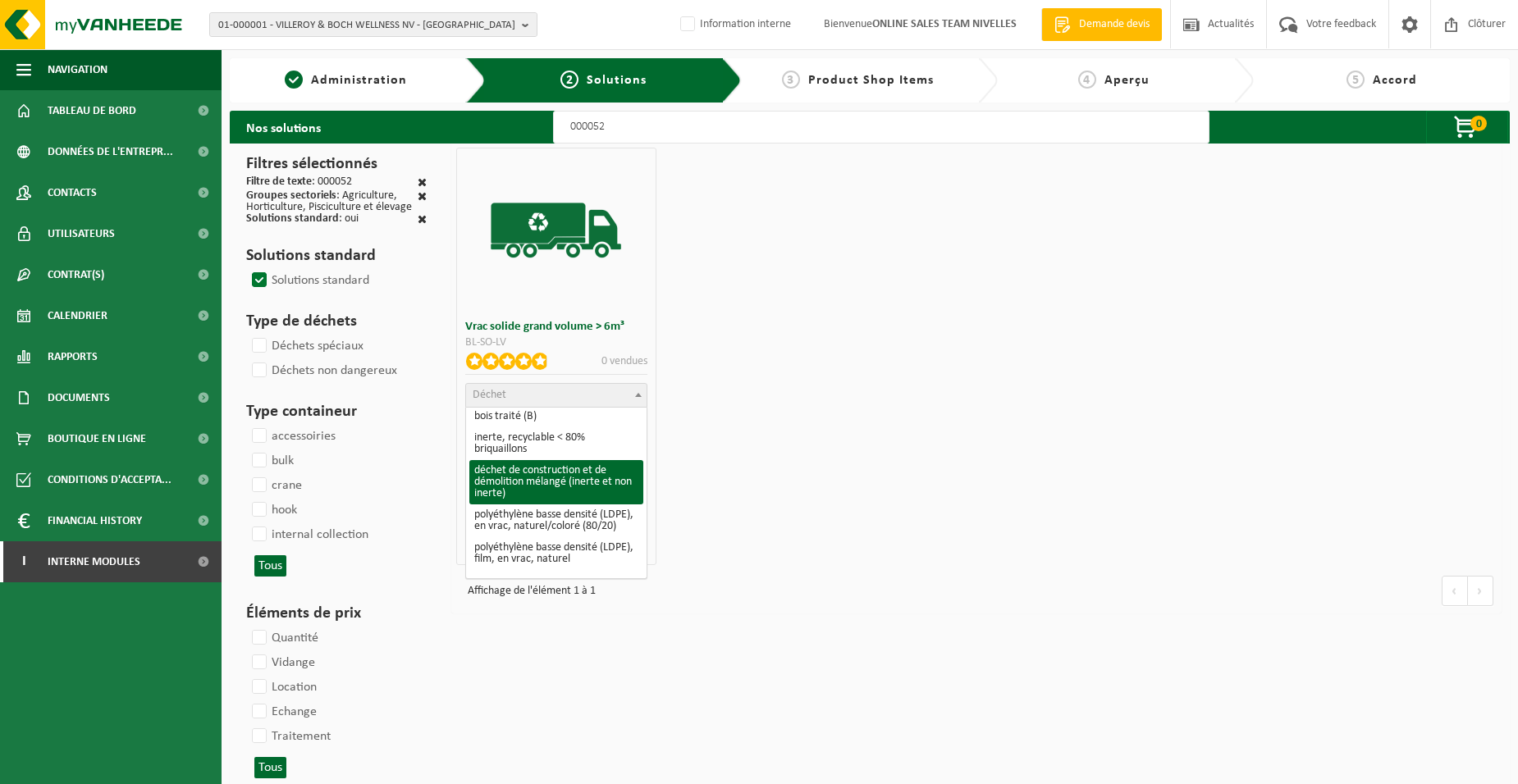
select select "31"
select select
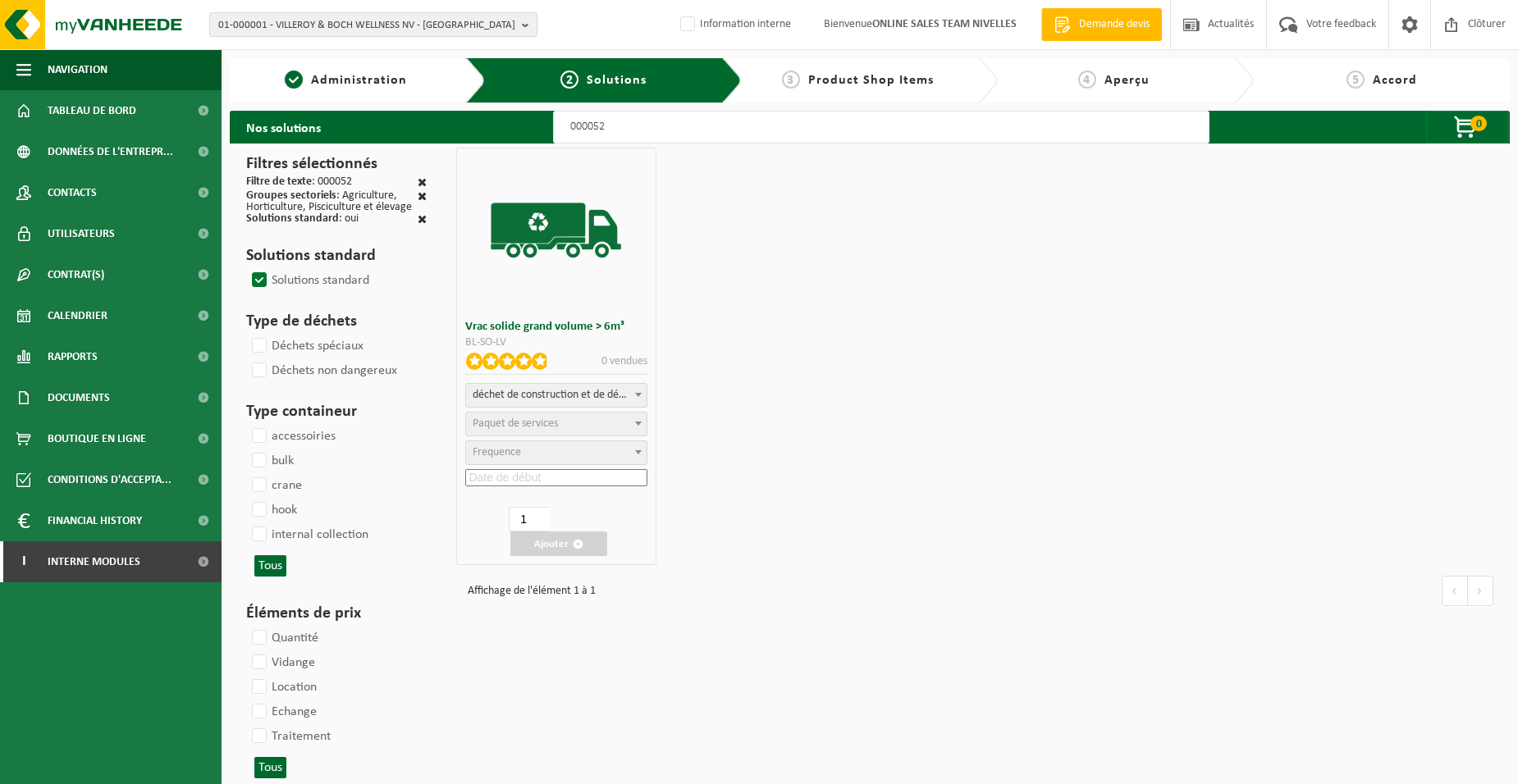
select select
select select "47"
select select "25"
click at [512, 479] on input at bounding box center [555, 477] width 182 height 17
click at [548, 668] on div "28" at bounding box center [545, 675] width 29 height 27
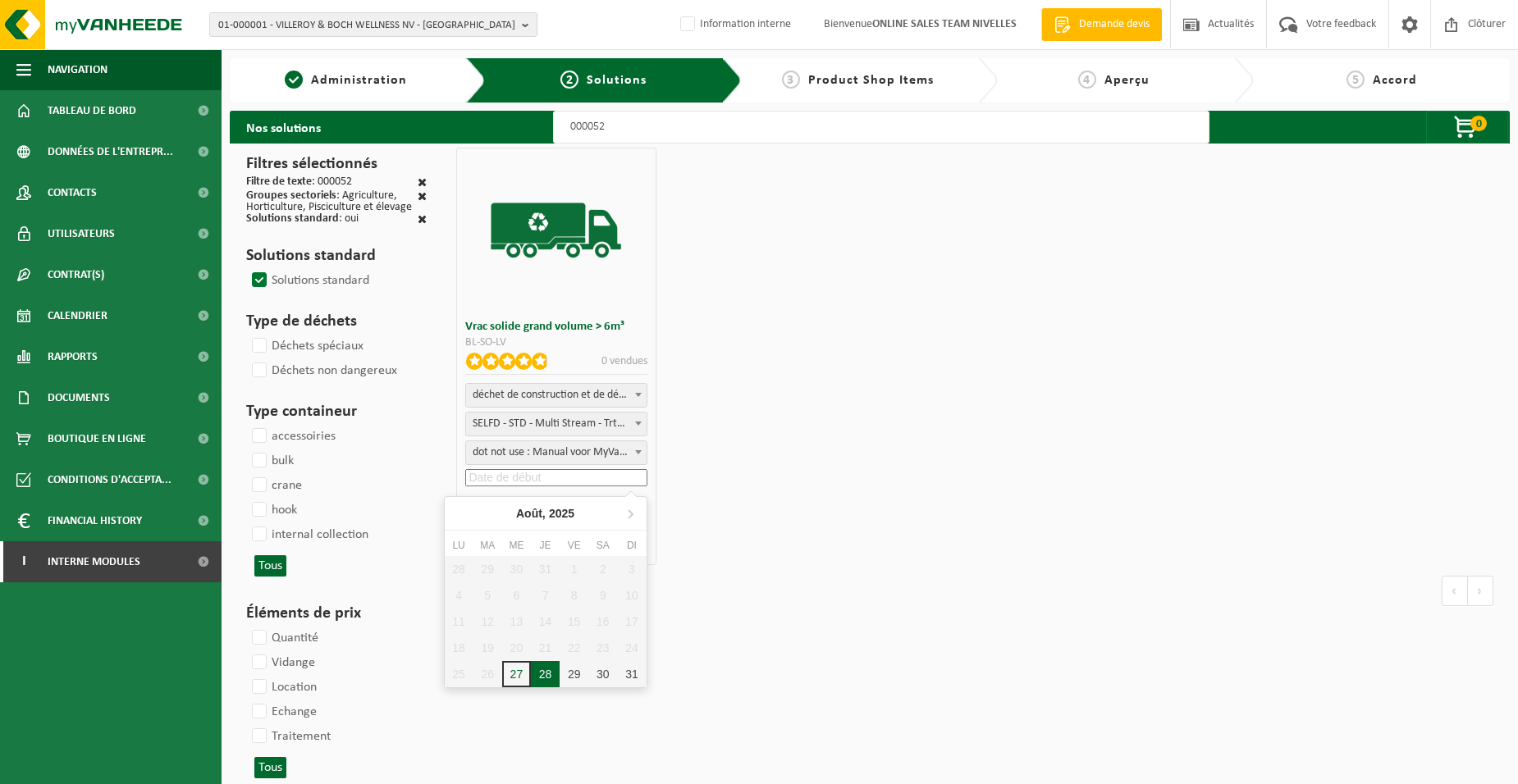
type input "[DATE]"
click at [540, 545] on button "Ajouter" at bounding box center [559, 544] width 97 height 25
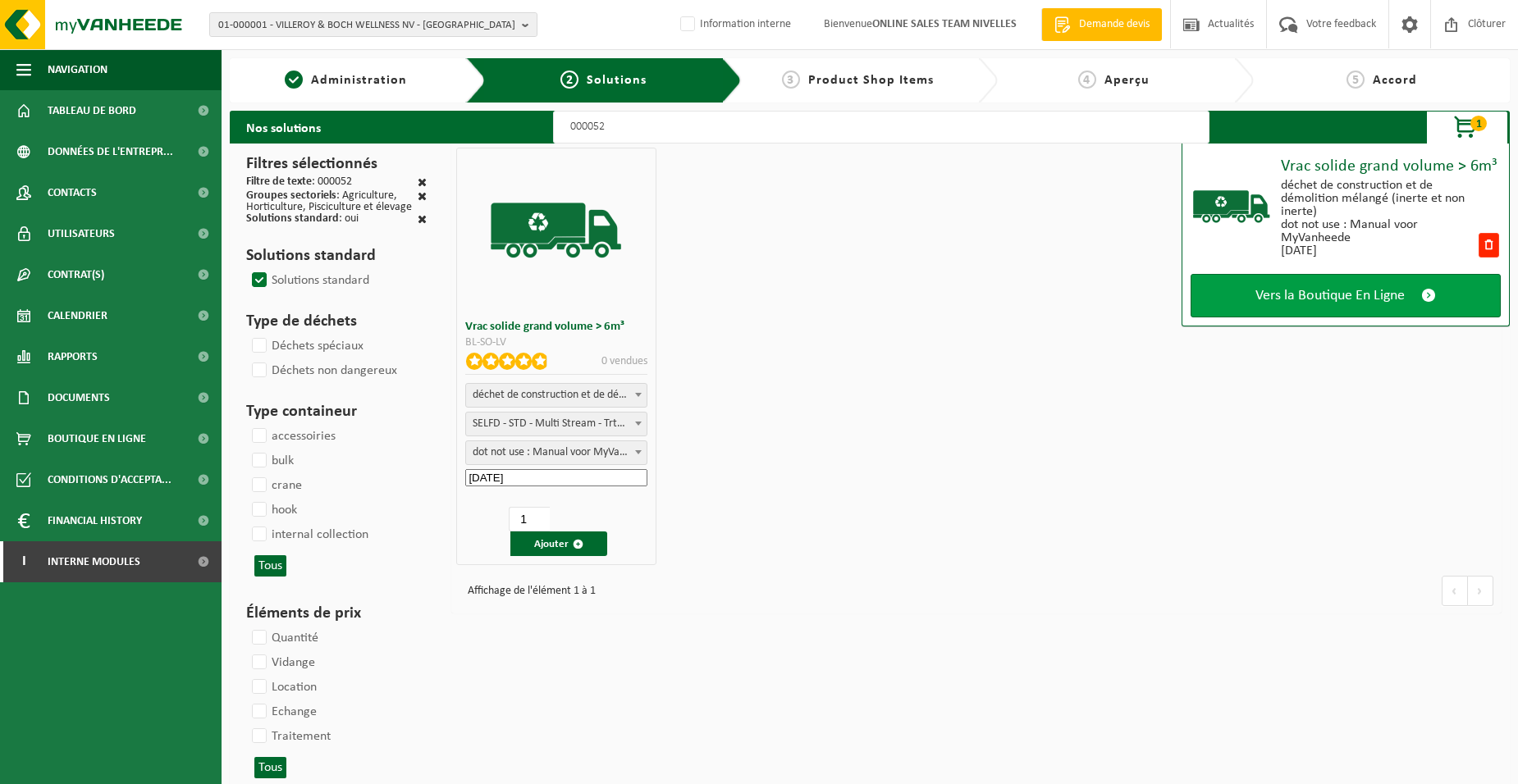
click at [1203, 310] on link "Vers la Boutique En Ligne" at bounding box center [1346, 296] width 310 height 43
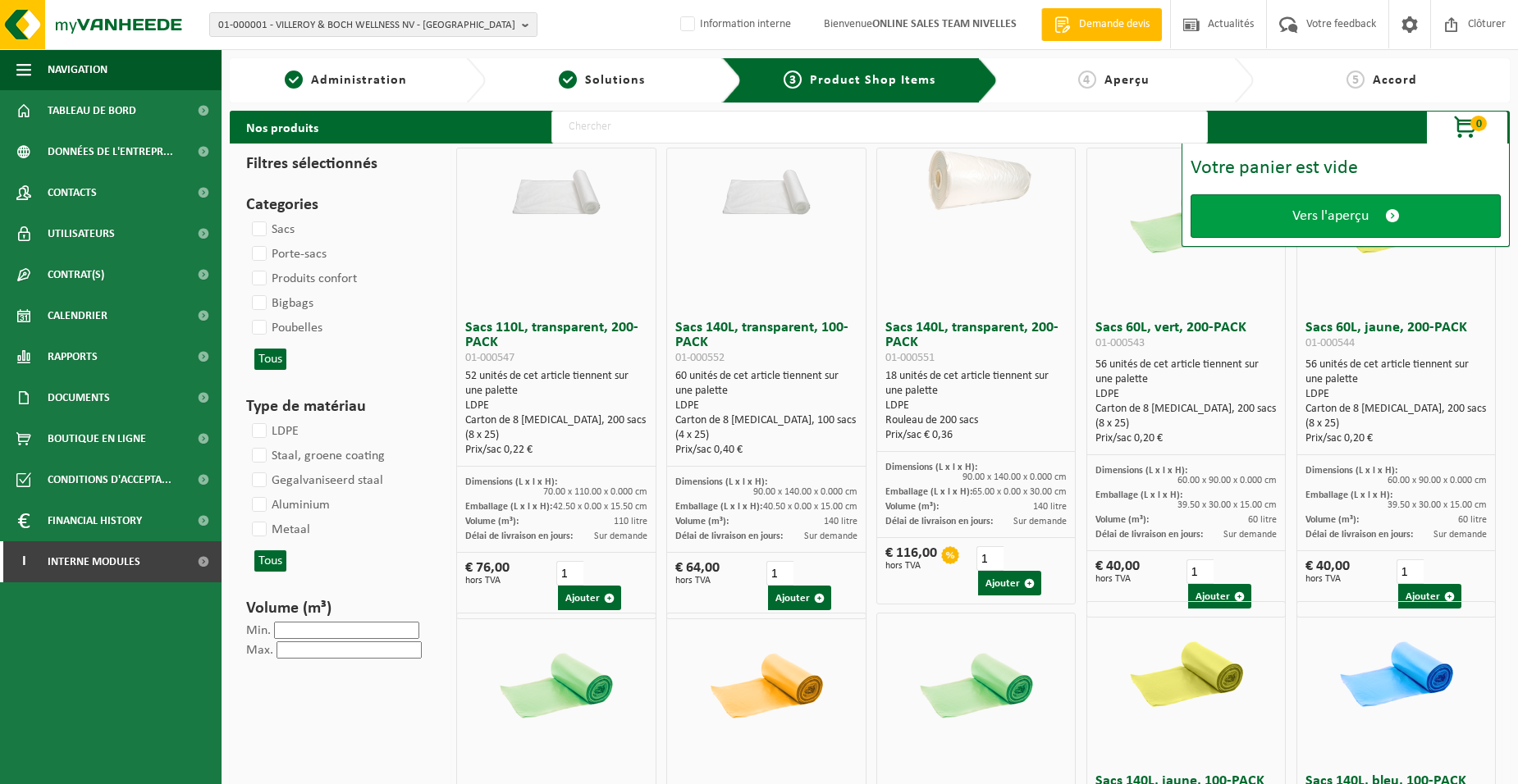
click at [1244, 227] on link "Vers l'aperçu" at bounding box center [1346, 216] width 310 height 43
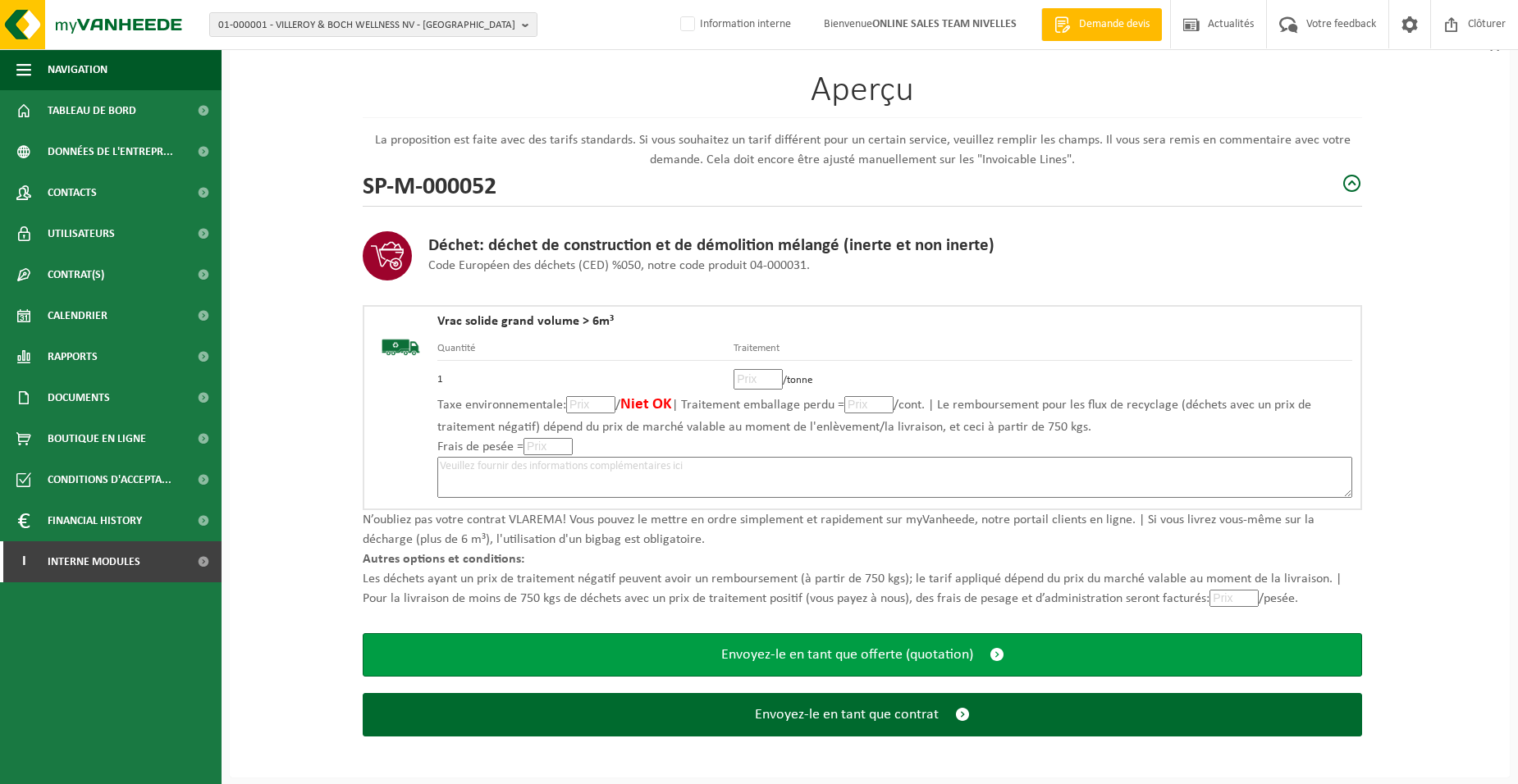
scroll to position [113, 0]
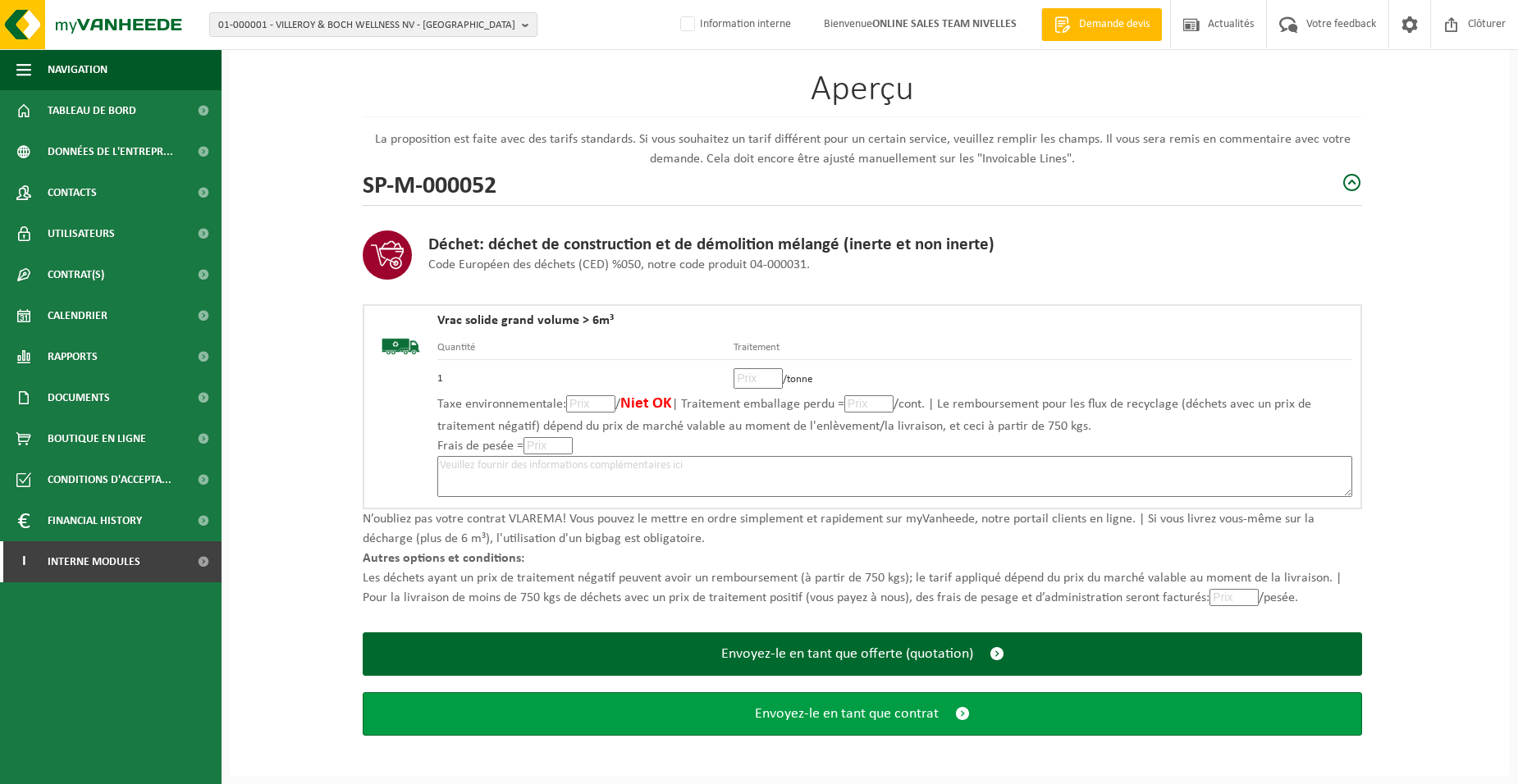
click at [783, 717] on span "Envoyez-le en tant que contrat" at bounding box center [846, 714] width 184 height 17
